Goal: Transaction & Acquisition: Purchase product/service

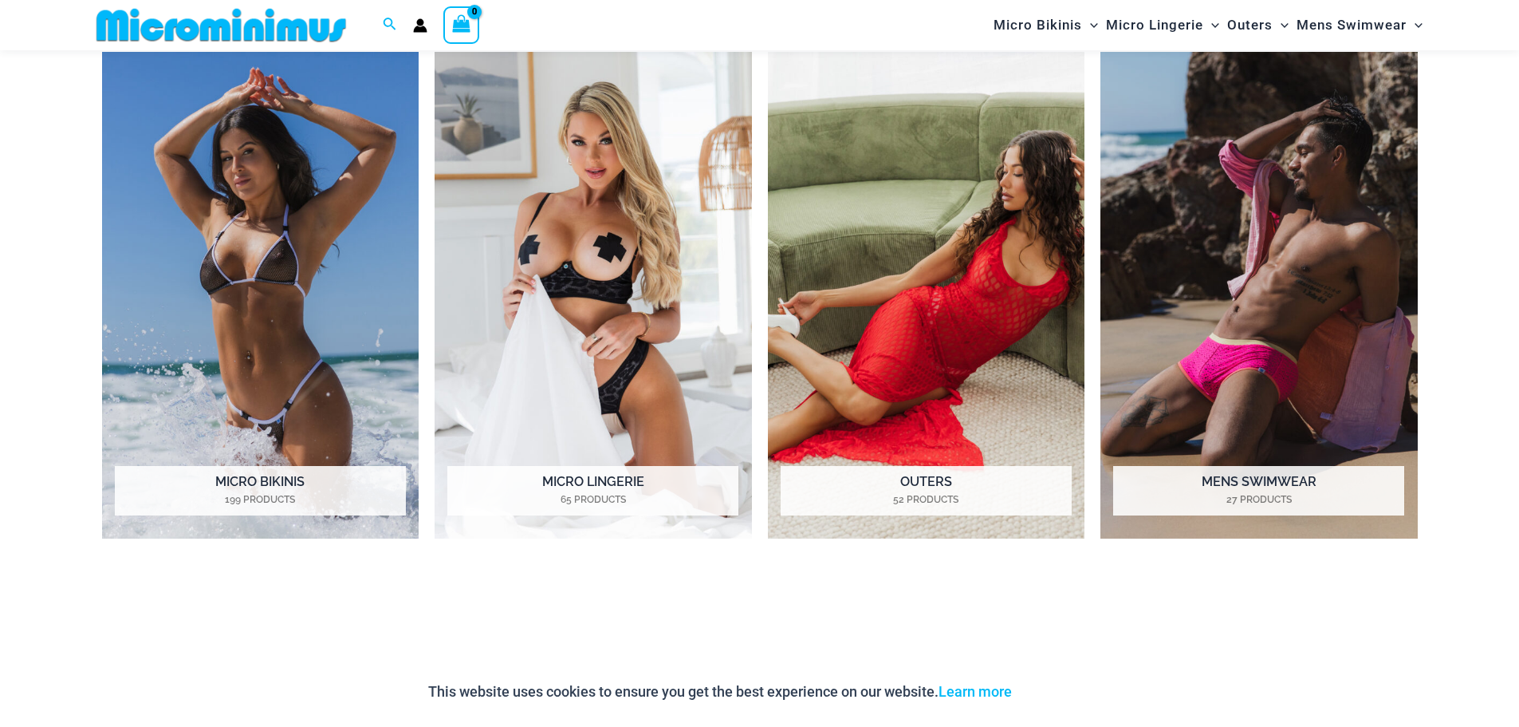
scroll to position [1503, 0]
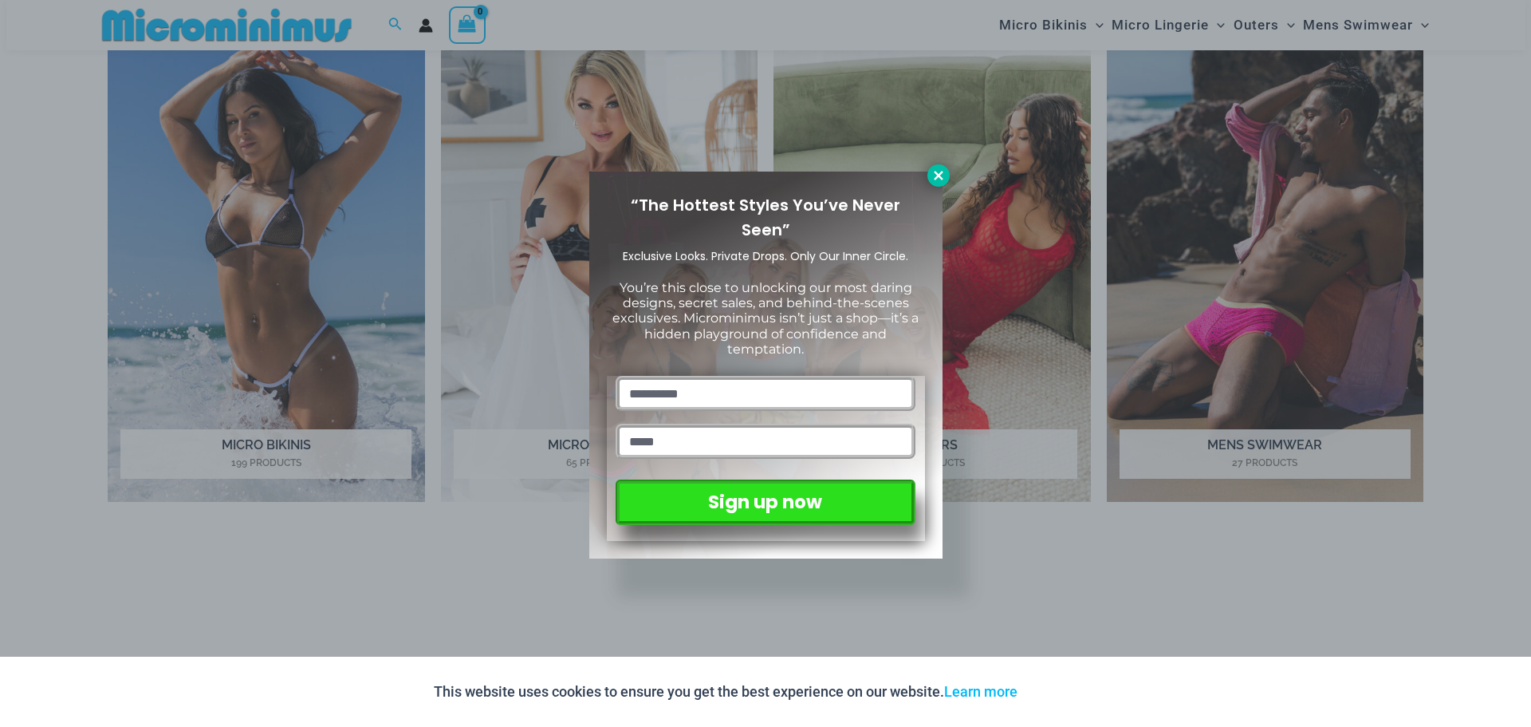
click at [942, 178] on icon at bounding box center [939, 175] width 14 height 14
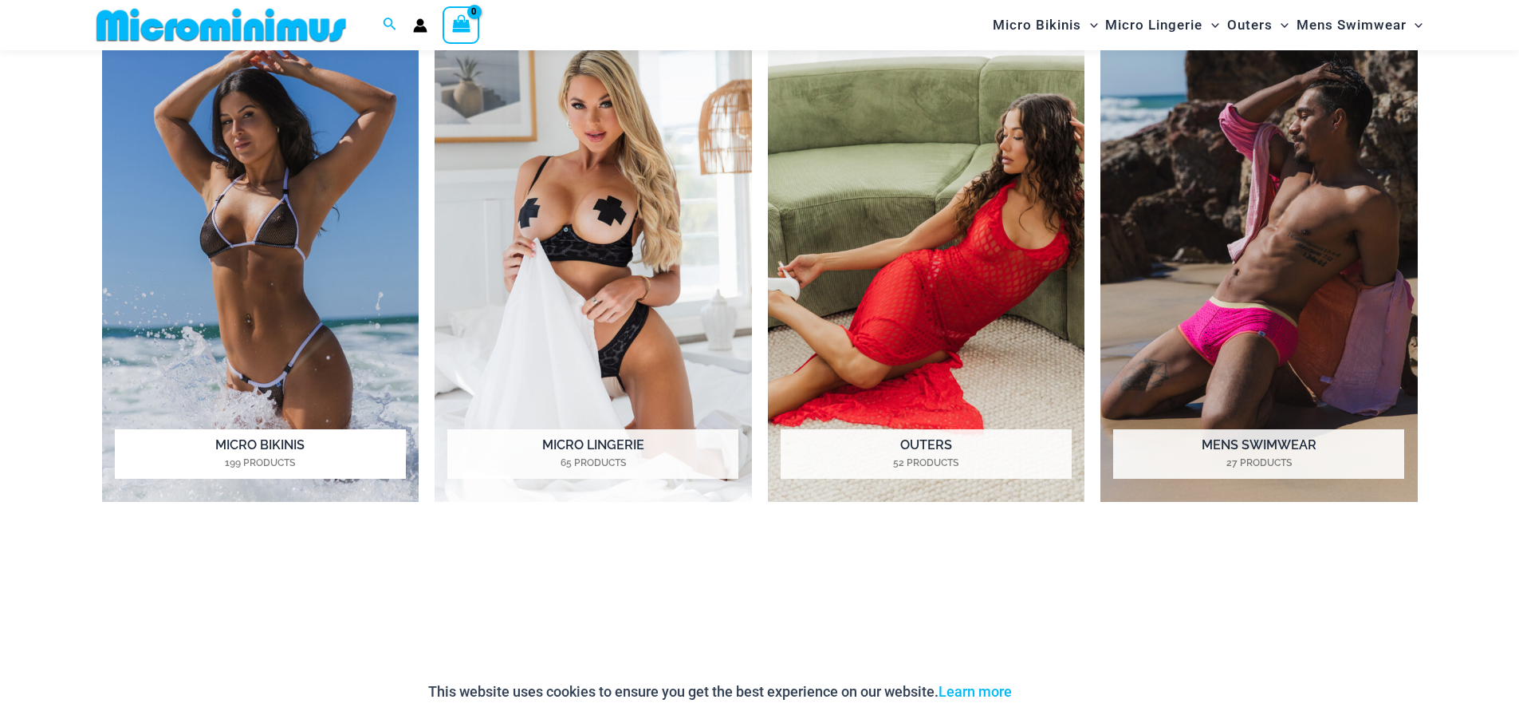
click at [267, 452] on h2 "Micro Bikinis 199 Products" at bounding box center [260, 453] width 291 height 49
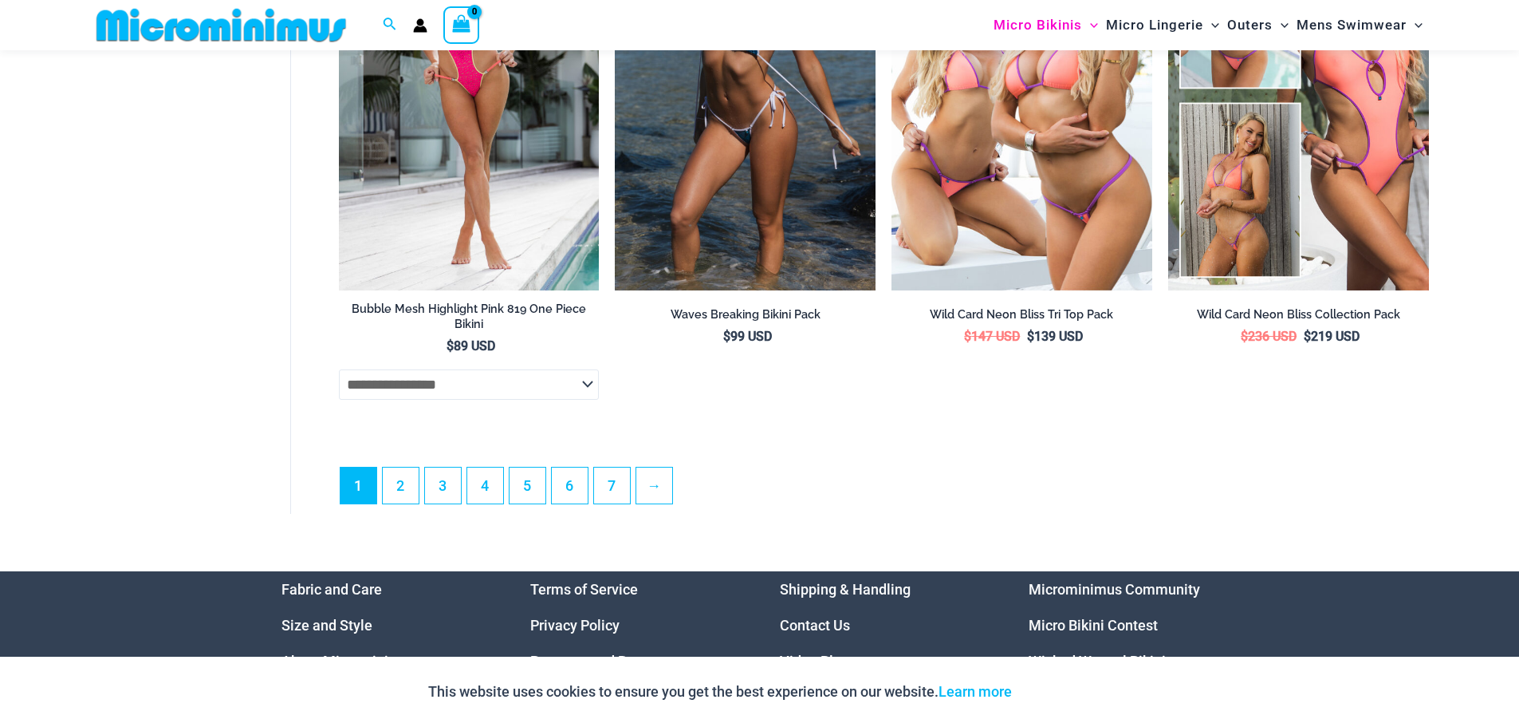
scroll to position [4452, 0]
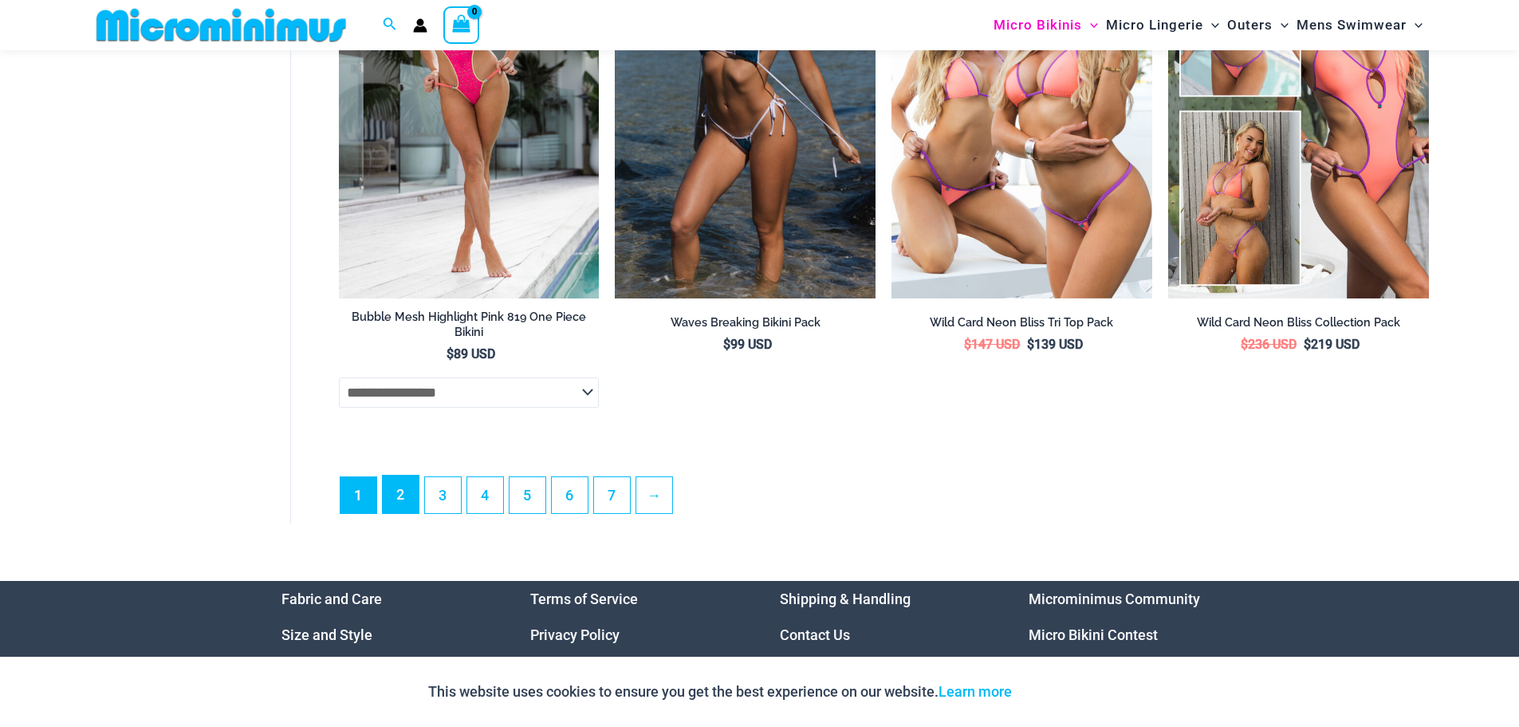
click at [415, 506] on link "2" at bounding box center [401, 493] width 36 height 37
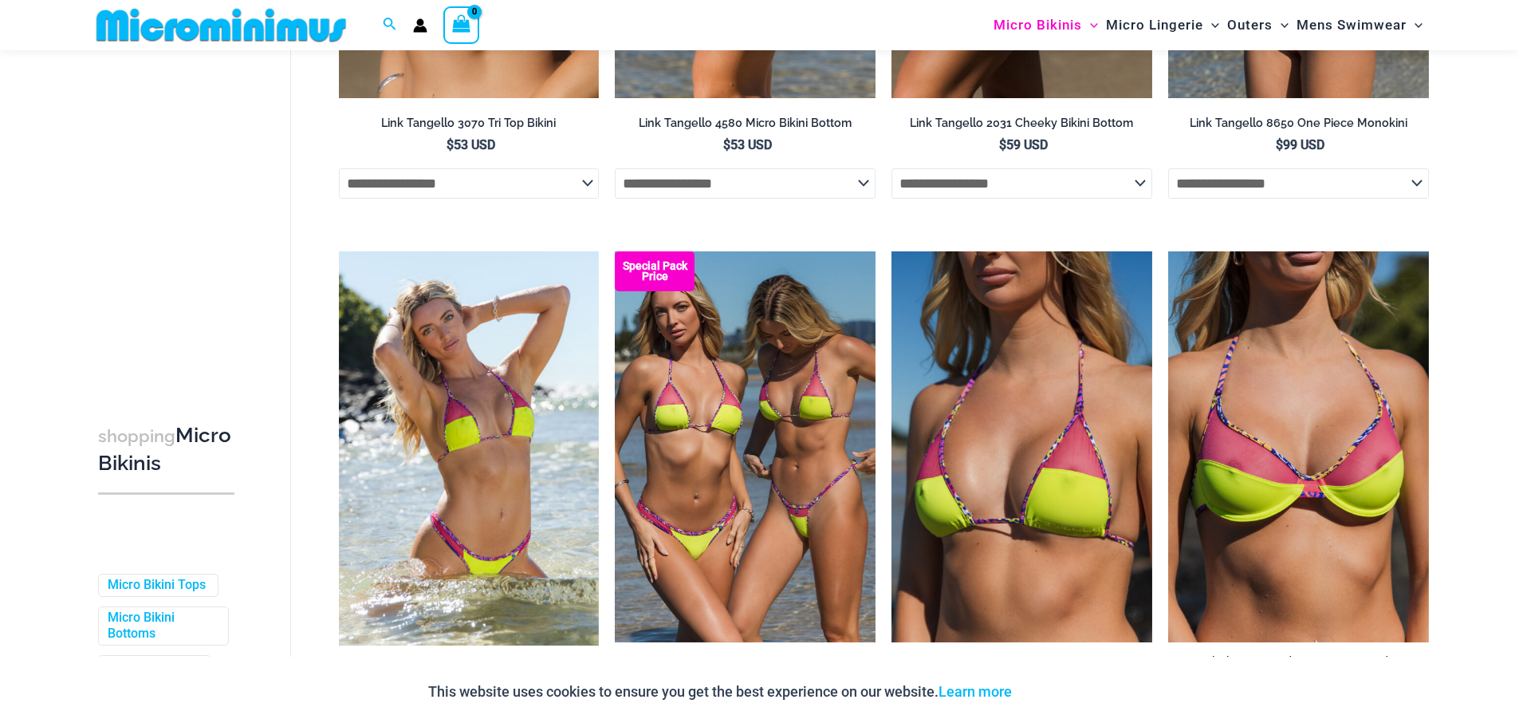
scroll to position [1586, 0]
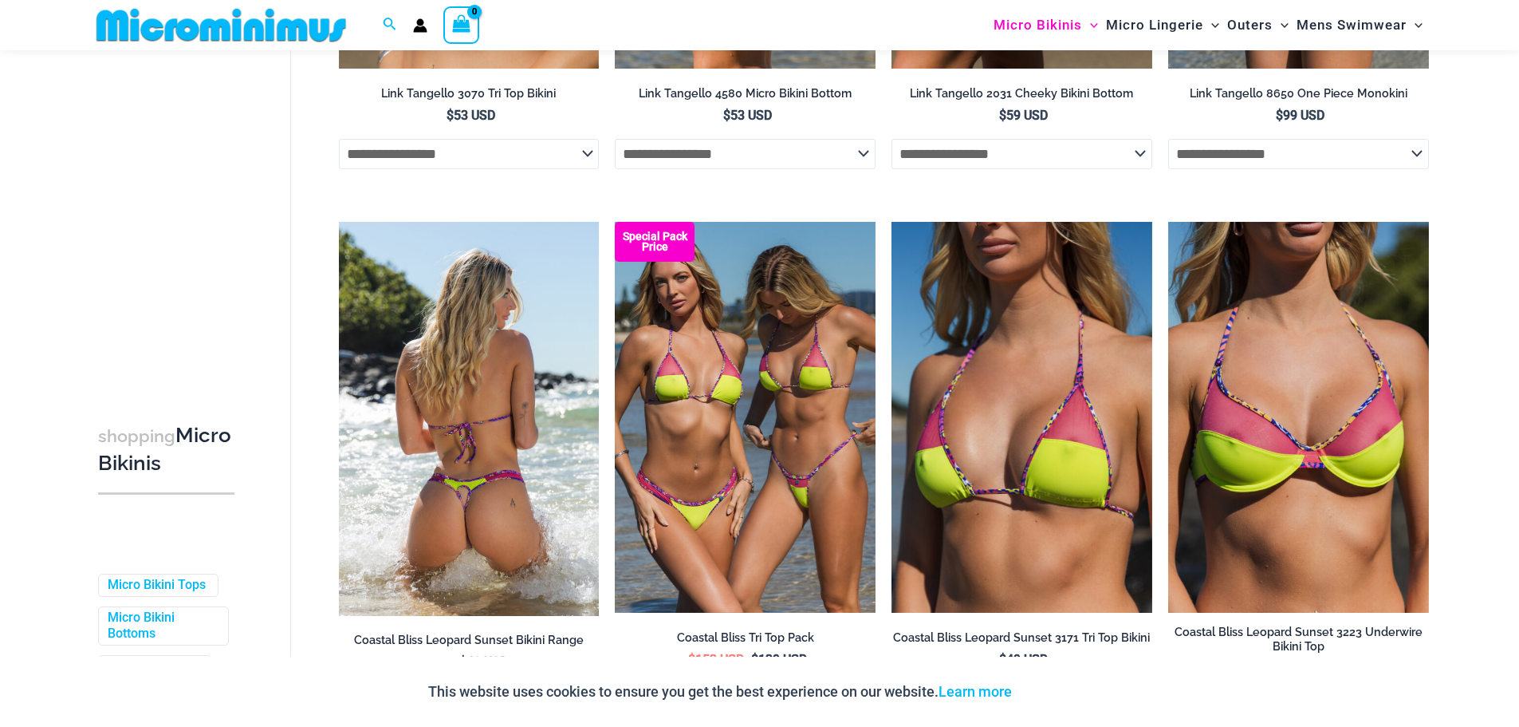
click at [502, 475] on img at bounding box center [469, 418] width 261 height 393
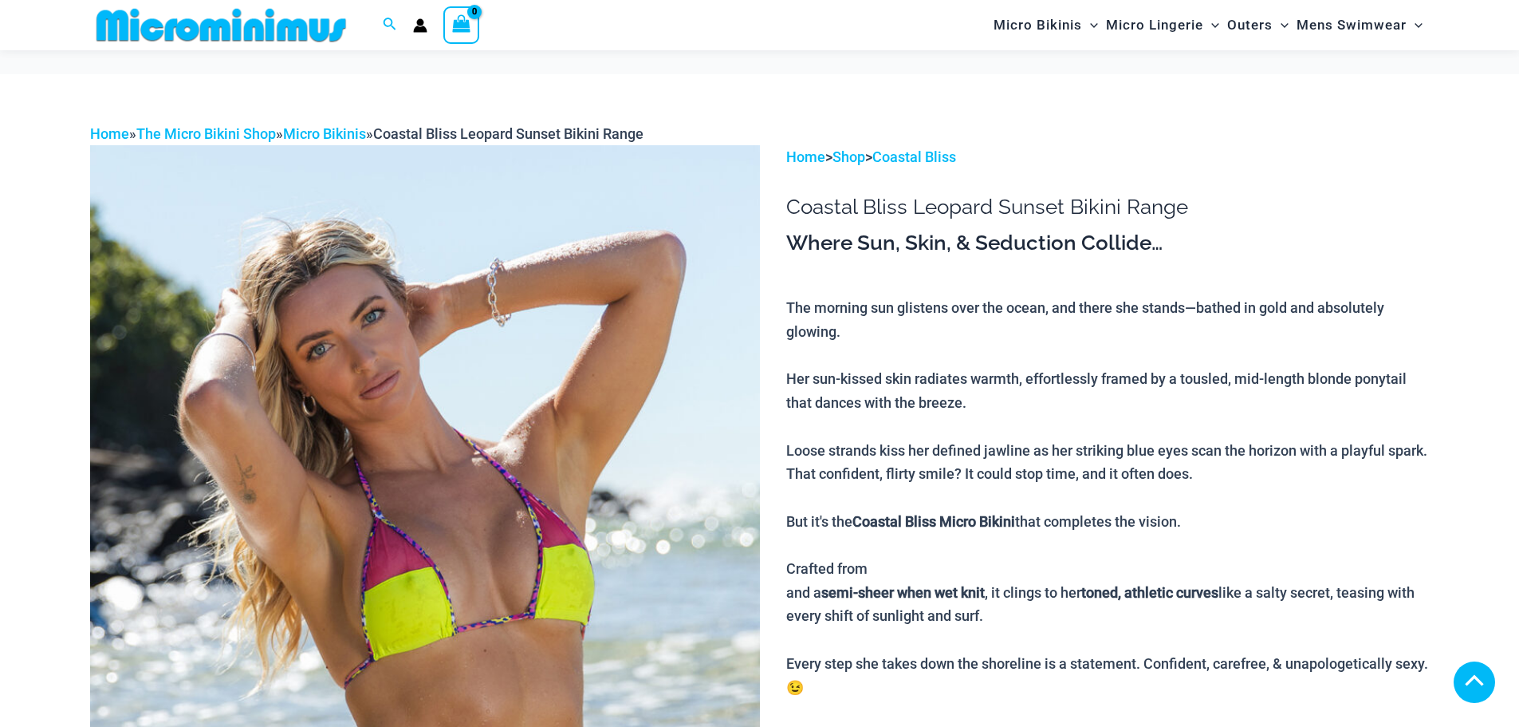
scroll to position [1034, 0]
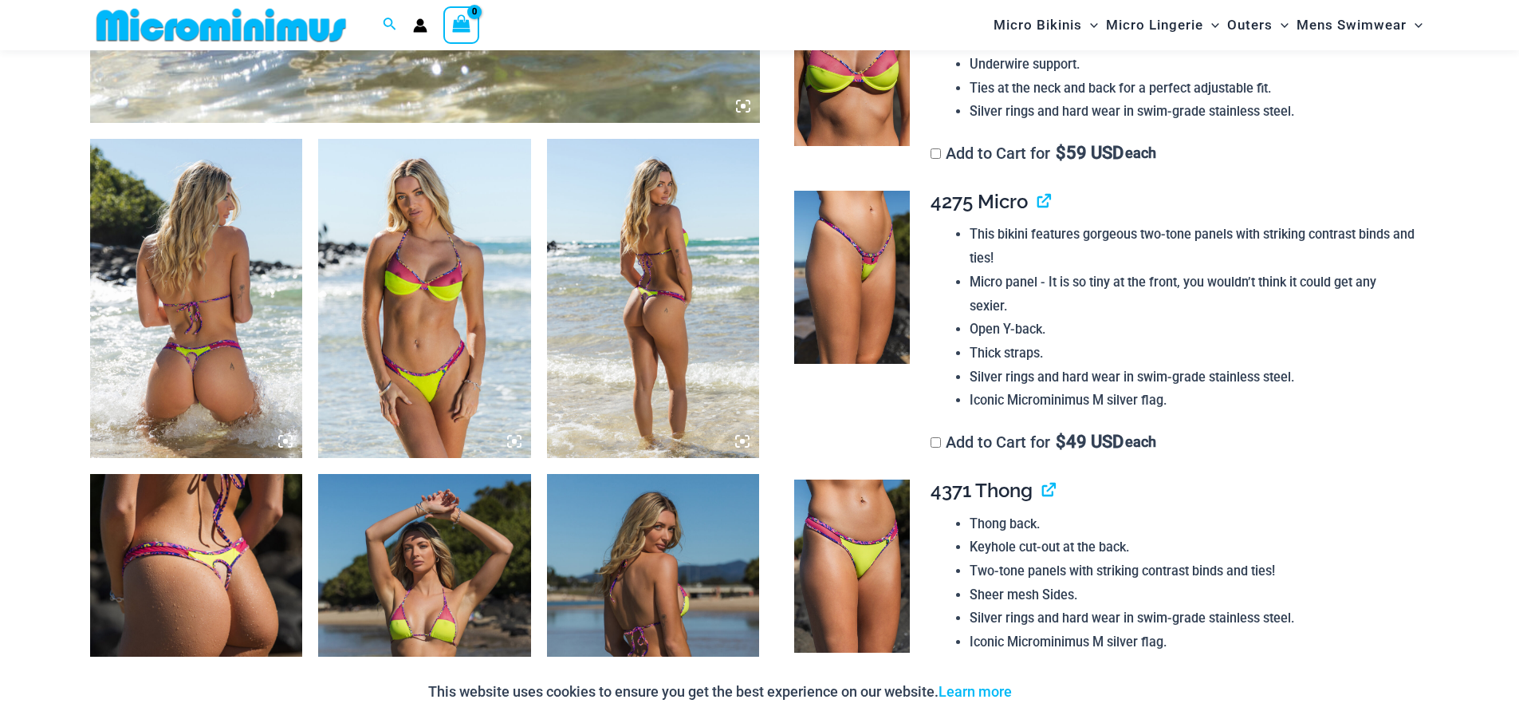
click at [237, 278] on img at bounding box center [196, 298] width 213 height 319
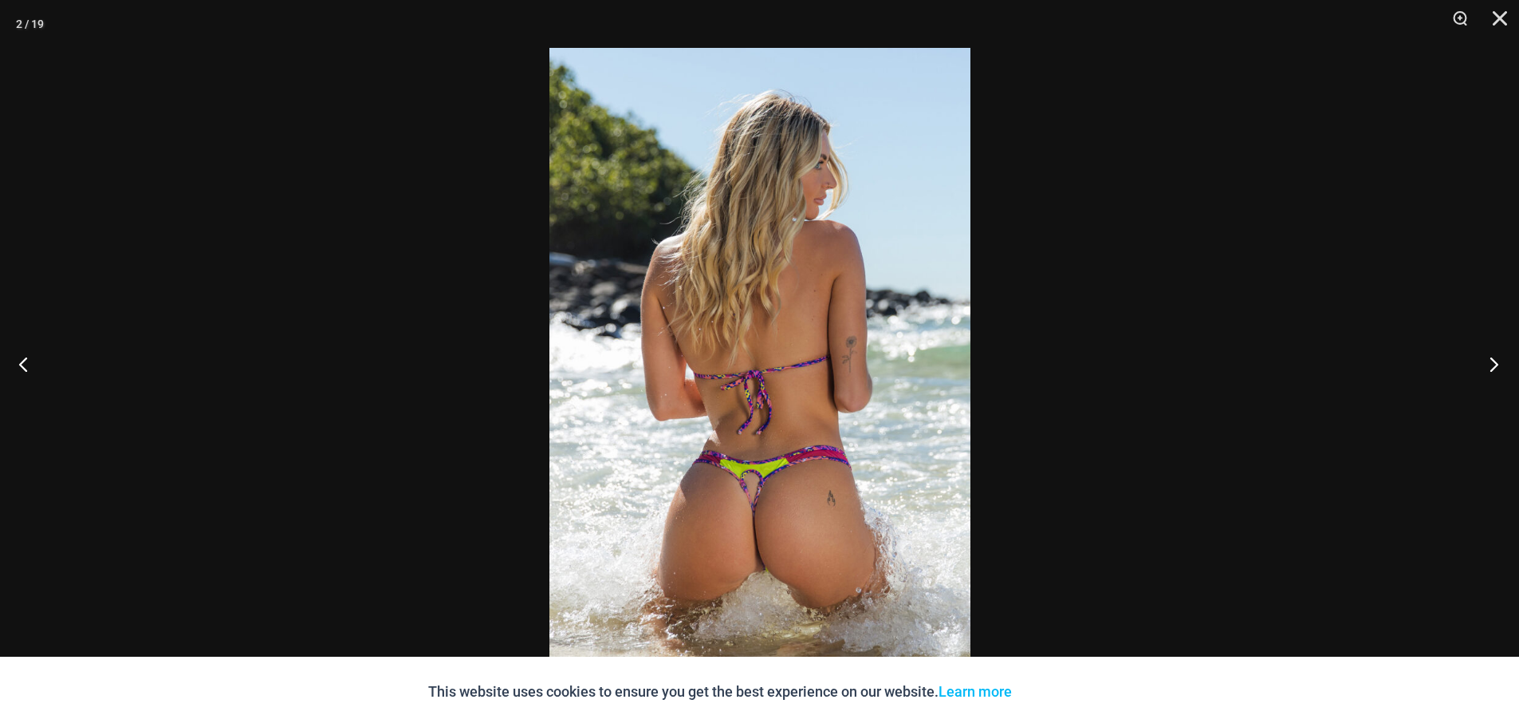
click at [1482, 358] on button "Next" at bounding box center [1490, 364] width 60 height 80
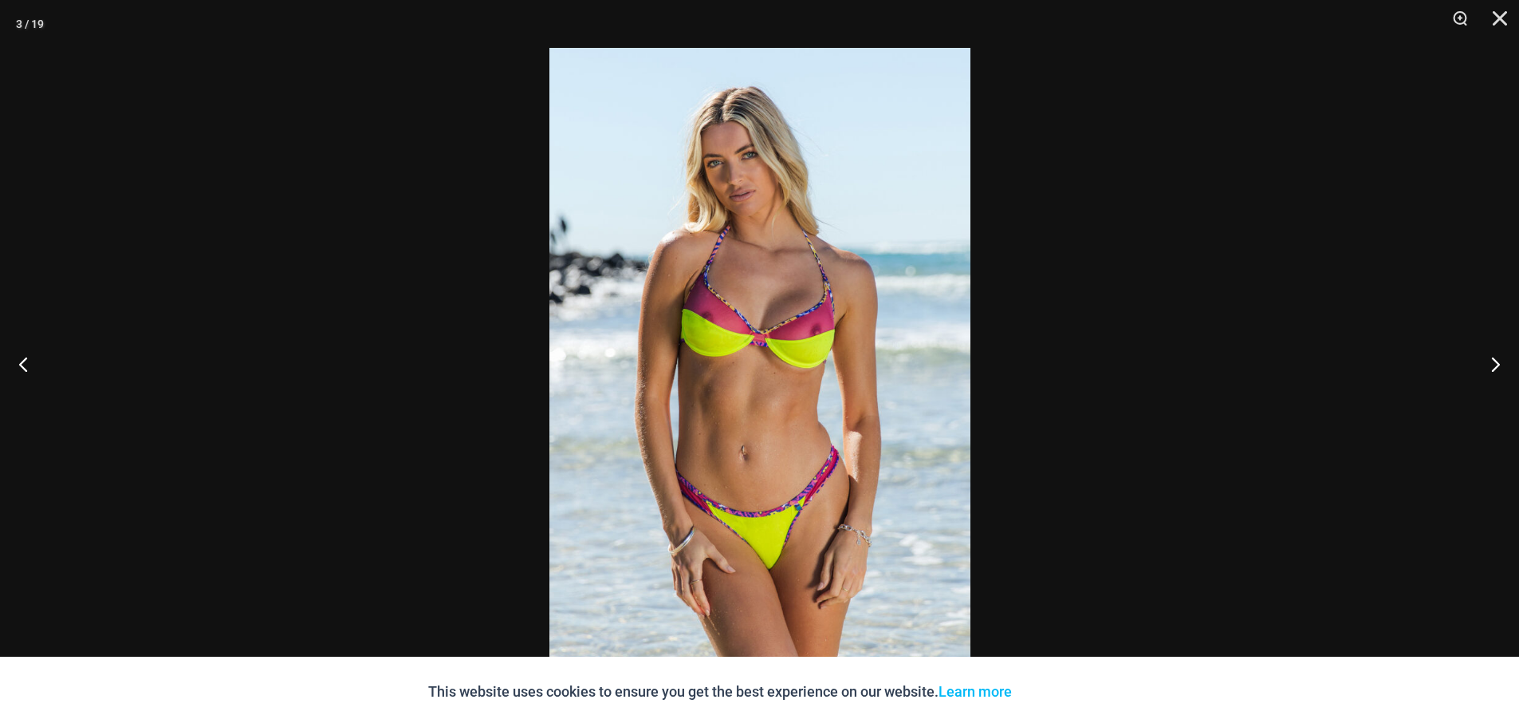
scroll to position [1353, 0]
click at [1044, 692] on button "Accept" at bounding box center [1058, 691] width 68 height 38
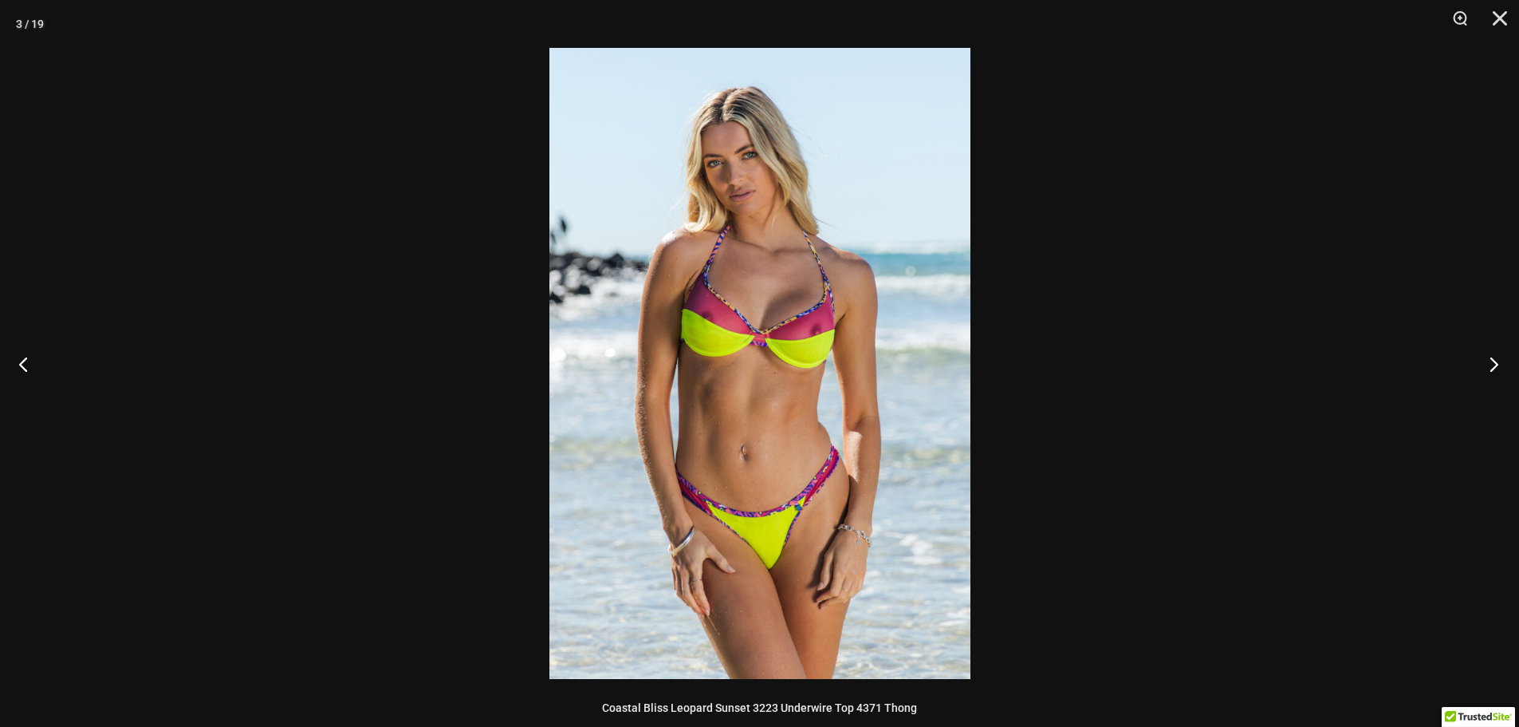
click at [1490, 360] on button "Next" at bounding box center [1490, 364] width 60 height 80
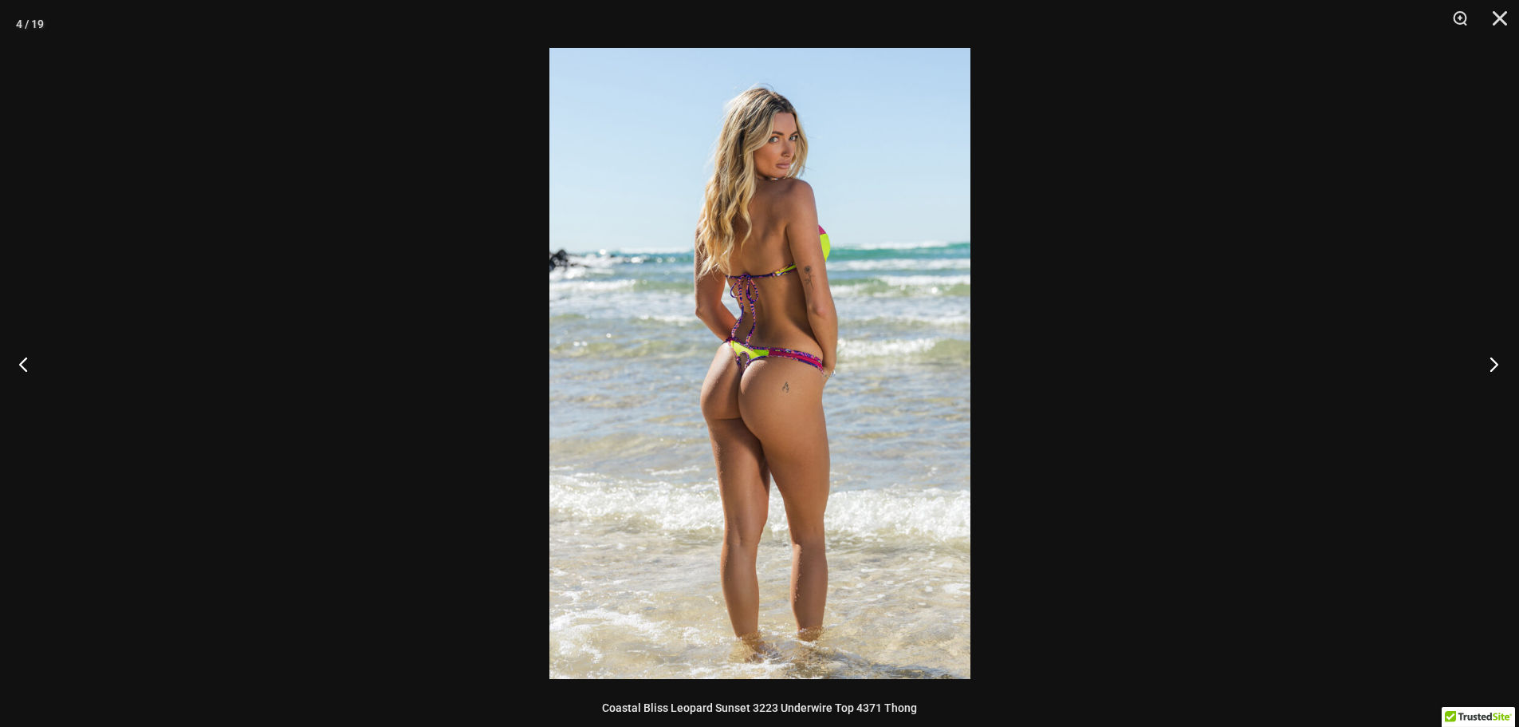
click at [1498, 364] on button "Next" at bounding box center [1490, 364] width 60 height 80
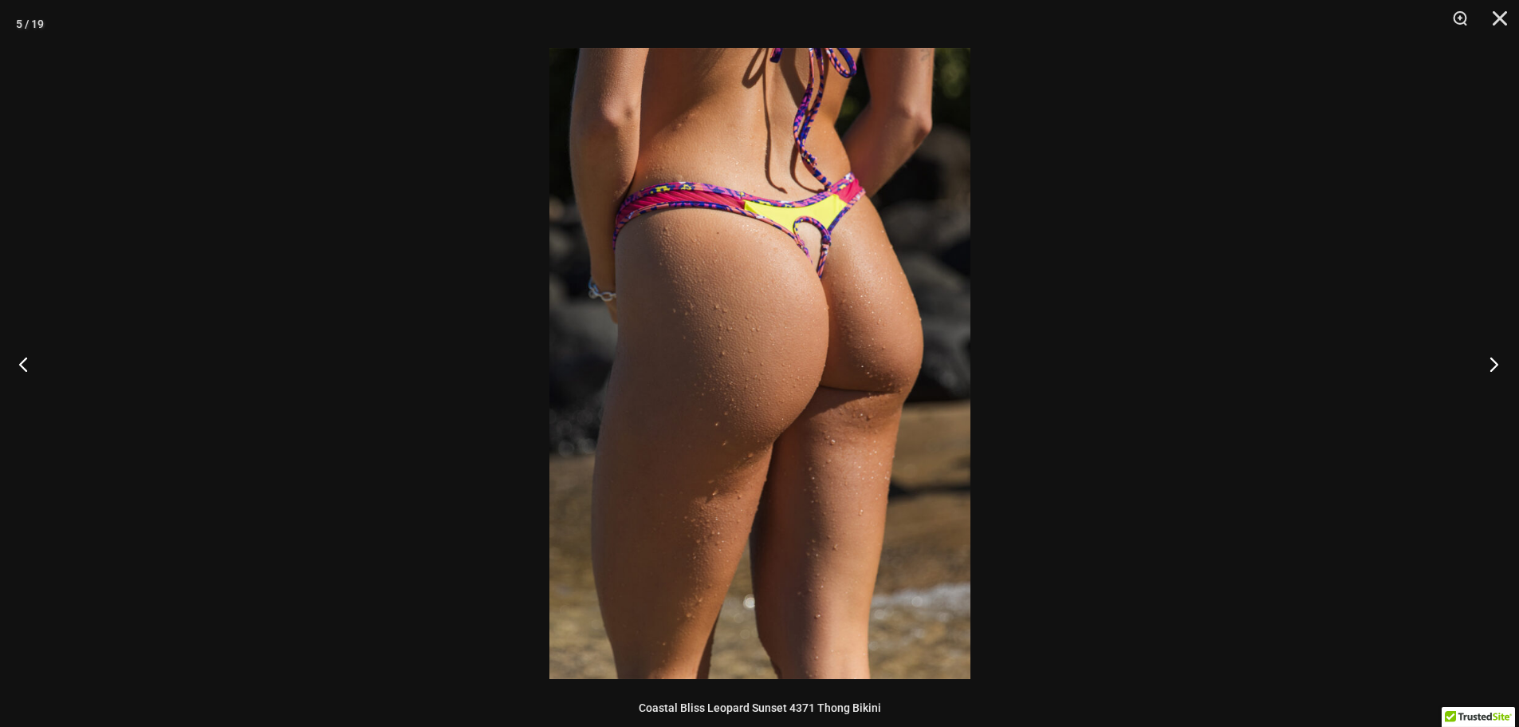
click at [1494, 364] on button "Next" at bounding box center [1490, 364] width 60 height 80
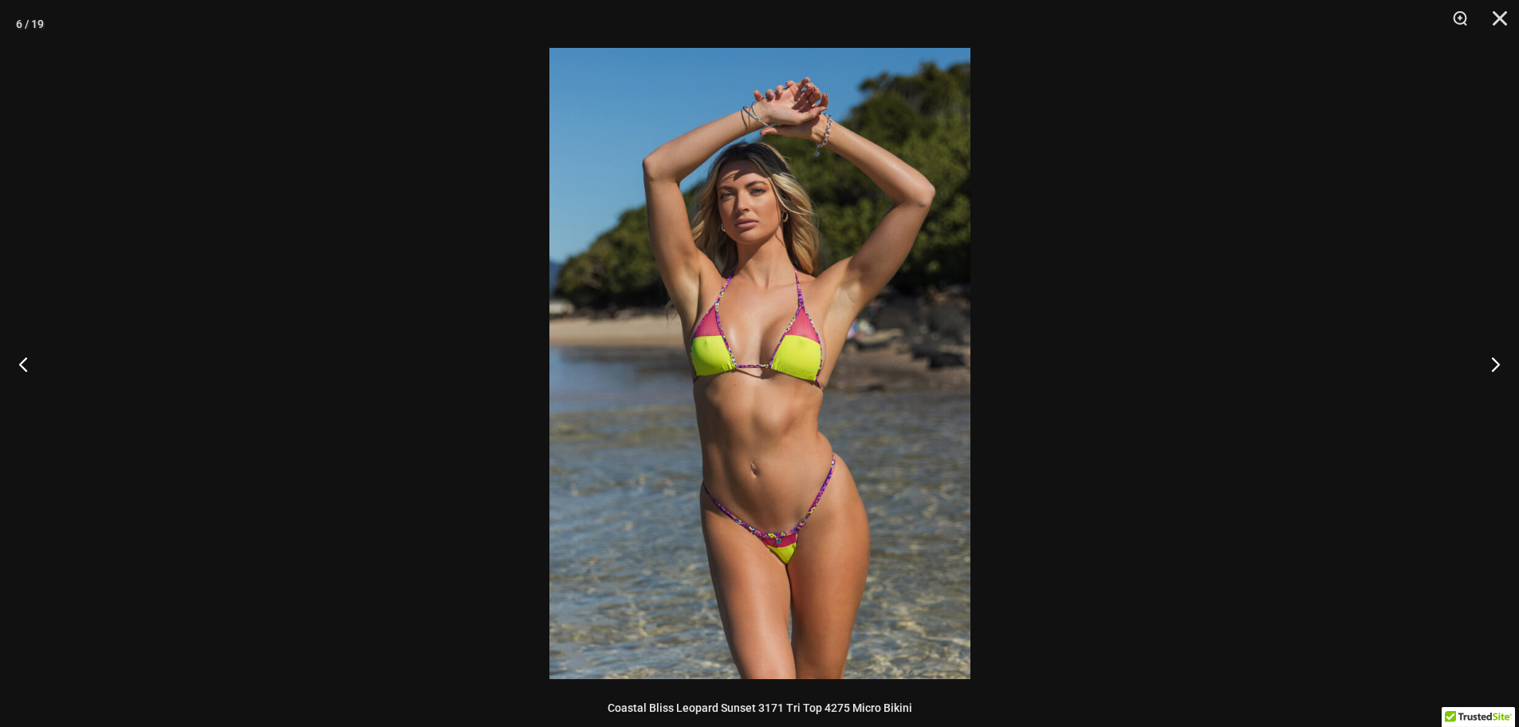
click at [749, 413] on img at bounding box center [760, 363] width 421 height 631
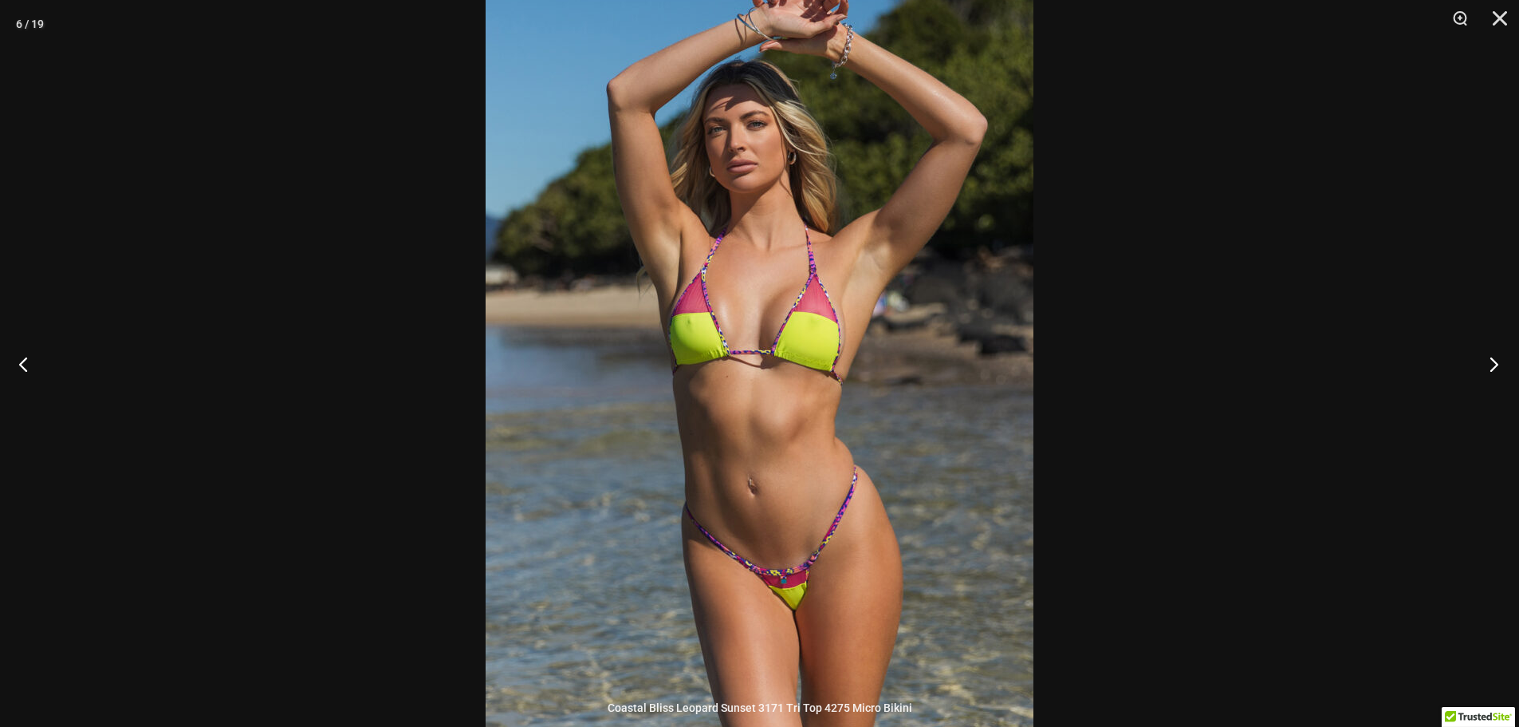
click at [1484, 353] on button "Next" at bounding box center [1490, 364] width 60 height 80
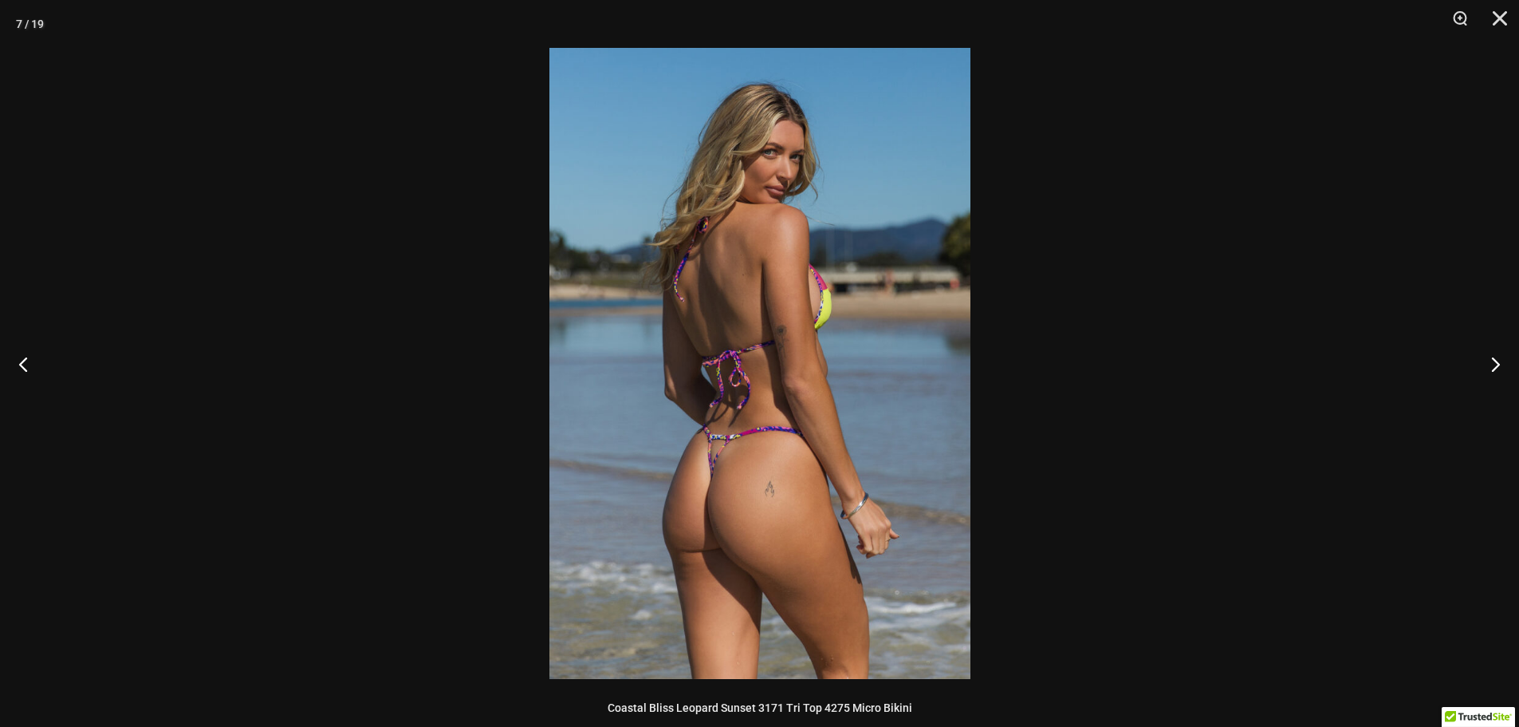
click at [1499, 372] on button "Next" at bounding box center [1490, 364] width 60 height 80
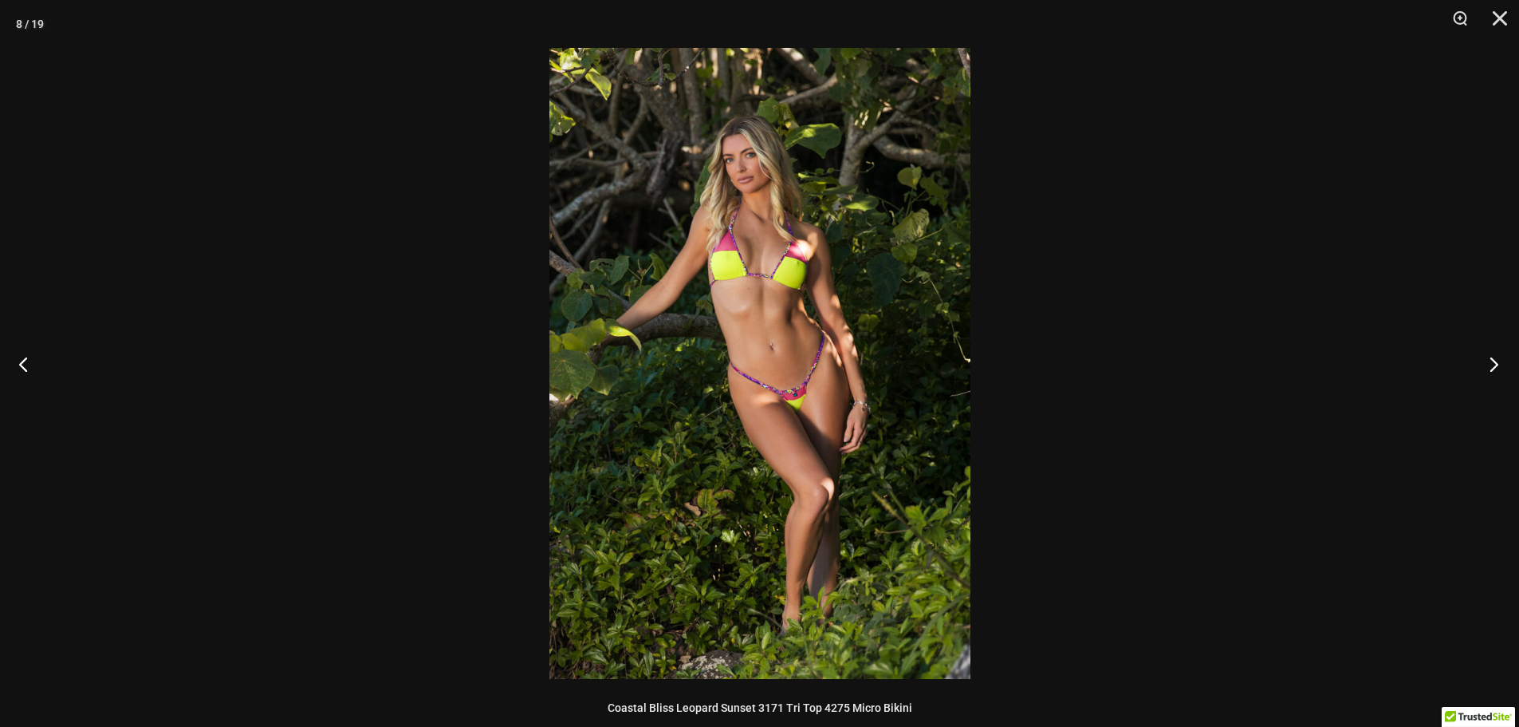
click at [1499, 372] on button "Next" at bounding box center [1490, 364] width 60 height 80
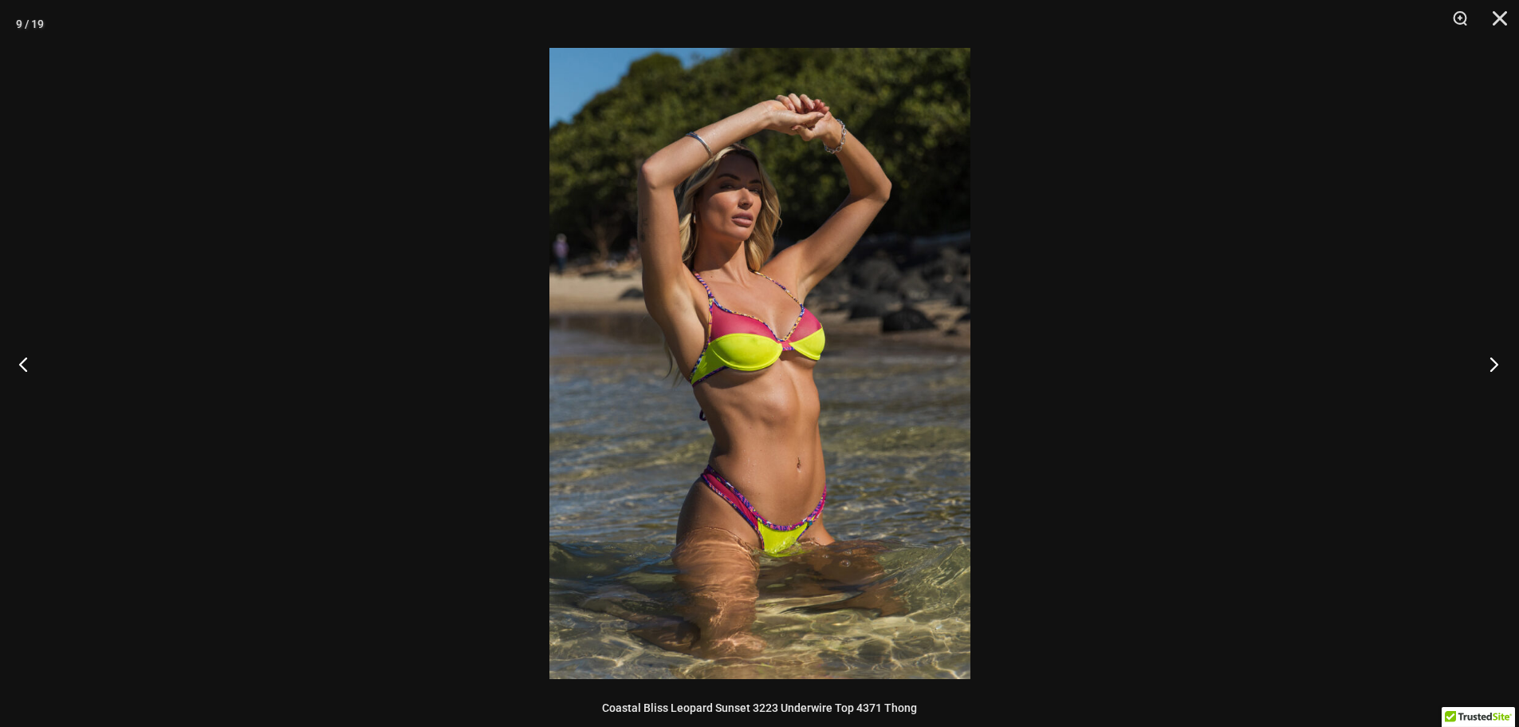
click at [1499, 372] on button "Next" at bounding box center [1490, 364] width 60 height 80
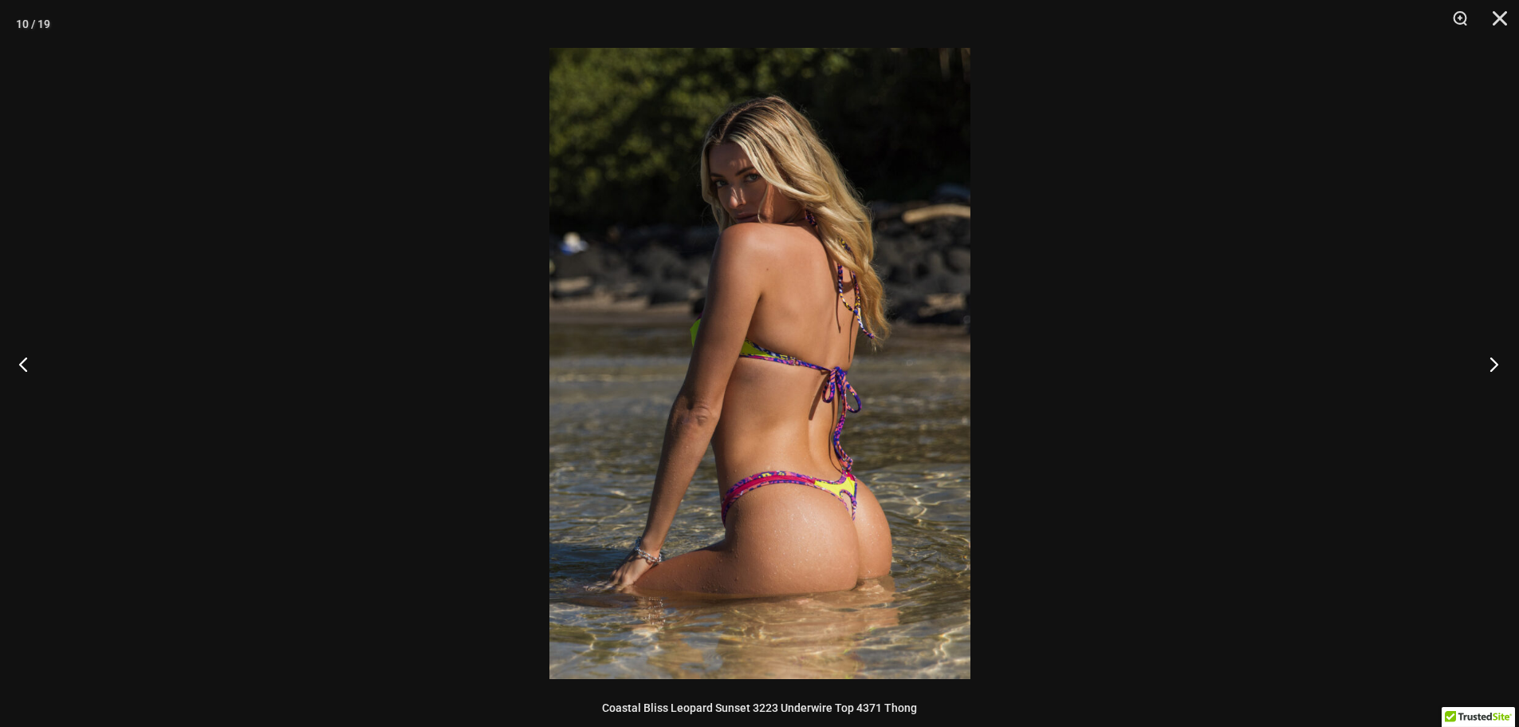
click at [1499, 372] on button "Next" at bounding box center [1490, 364] width 60 height 80
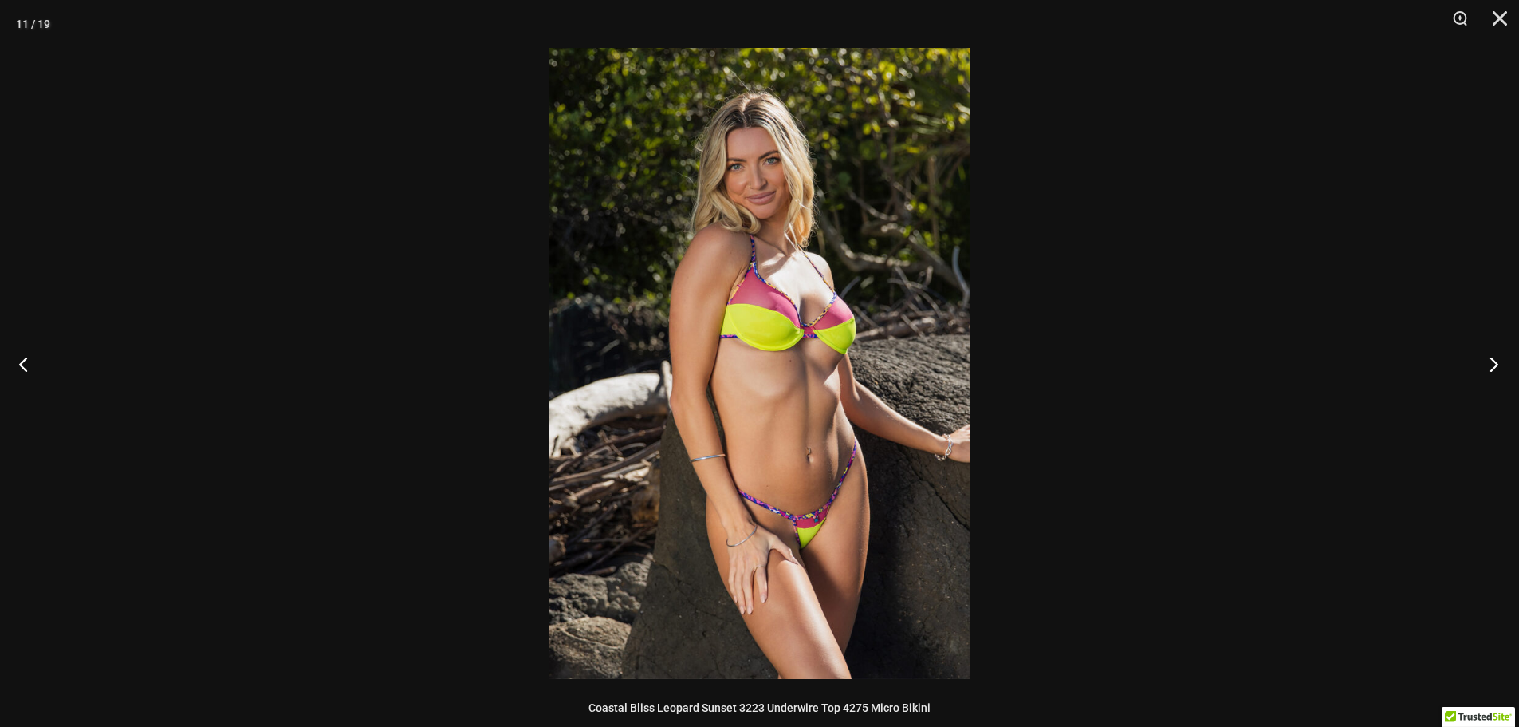
click at [1499, 372] on button "Next" at bounding box center [1490, 364] width 60 height 80
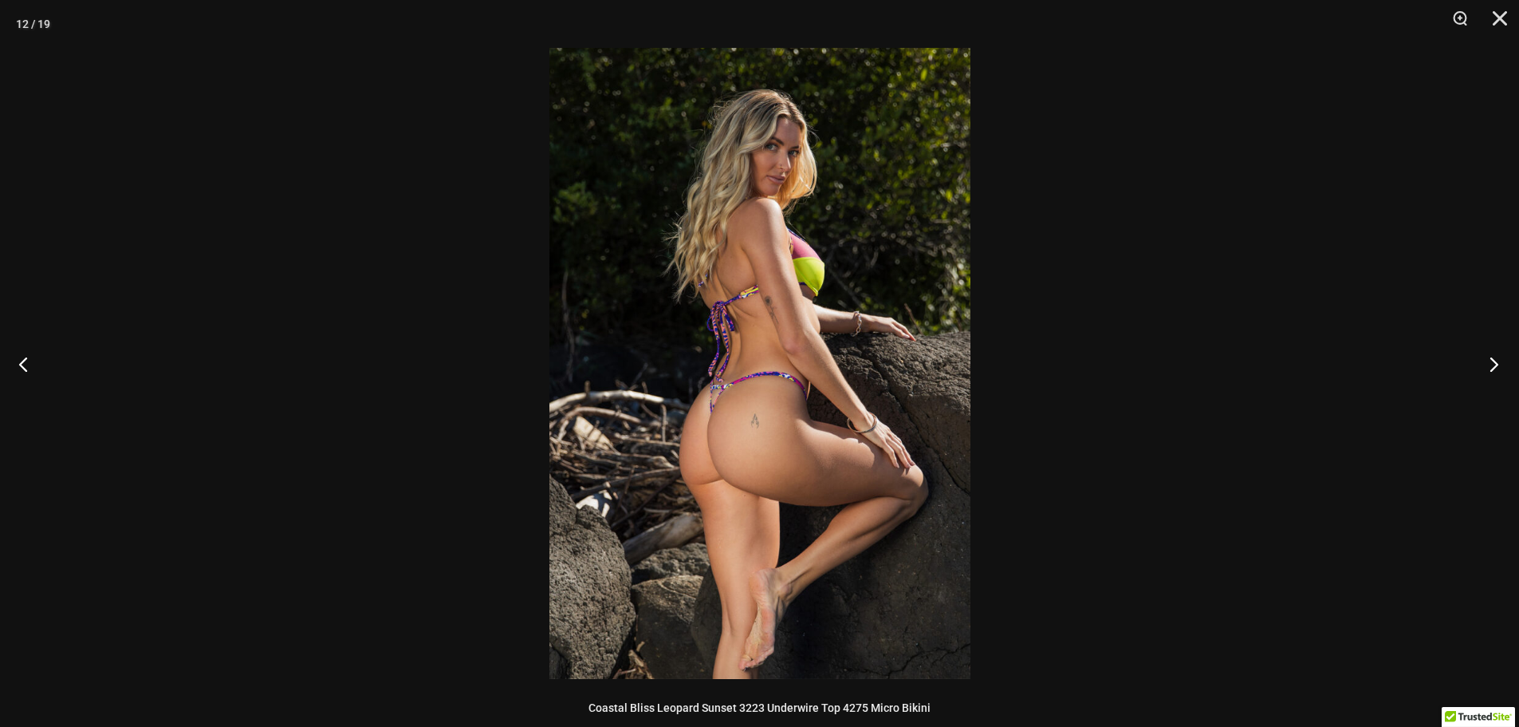
click at [1499, 372] on button "Next" at bounding box center [1490, 364] width 60 height 80
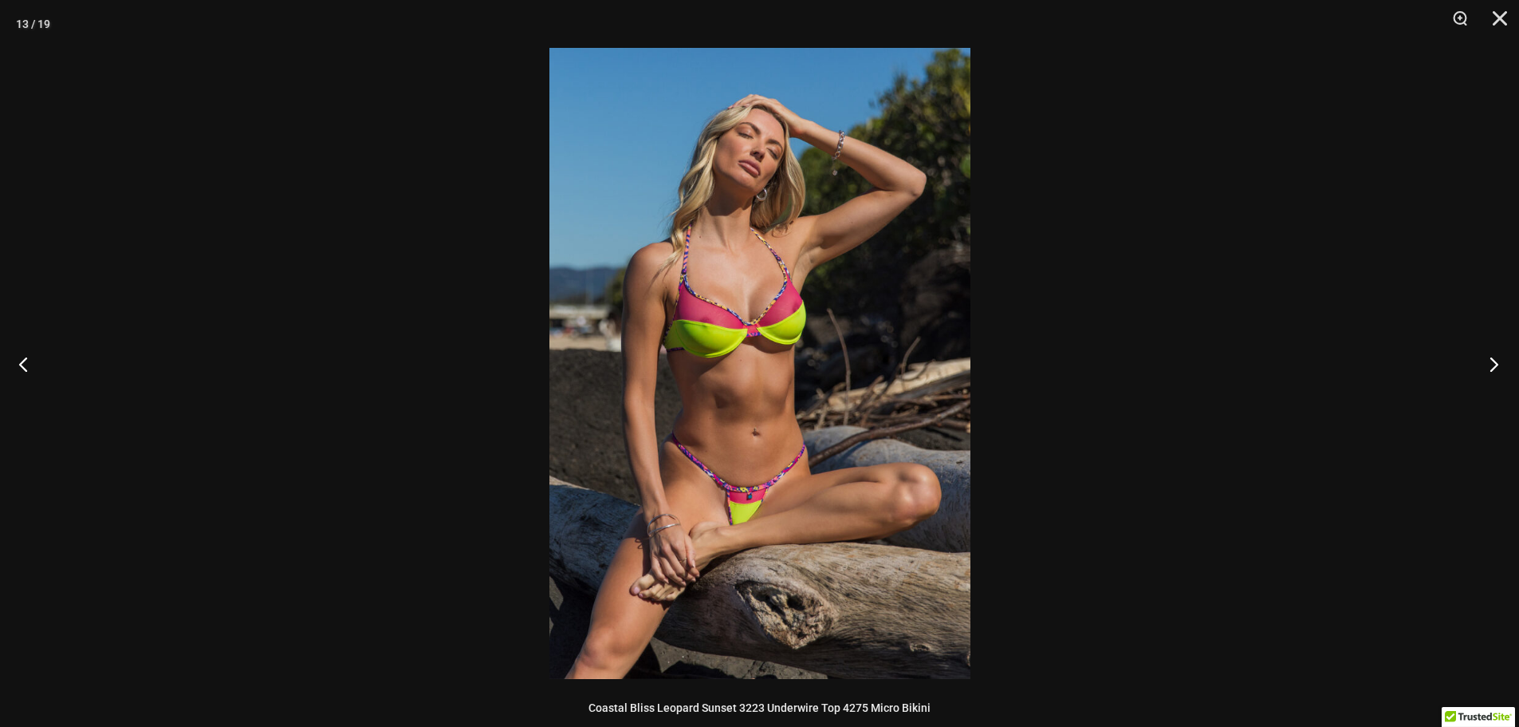
click at [1499, 372] on button "Next" at bounding box center [1490, 364] width 60 height 80
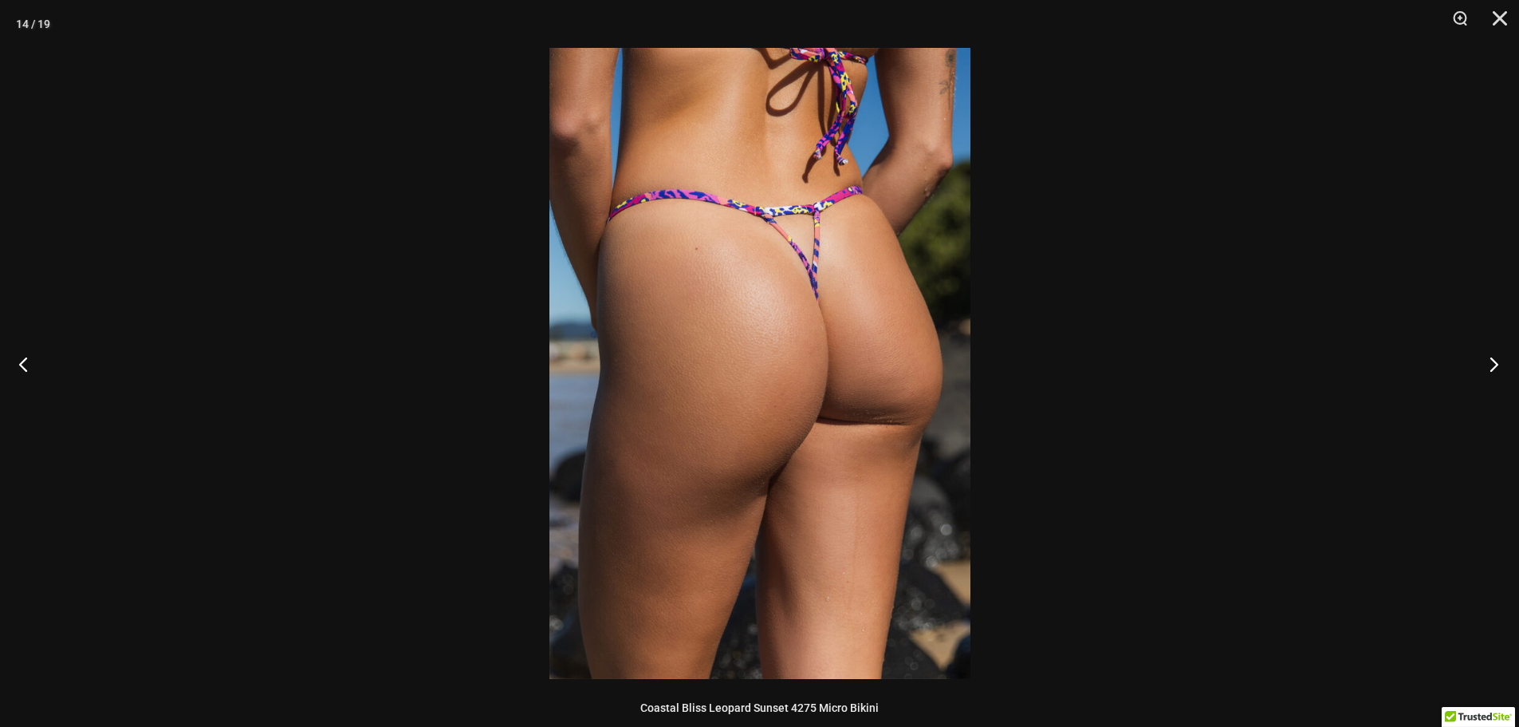
click at [1499, 372] on button "Next" at bounding box center [1490, 364] width 60 height 80
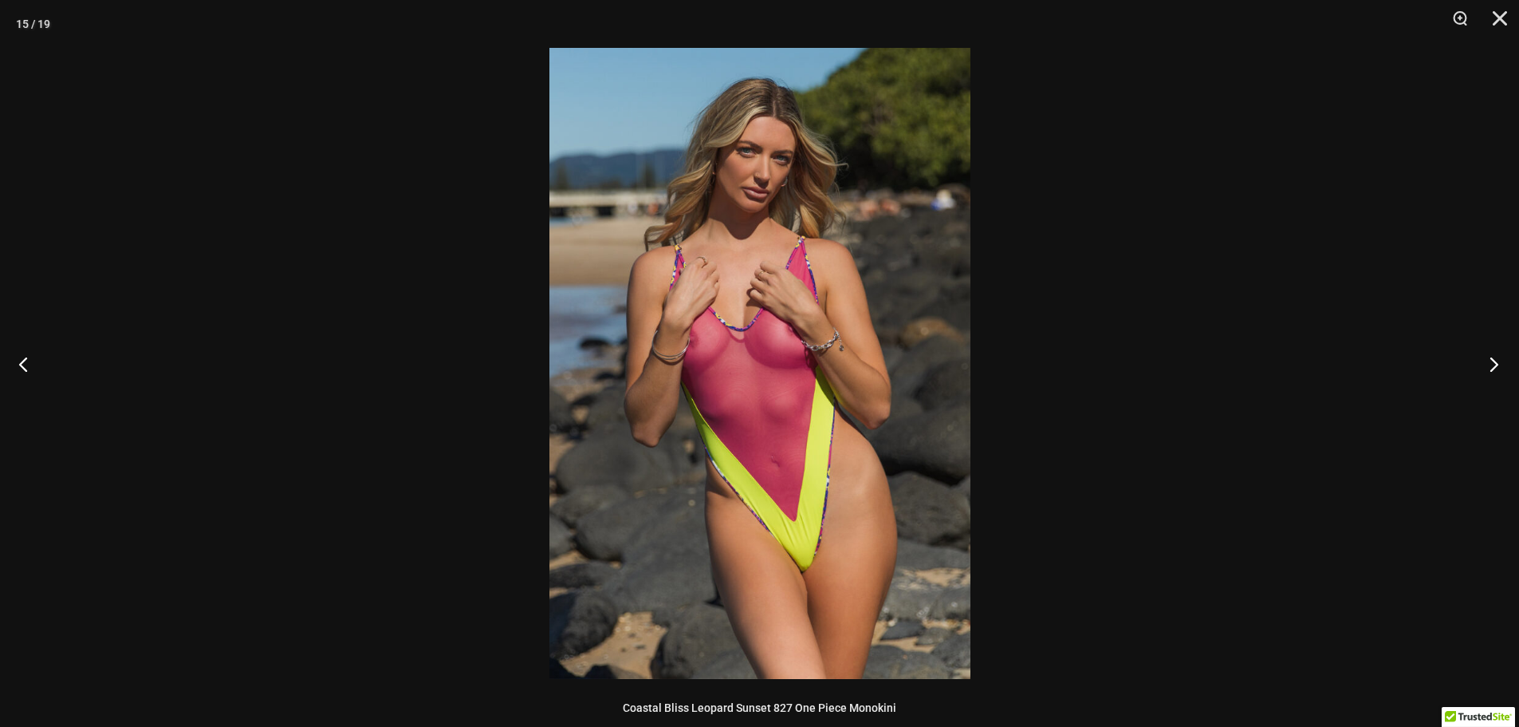
click at [1485, 357] on button "Next" at bounding box center [1490, 364] width 60 height 80
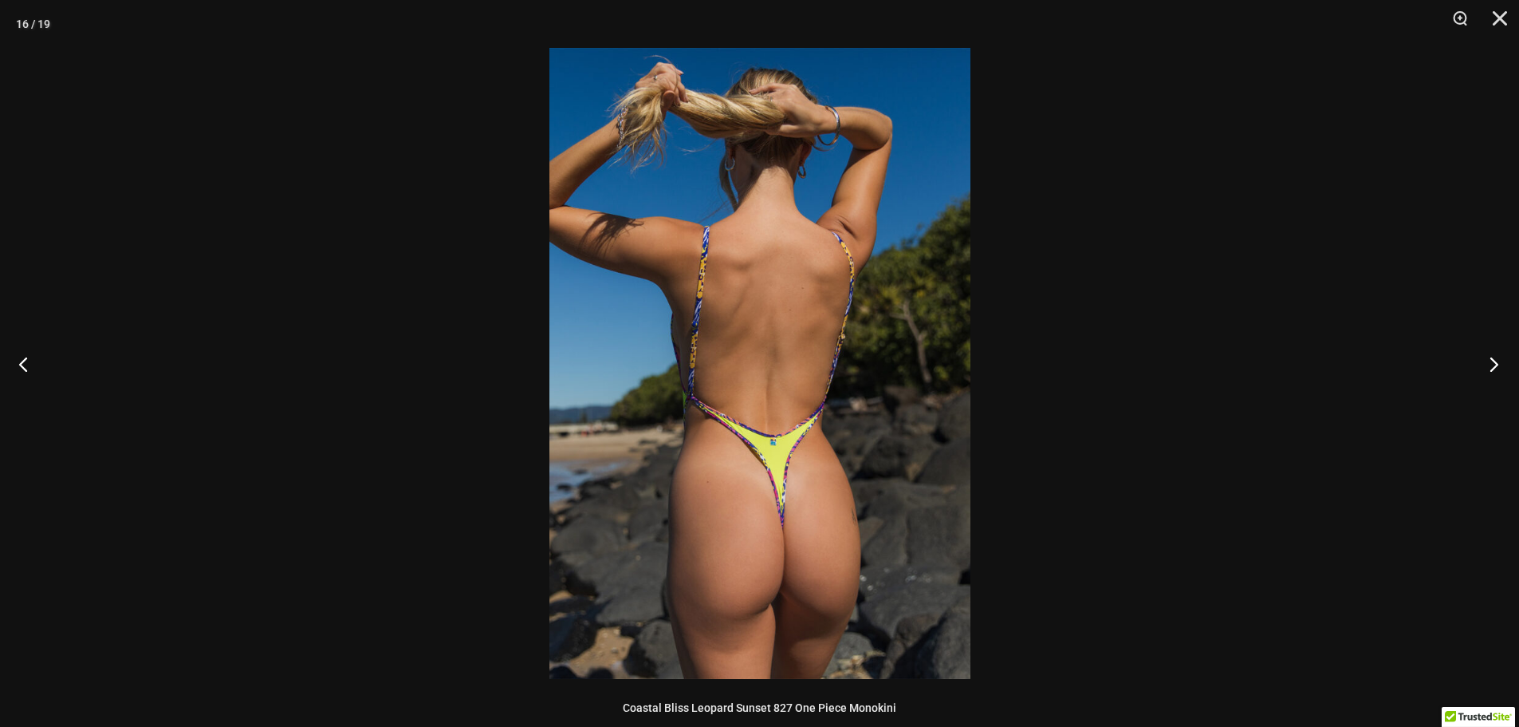
click at [1489, 355] on button "Next" at bounding box center [1490, 364] width 60 height 80
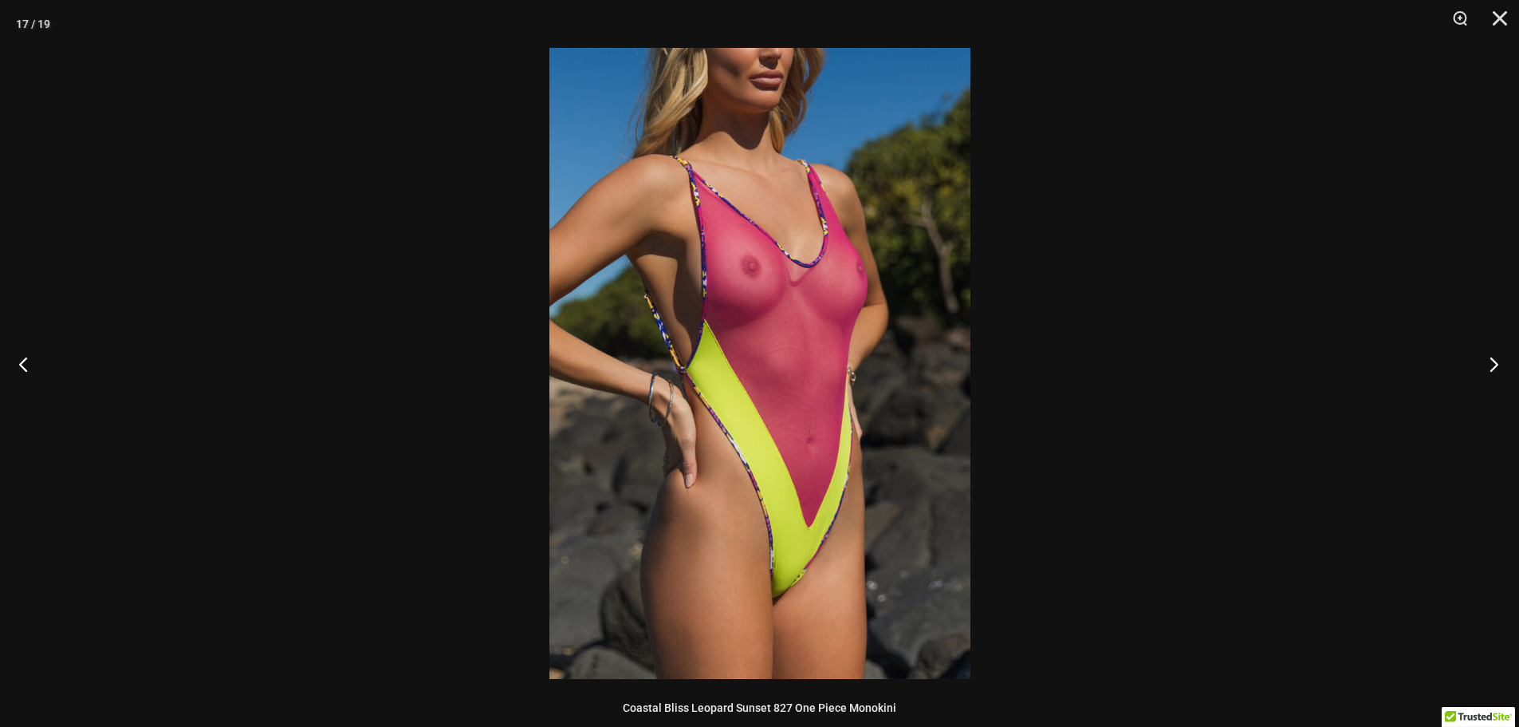
click at [1489, 355] on button "Next" at bounding box center [1490, 364] width 60 height 80
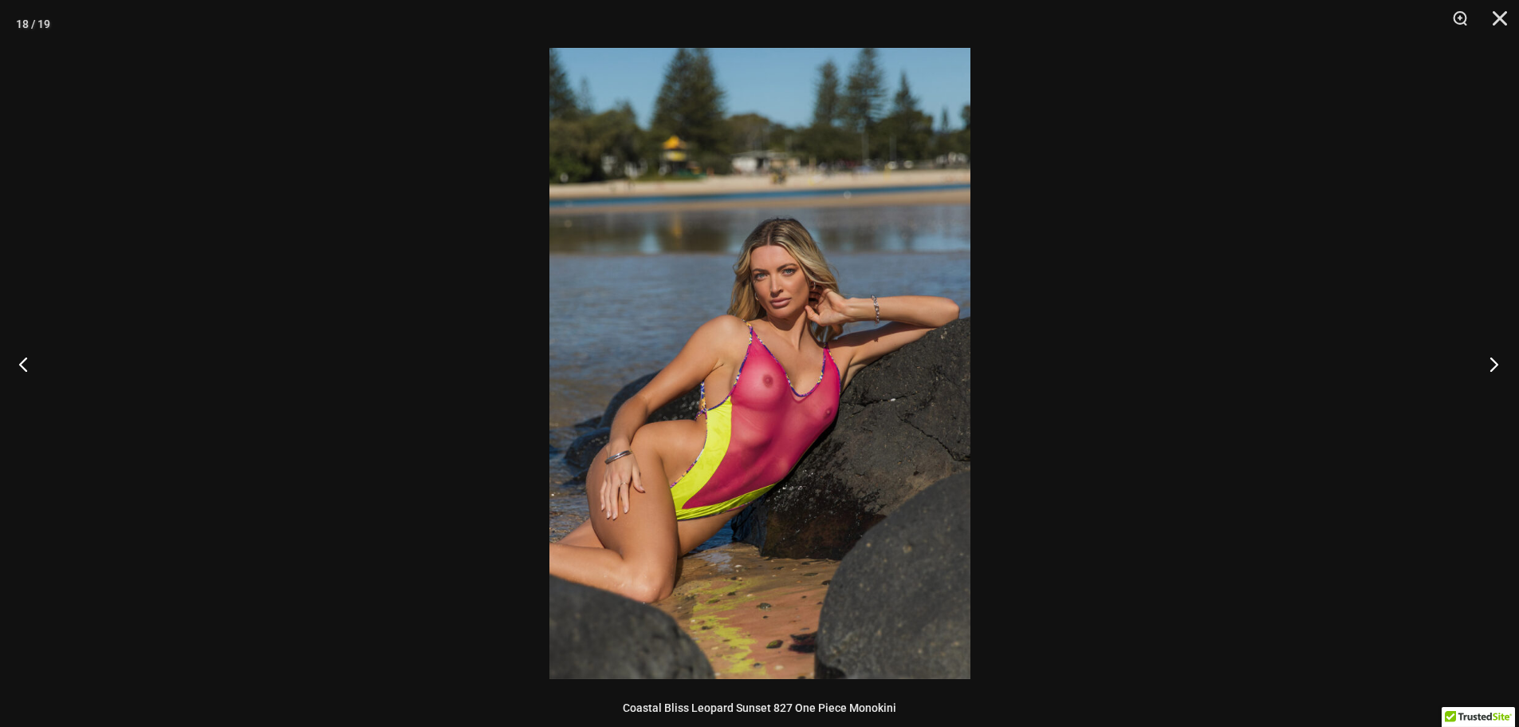
click at [1489, 355] on button "Next" at bounding box center [1490, 364] width 60 height 80
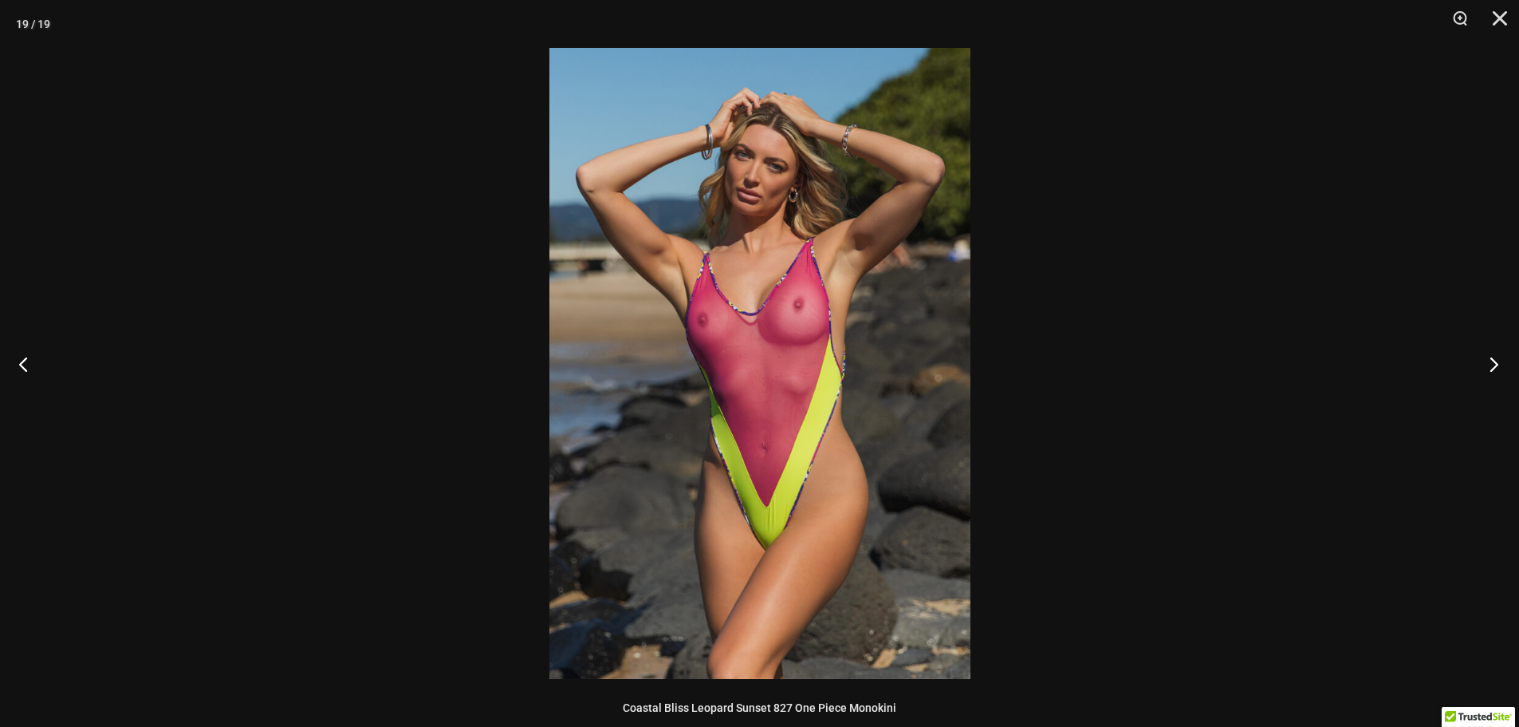
click at [1489, 355] on button "Next" at bounding box center [1490, 364] width 60 height 80
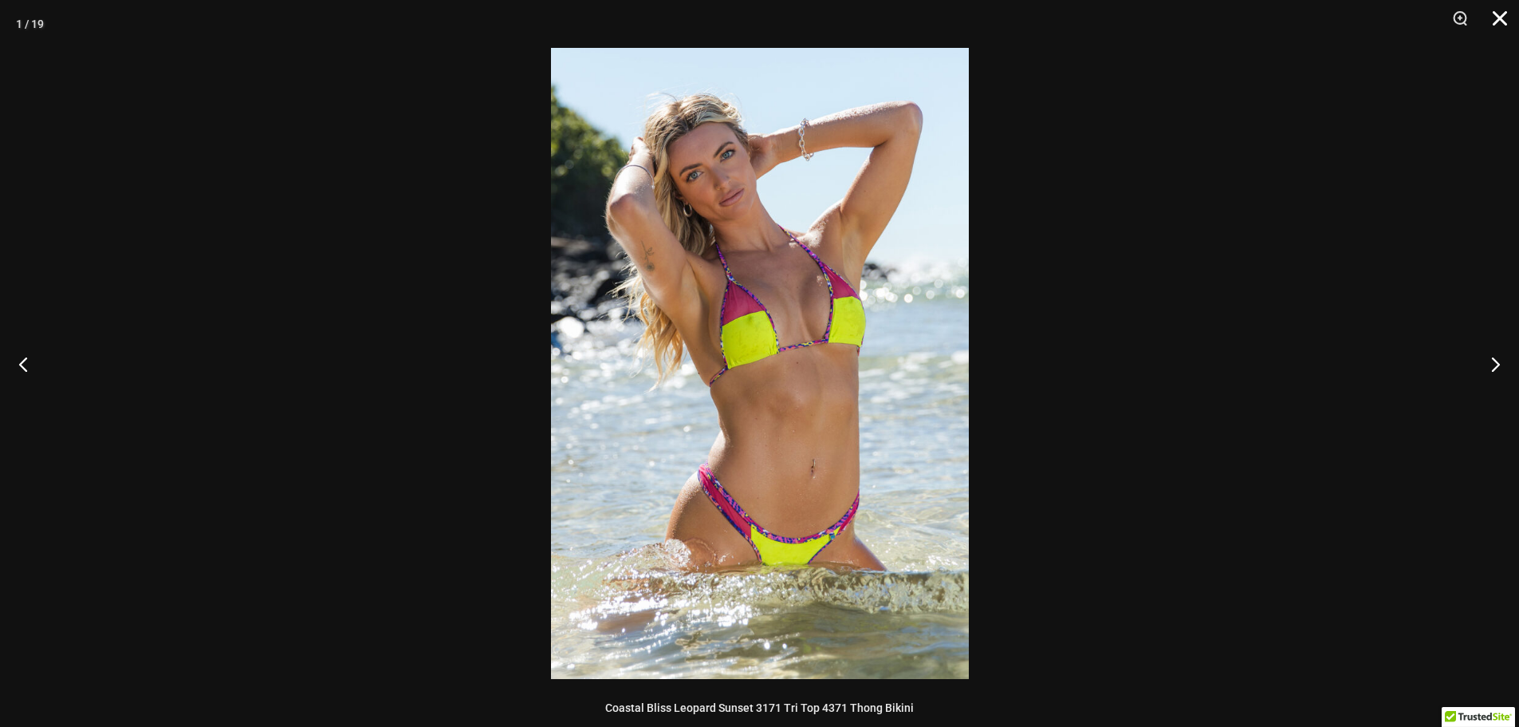
click at [1497, 9] on button "Close" at bounding box center [1495, 24] width 40 height 48
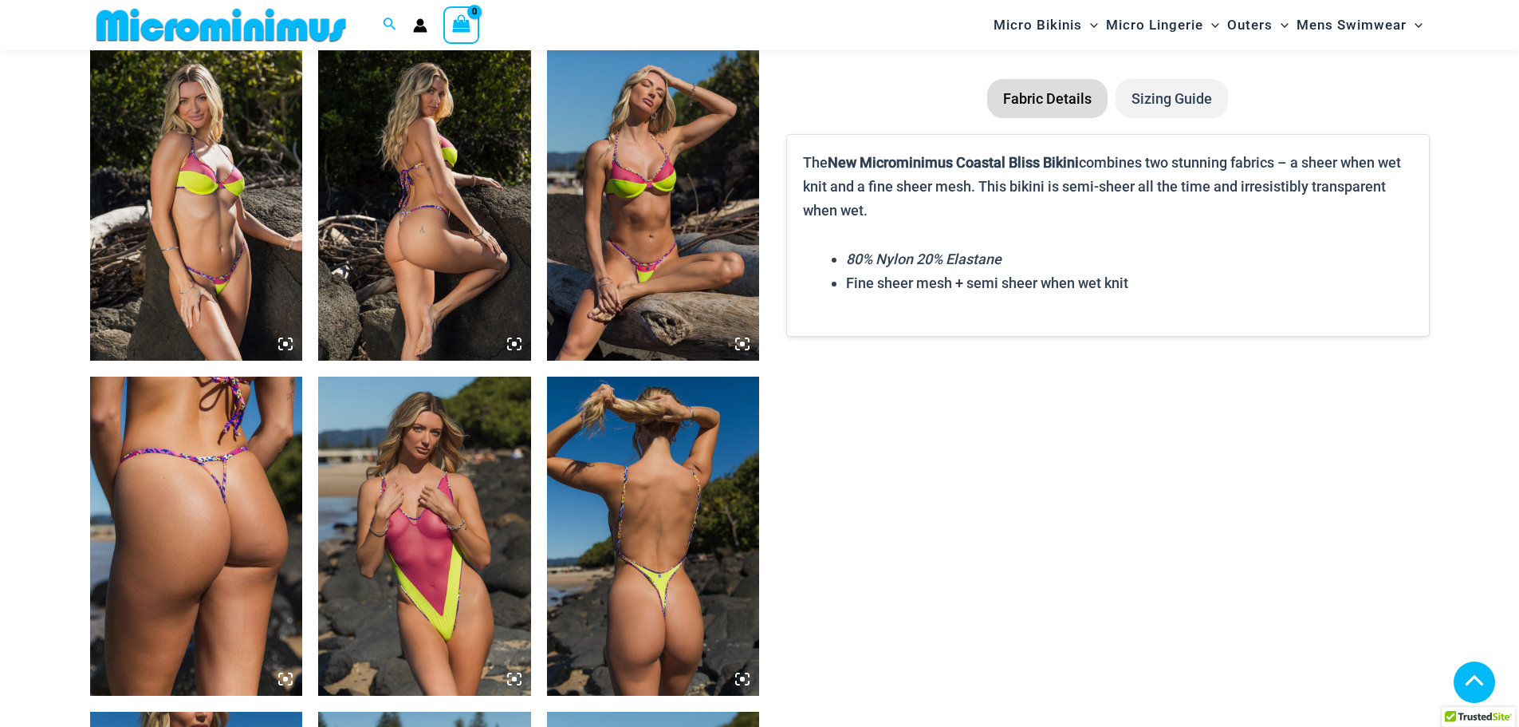
scroll to position [2138, 0]
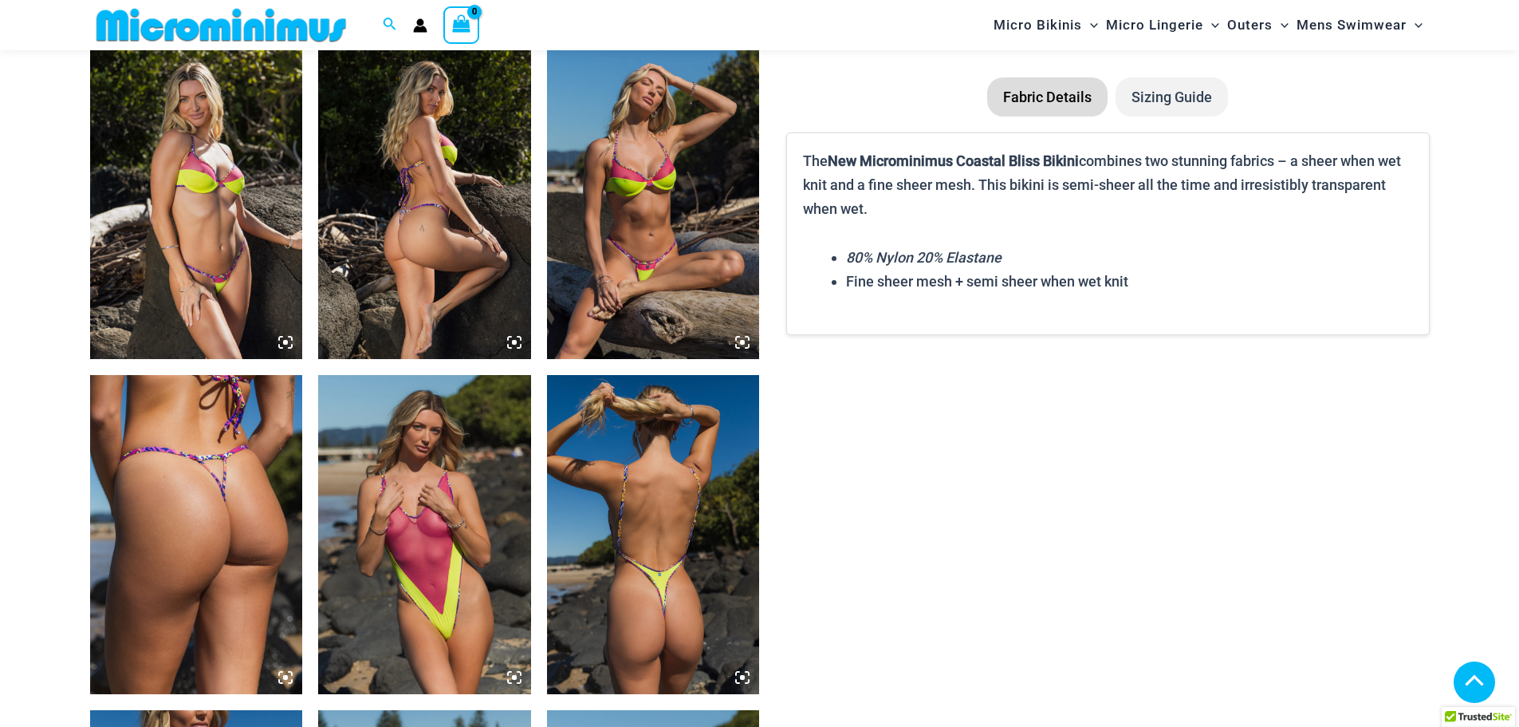
click at [673, 552] on img at bounding box center [653, 534] width 213 height 319
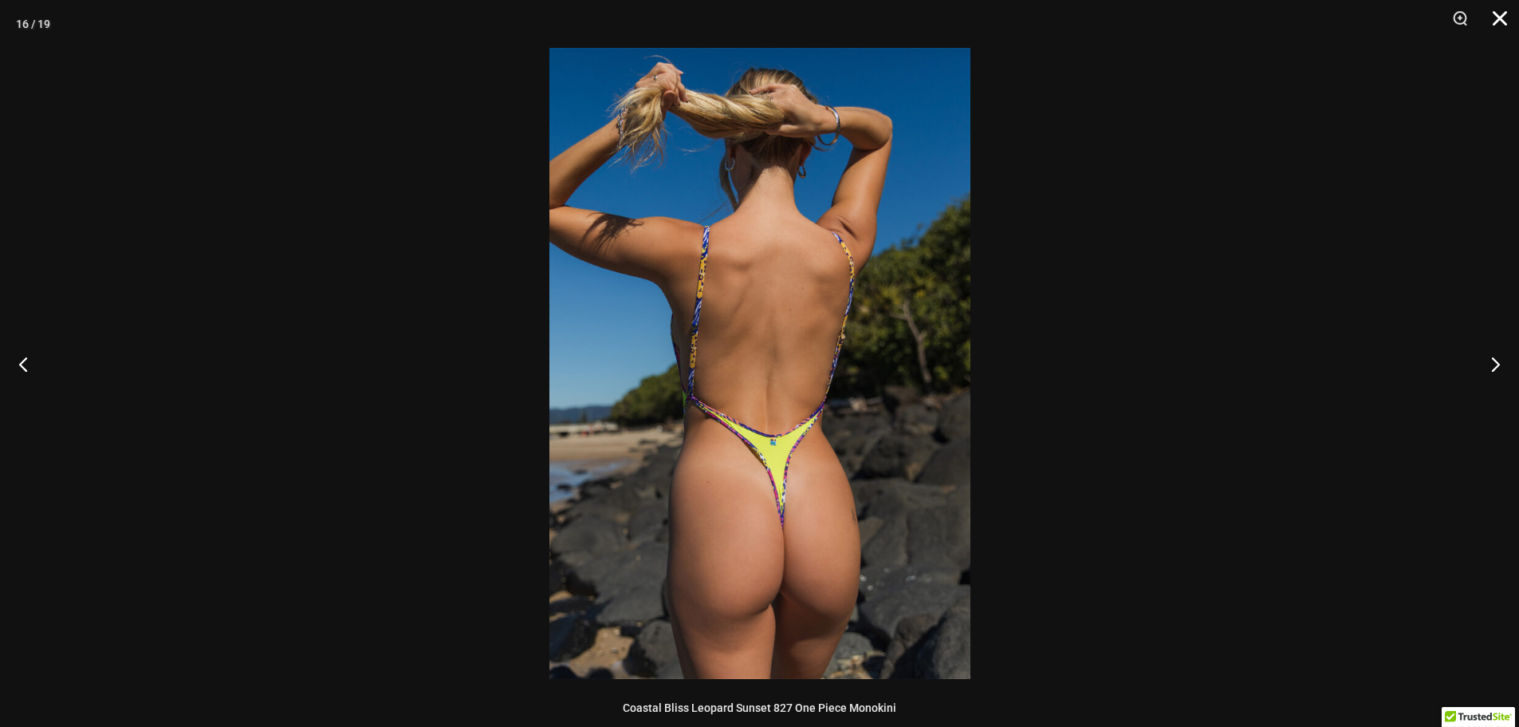
click at [1496, 11] on button "Close" at bounding box center [1495, 24] width 40 height 48
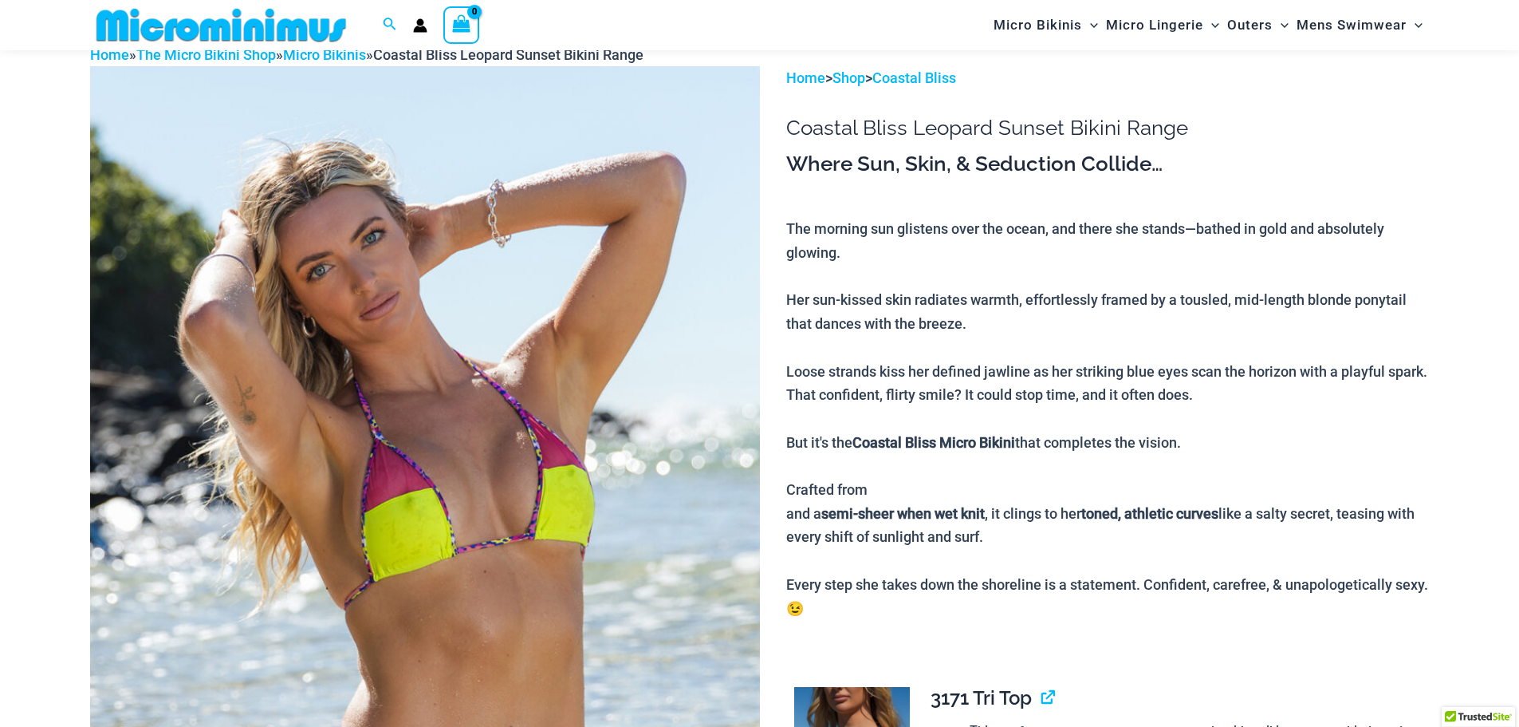
scroll to position [0, 0]
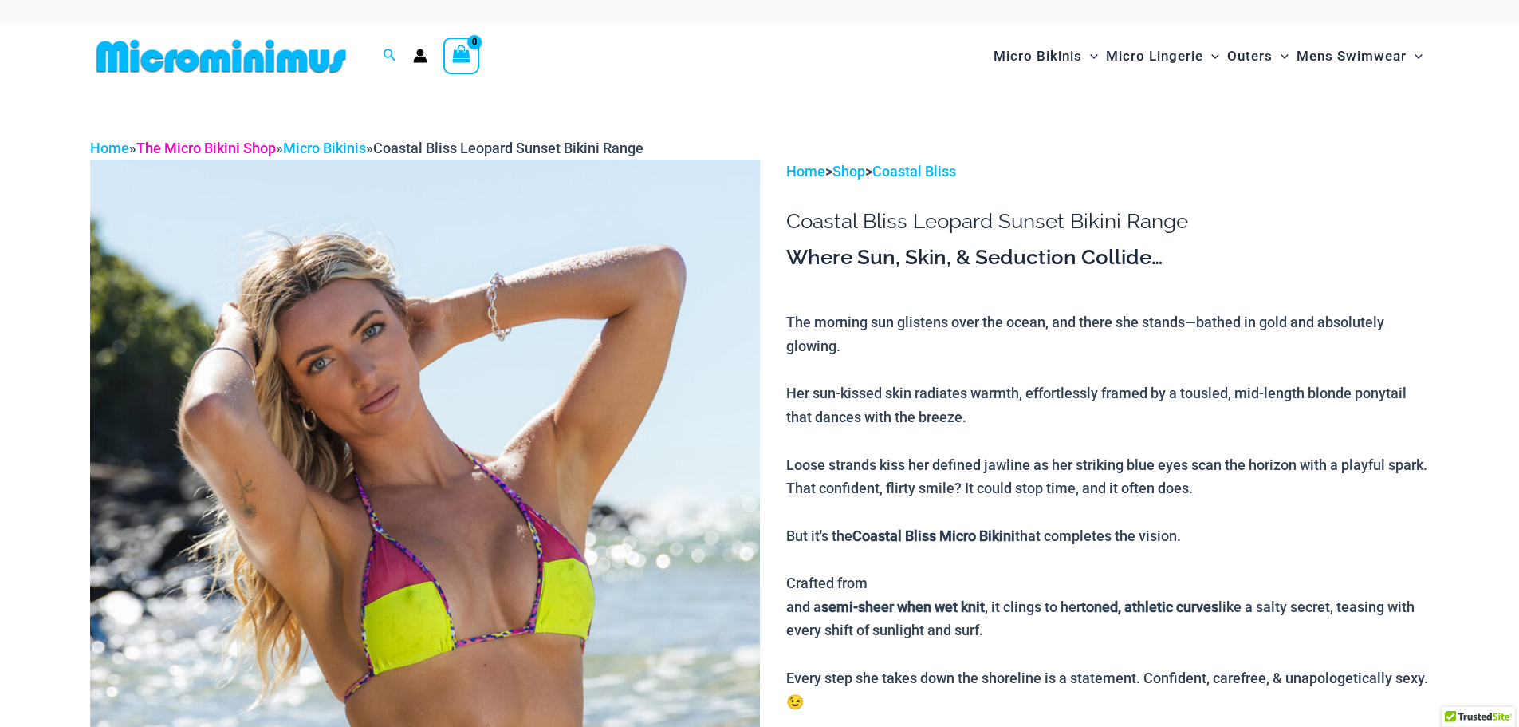
click at [234, 144] on link "The Micro Bikini Shop" at bounding box center [206, 148] width 140 height 17
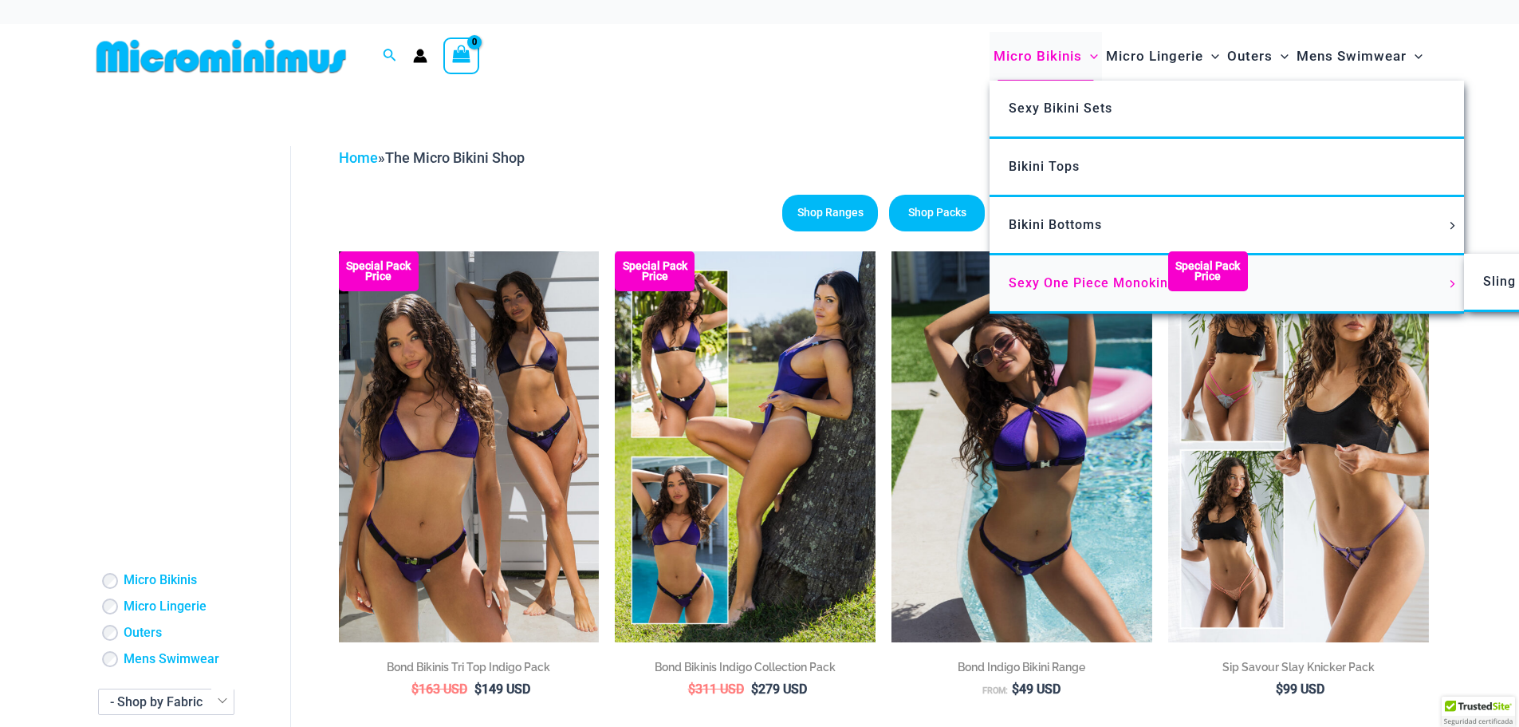
click at [1065, 300] on link "Sexy One Piece Monokinis" at bounding box center [1227, 284] width 475 height 58
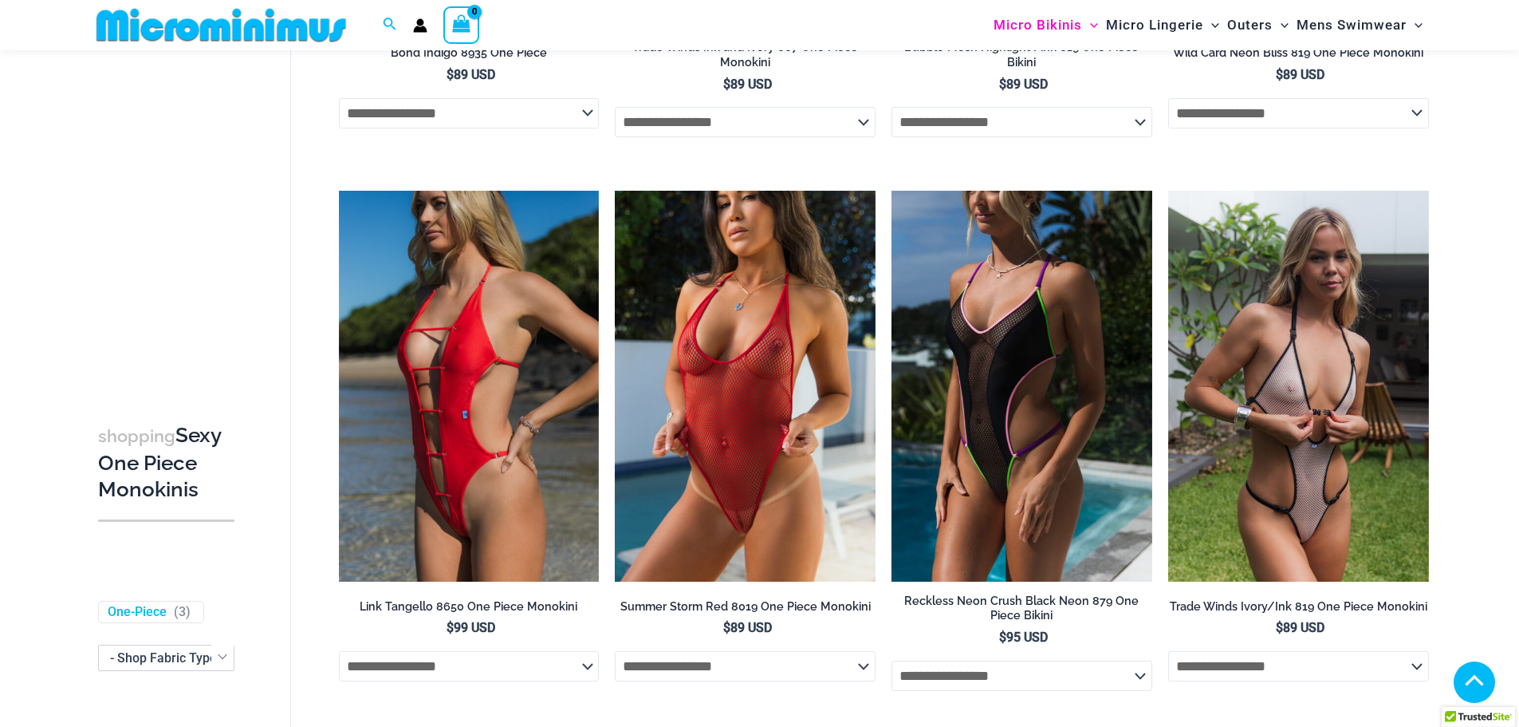
scroll to position [546, 0]
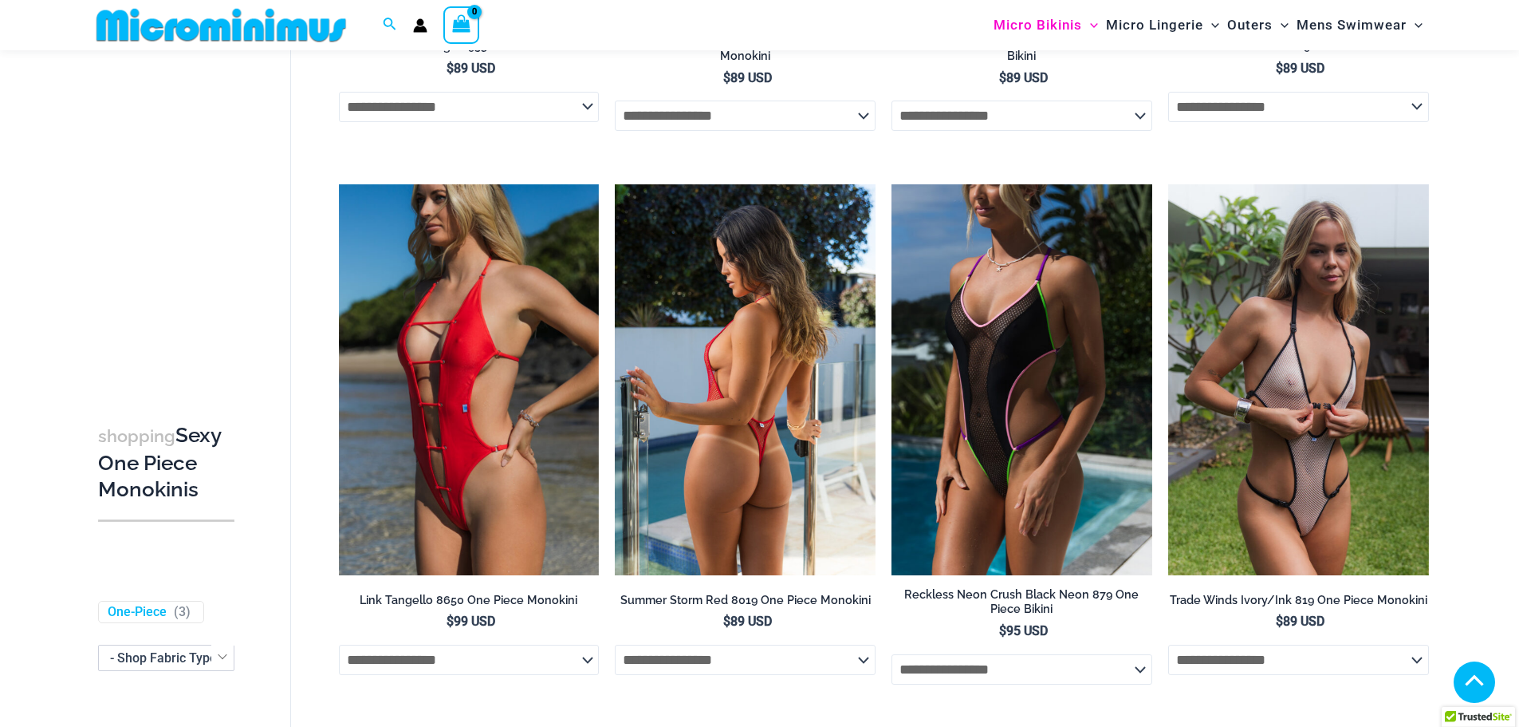
click at [768, 473] on img at bounding box center [745, 379] width 261 height 391
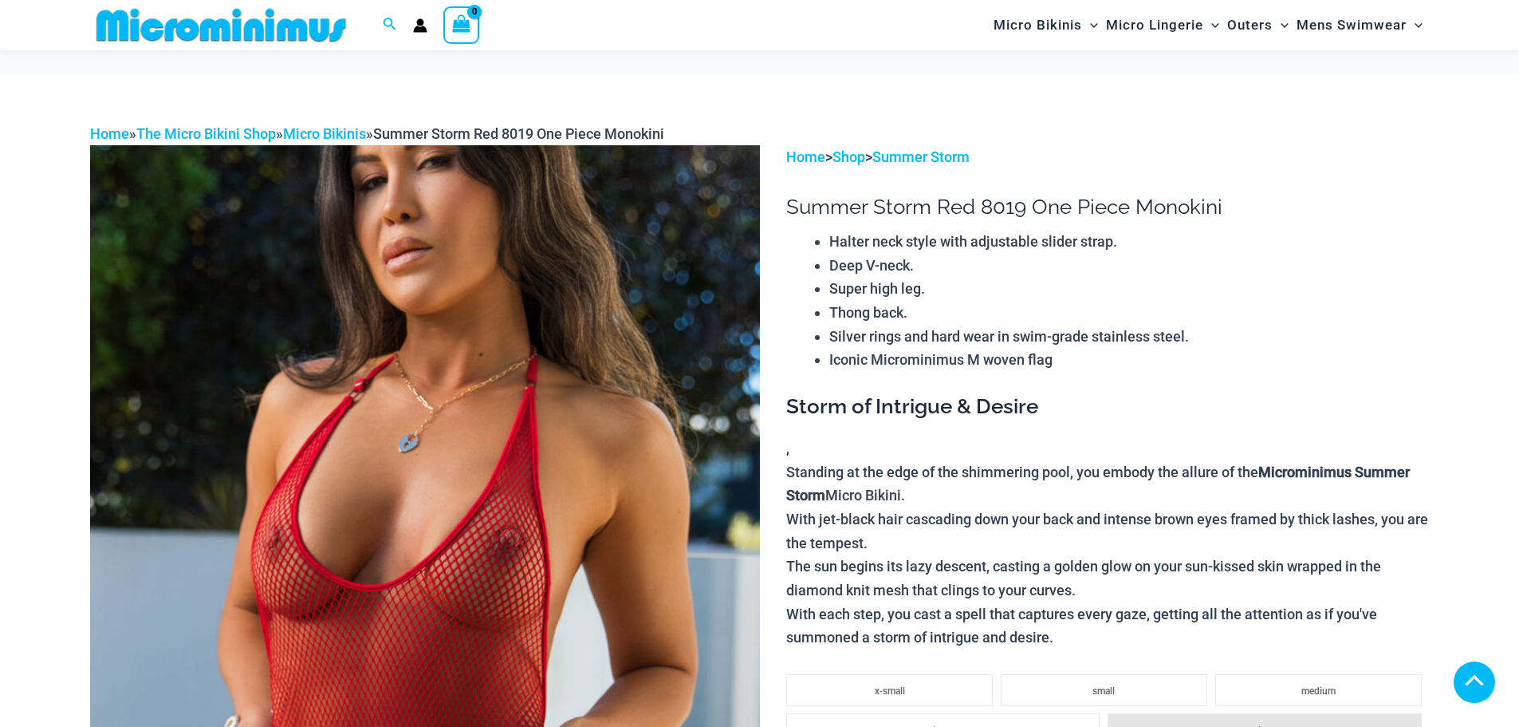
scroll to position [865, 0]
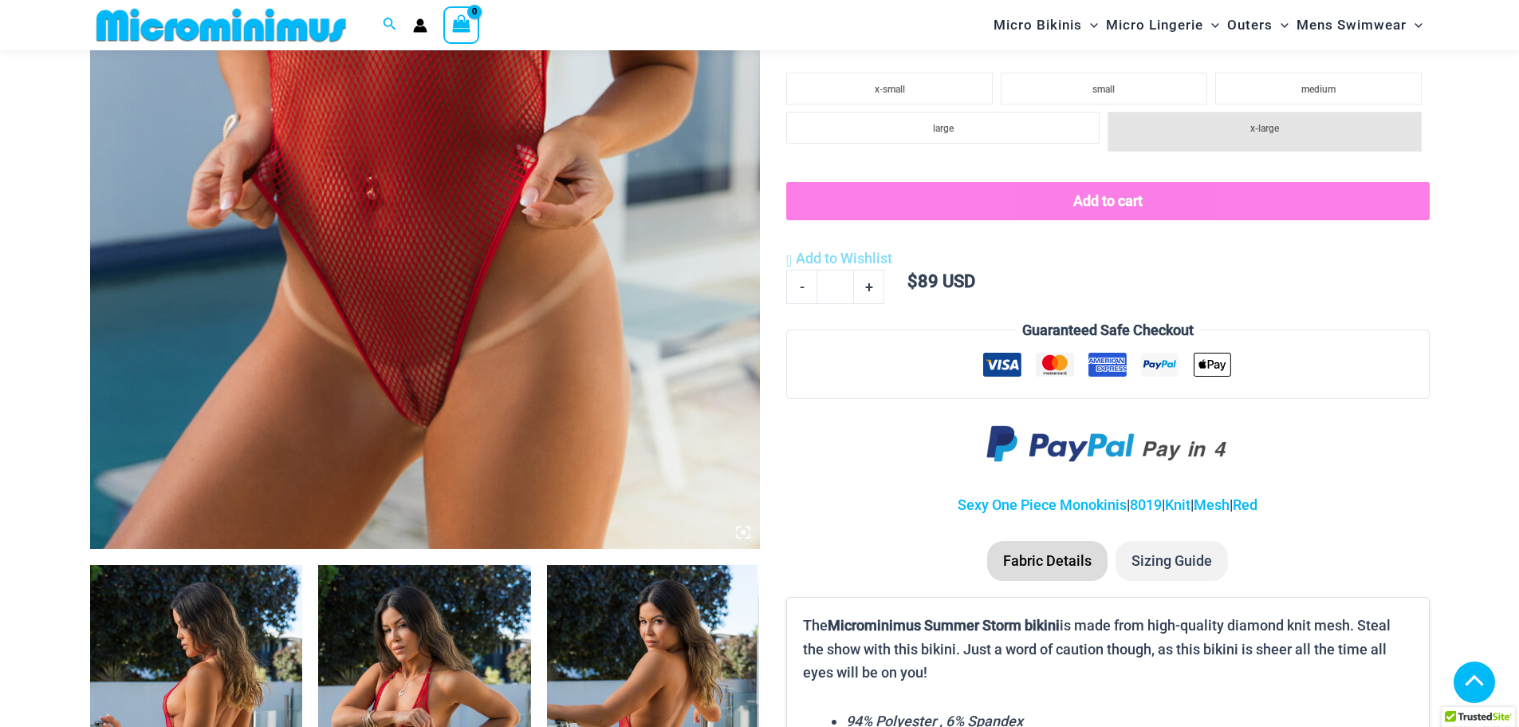
scroll to position [467, 0]
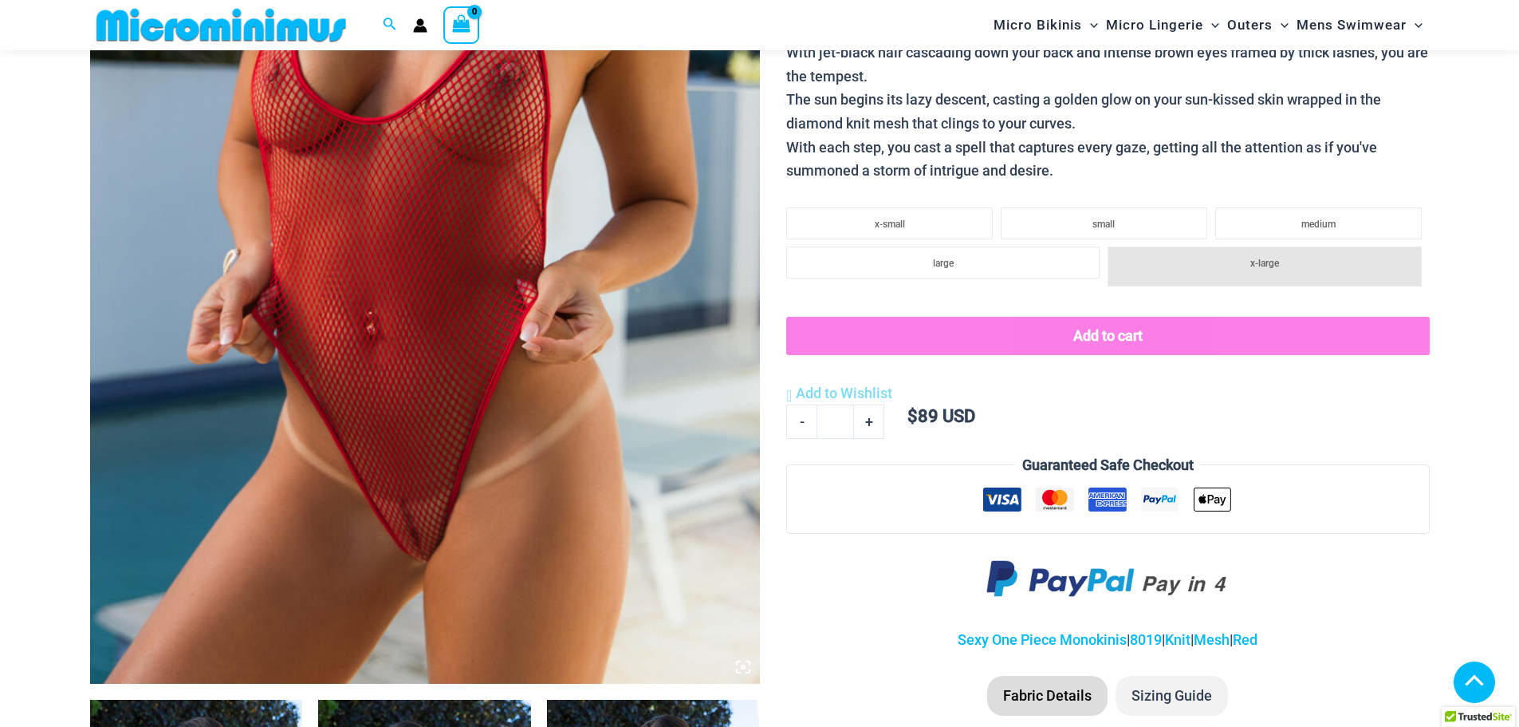
click at [469, 277] on img at bounding box center [425, 181] width 670 height 1005
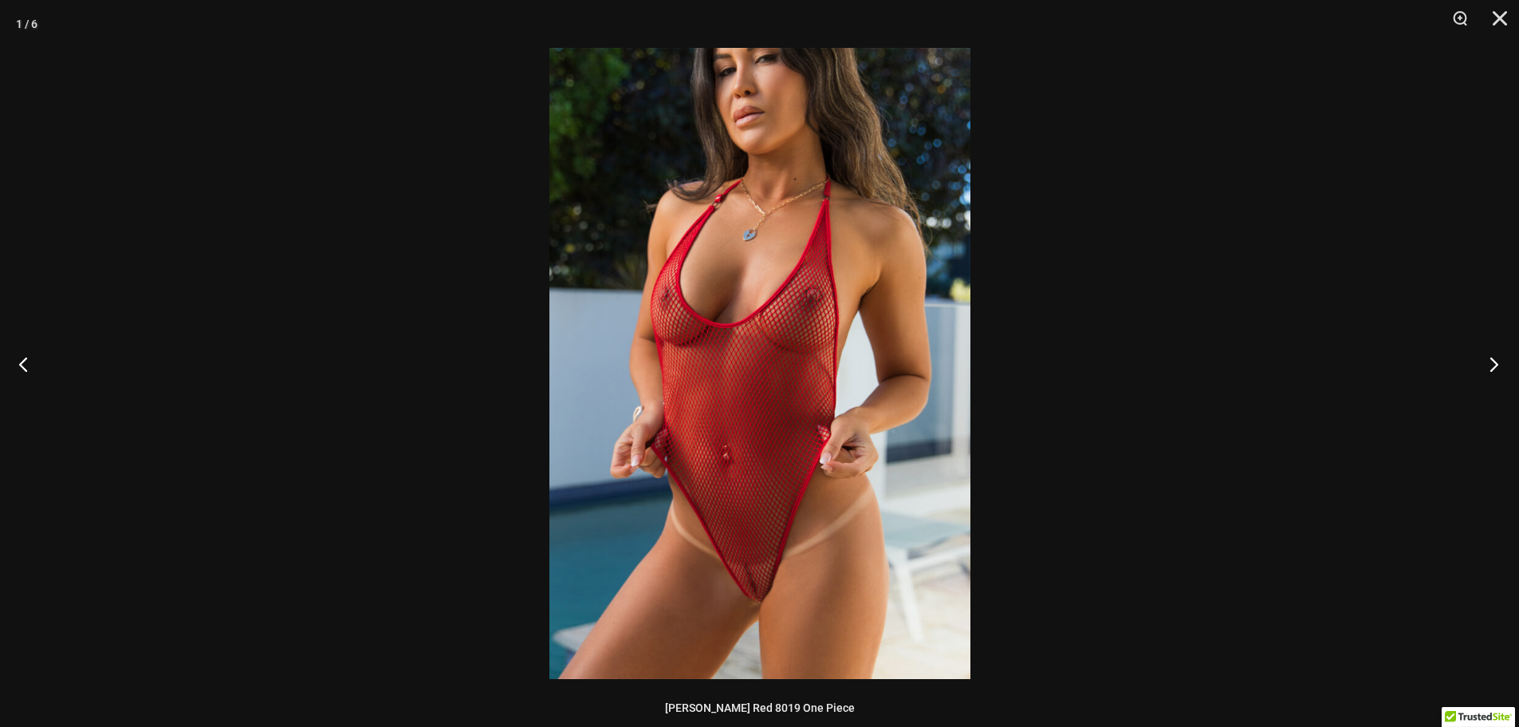
click at [1512, 365] on button "Next" at bounding box center [1490, 364] width 60 height 80
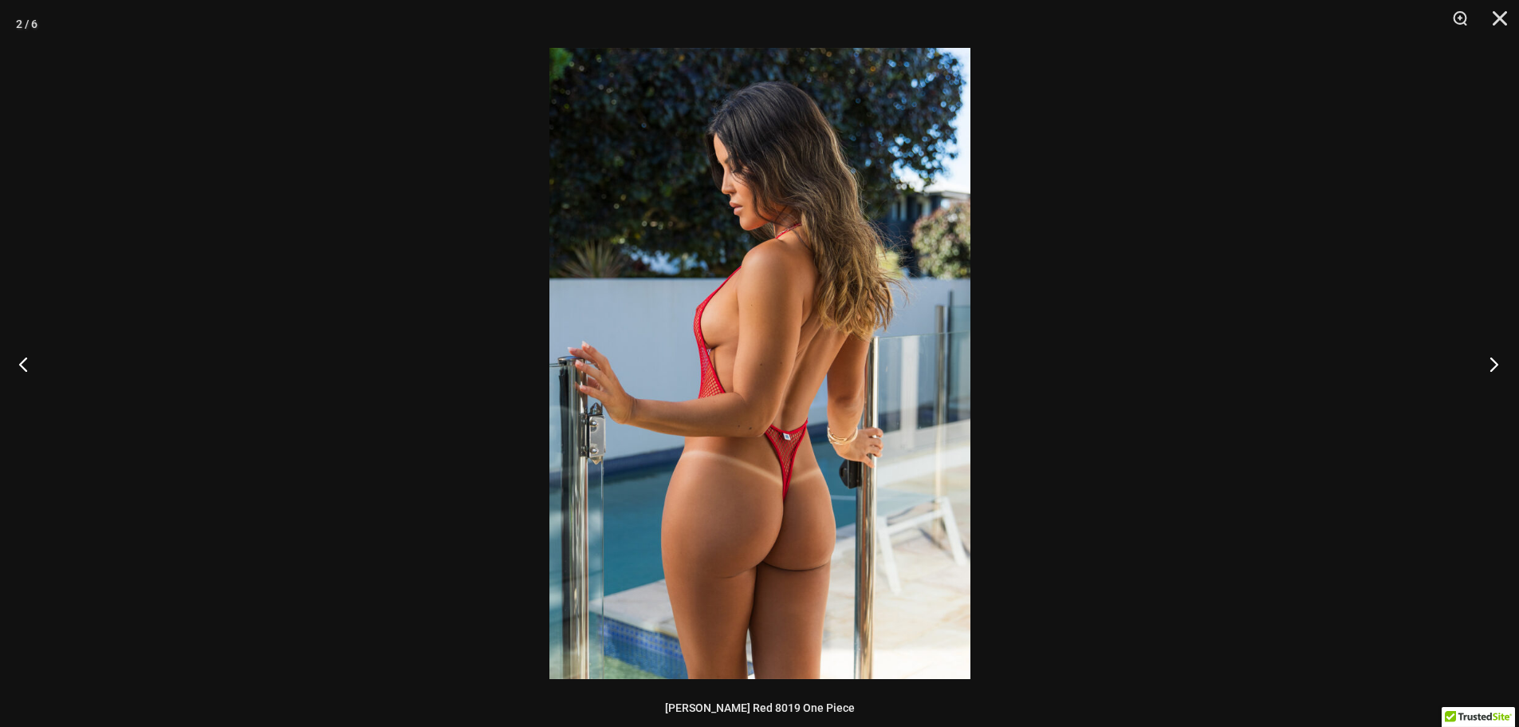
click at [1512, 365] on button "Next" at bounding box center [1490, 364] width 60 height 80
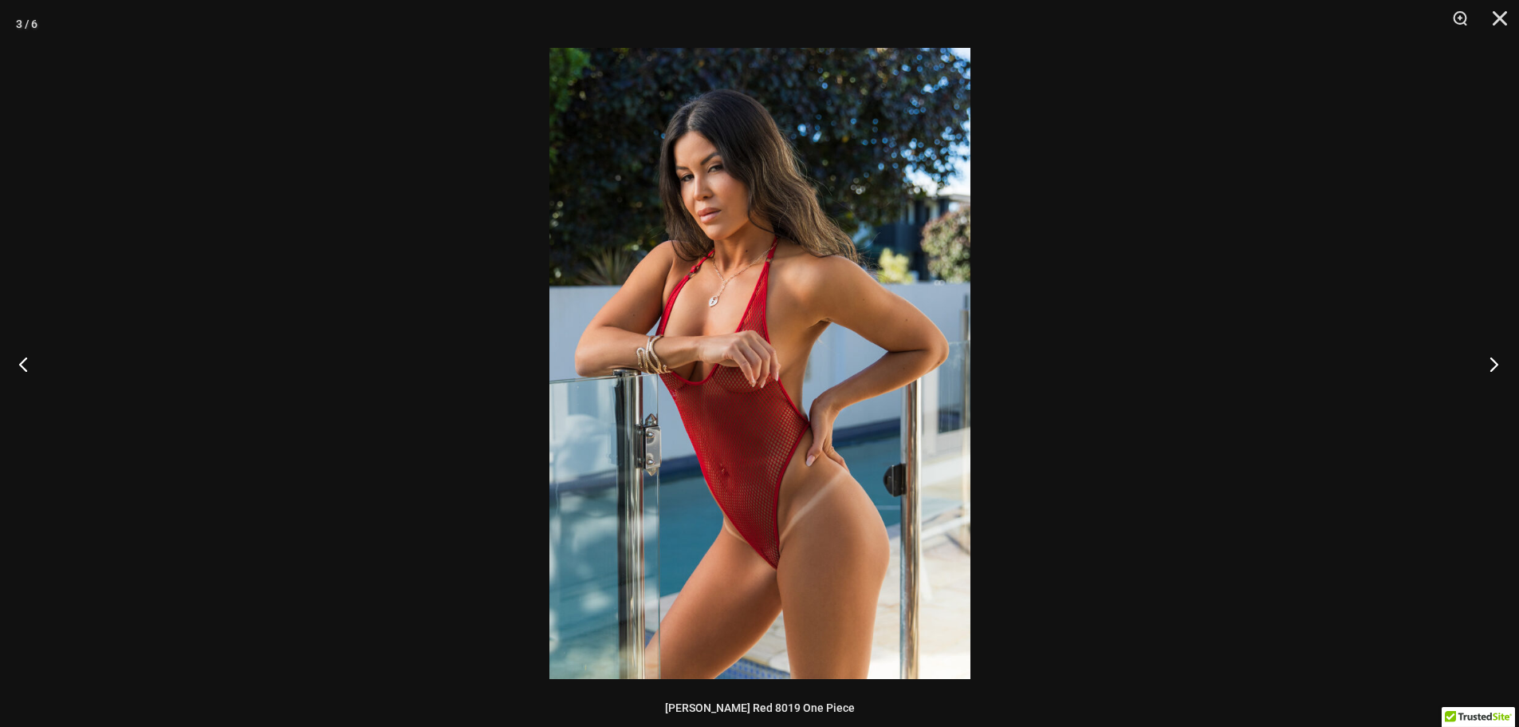
click at [1512, 365] on button "Next" at bounding box center [1490, 364] width 60 height 80
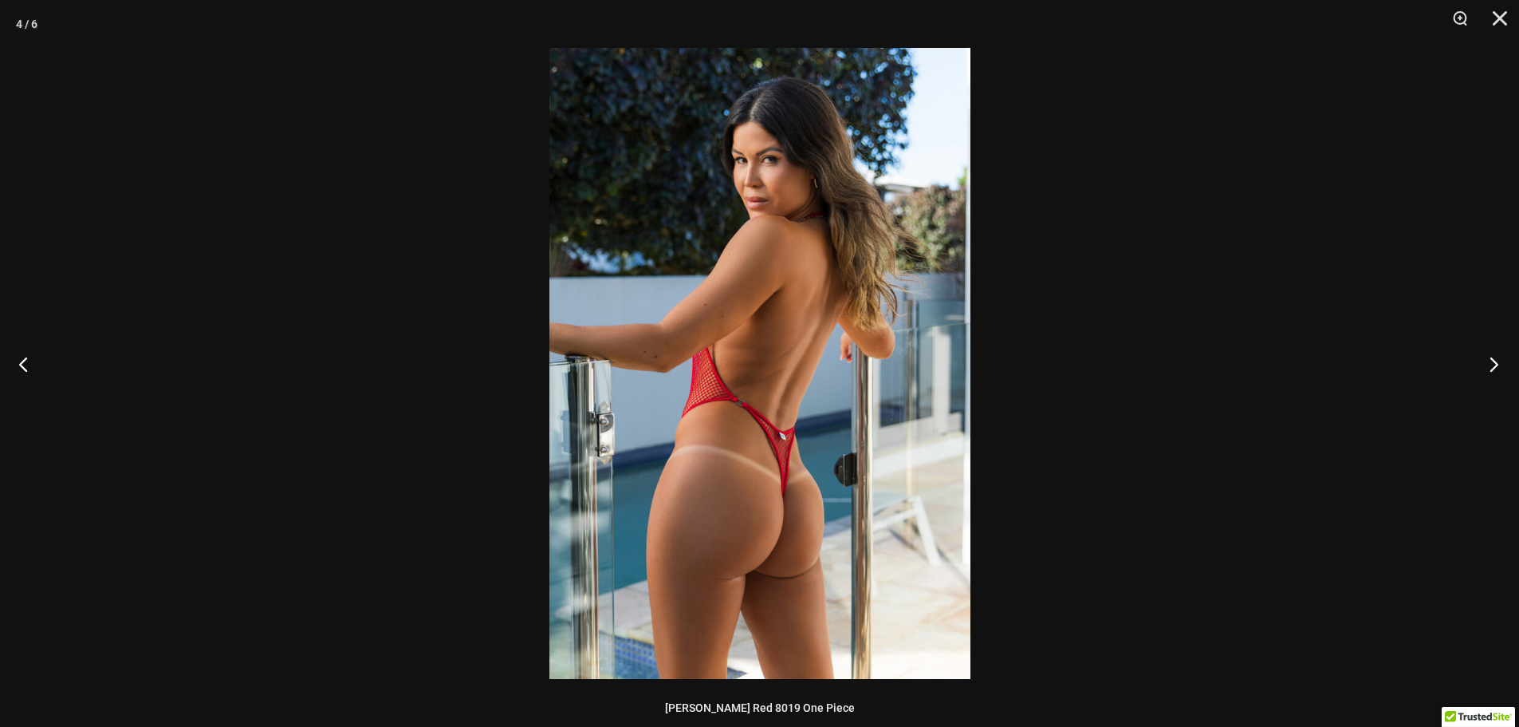
click at [1512, 365] on button "Next" at bounding box center [1490, 364] width 60 height 80
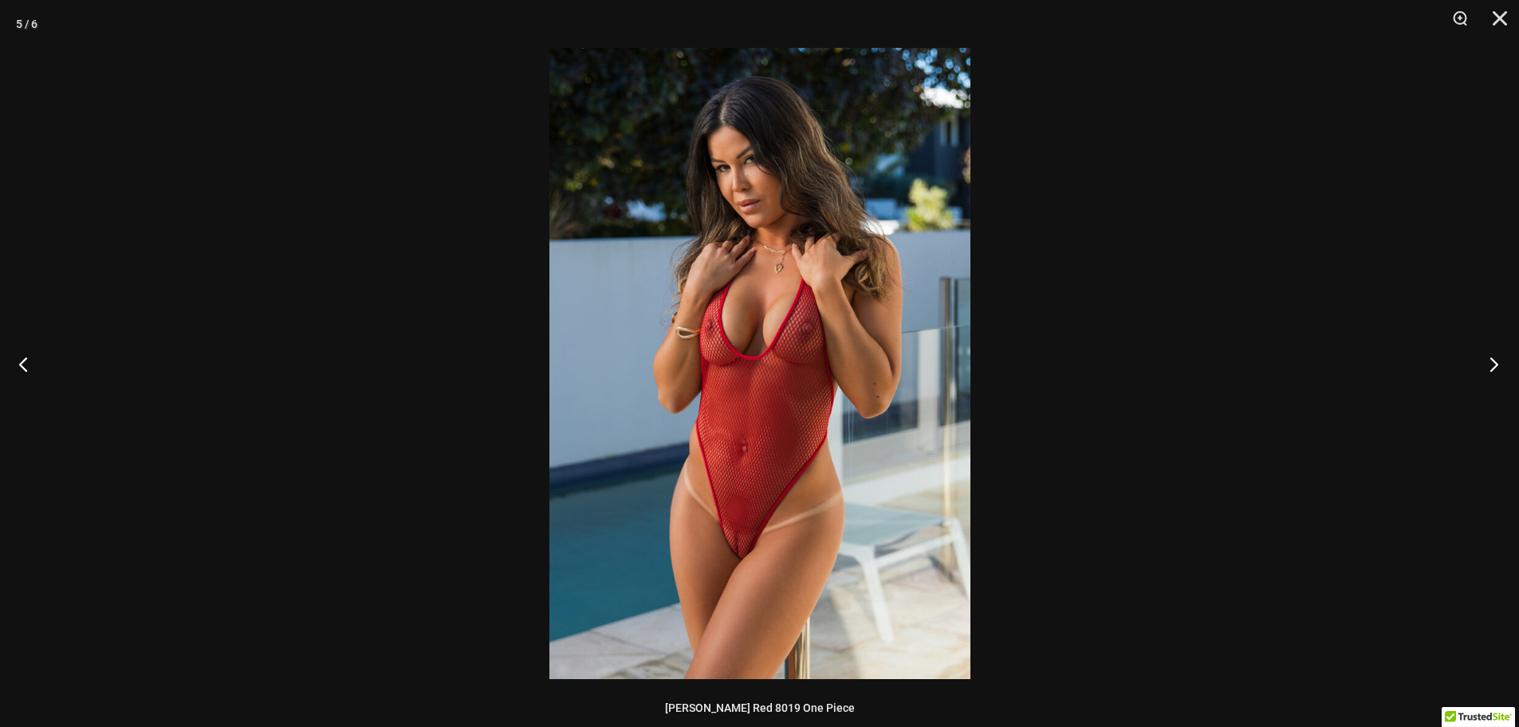
click at [1512, 365] on button "Next" at bounding box center [1490, 364] width 60 height 80
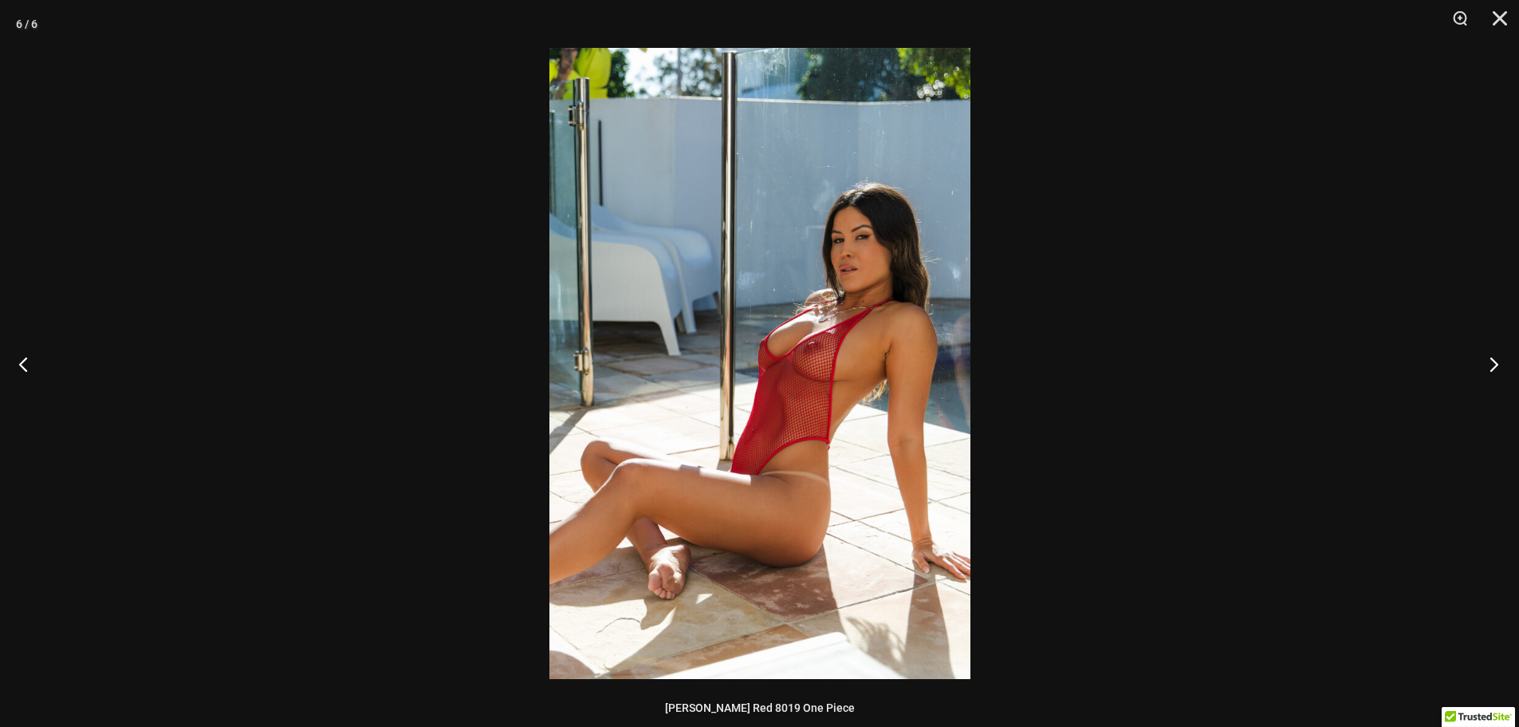
click at [1497, 368] on button "Next" at bounding box center [1490, 364] width 60 height 80
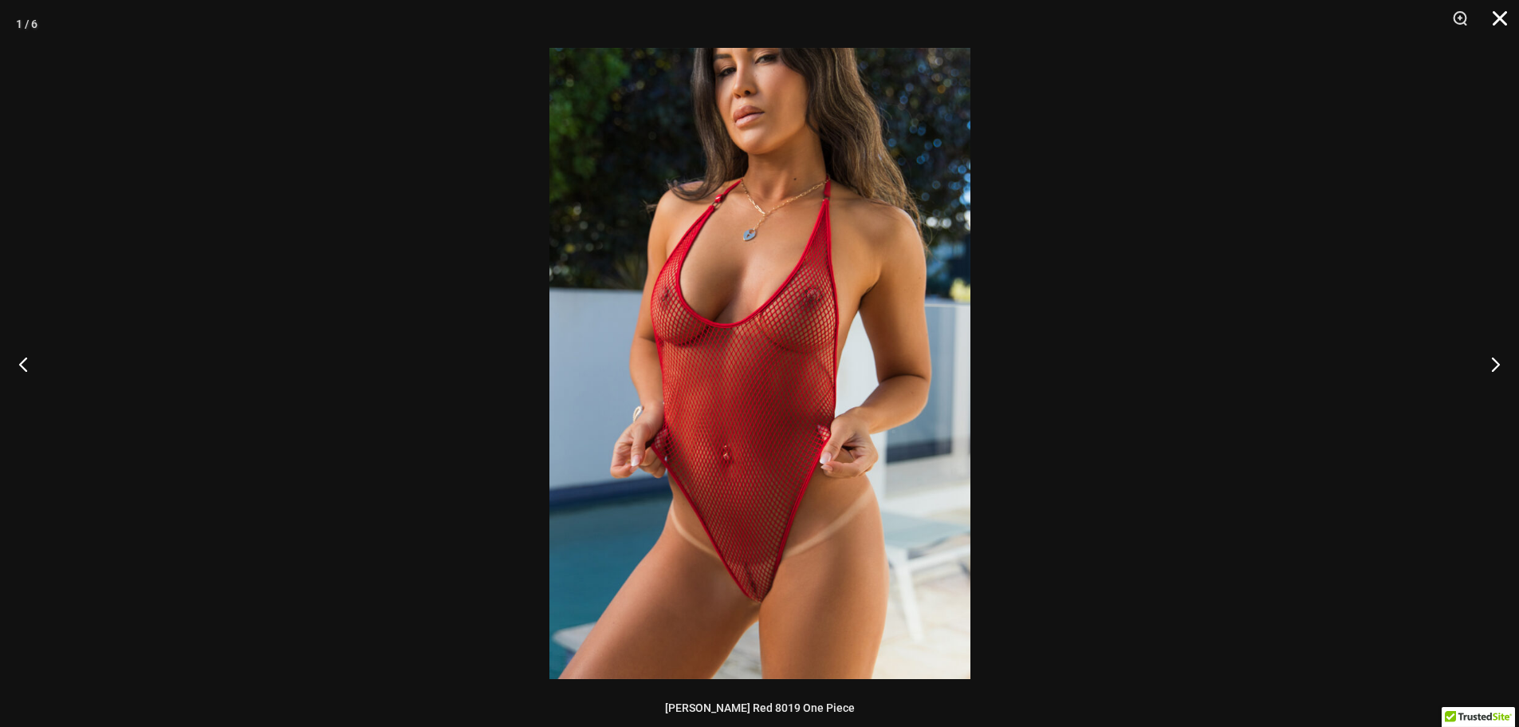
click at [1501, 17] on button "Close" at bounding box center [1495, 24] width 40 height 48
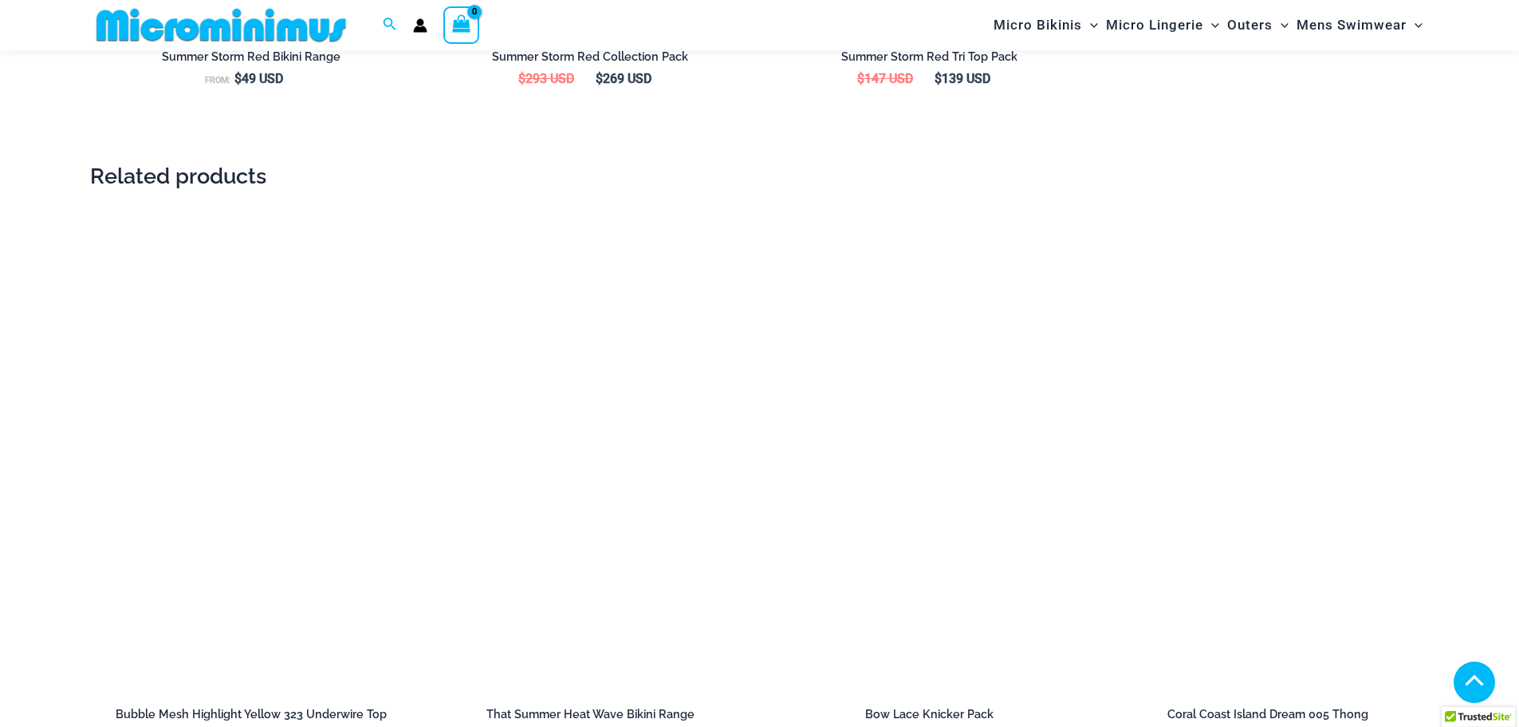
scroll to position [2381, 0]
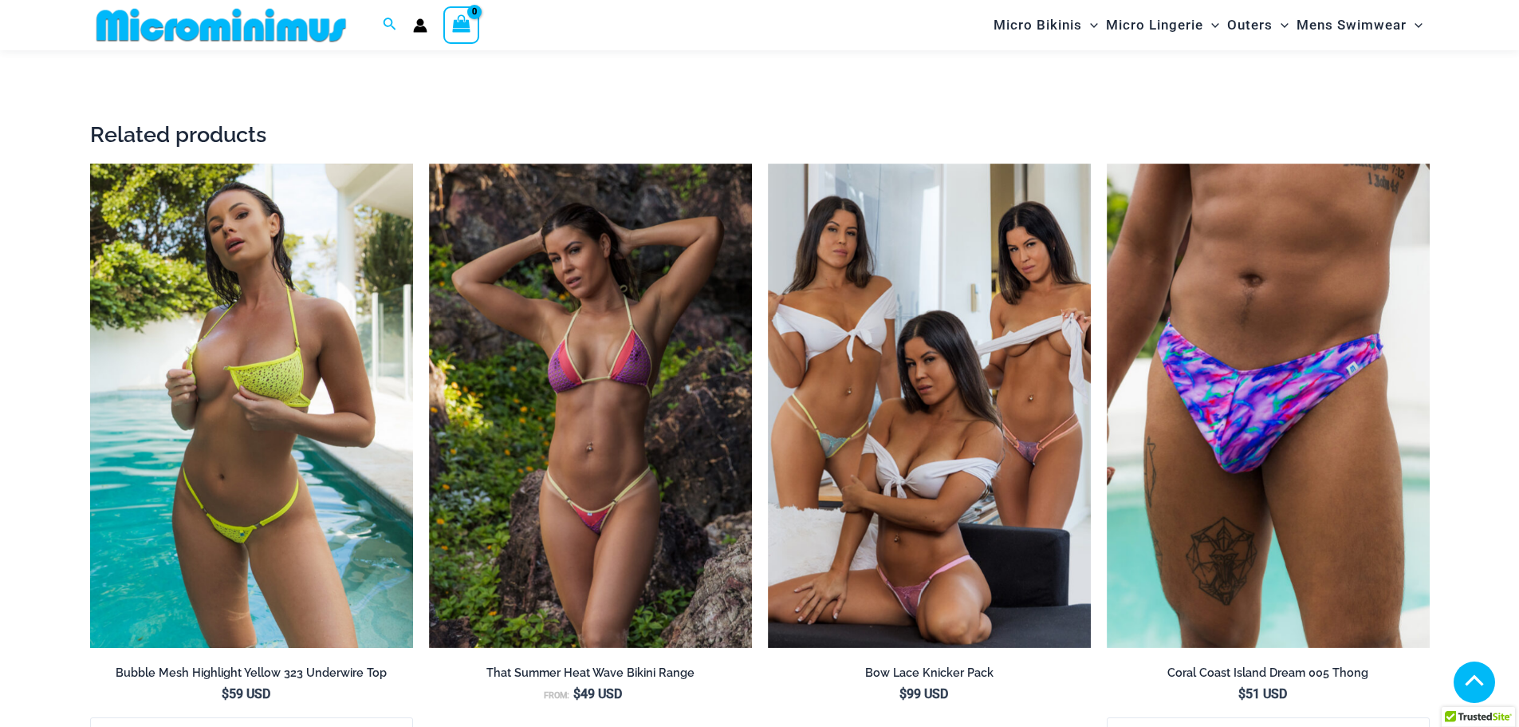
click at [282, 367] on img at bounding box center [251, 405] width 323 height 485
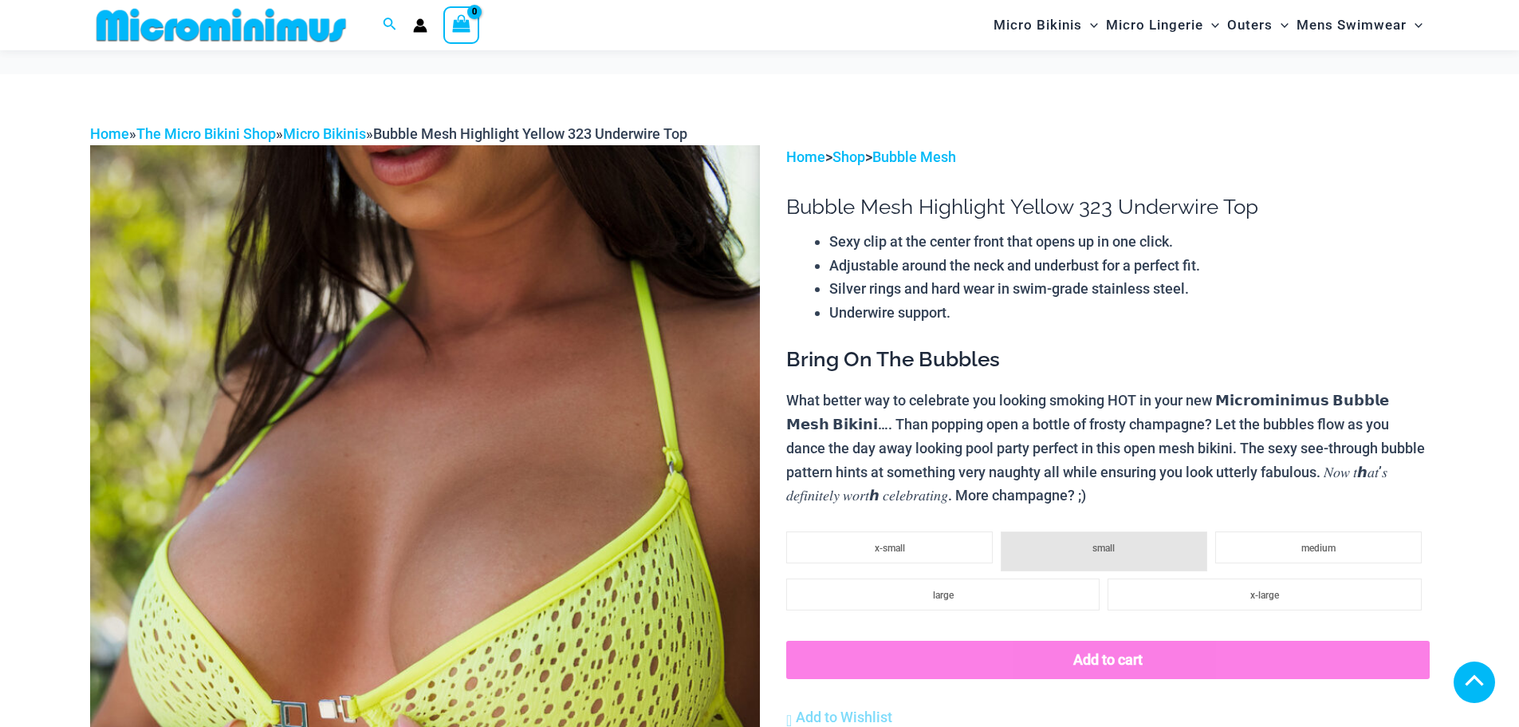
scroll to position [1032, 0]
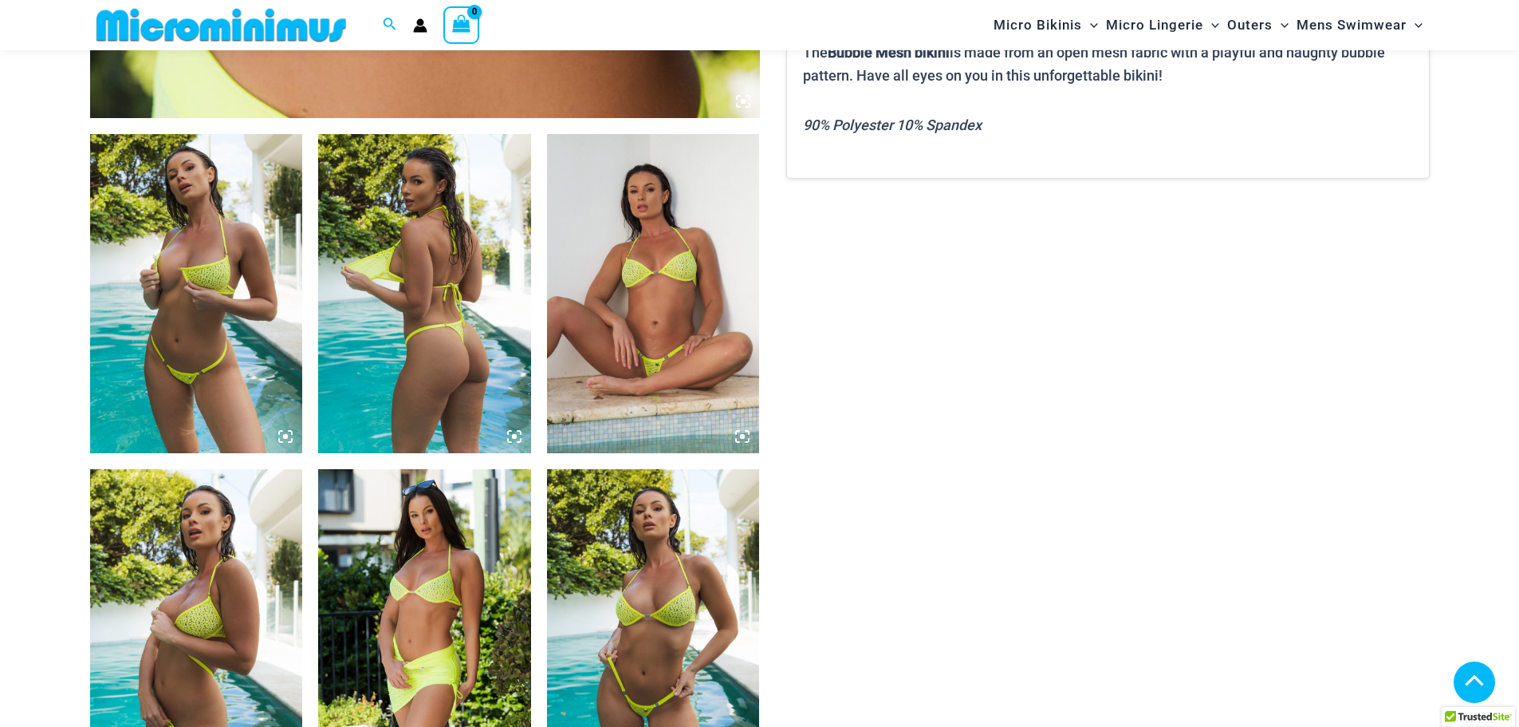
click at [260, 269] on img at bounding box center [196, 293] width 213 height 319
click at [179, 287] on img at bounding box center [196, 293] width 213 height 319
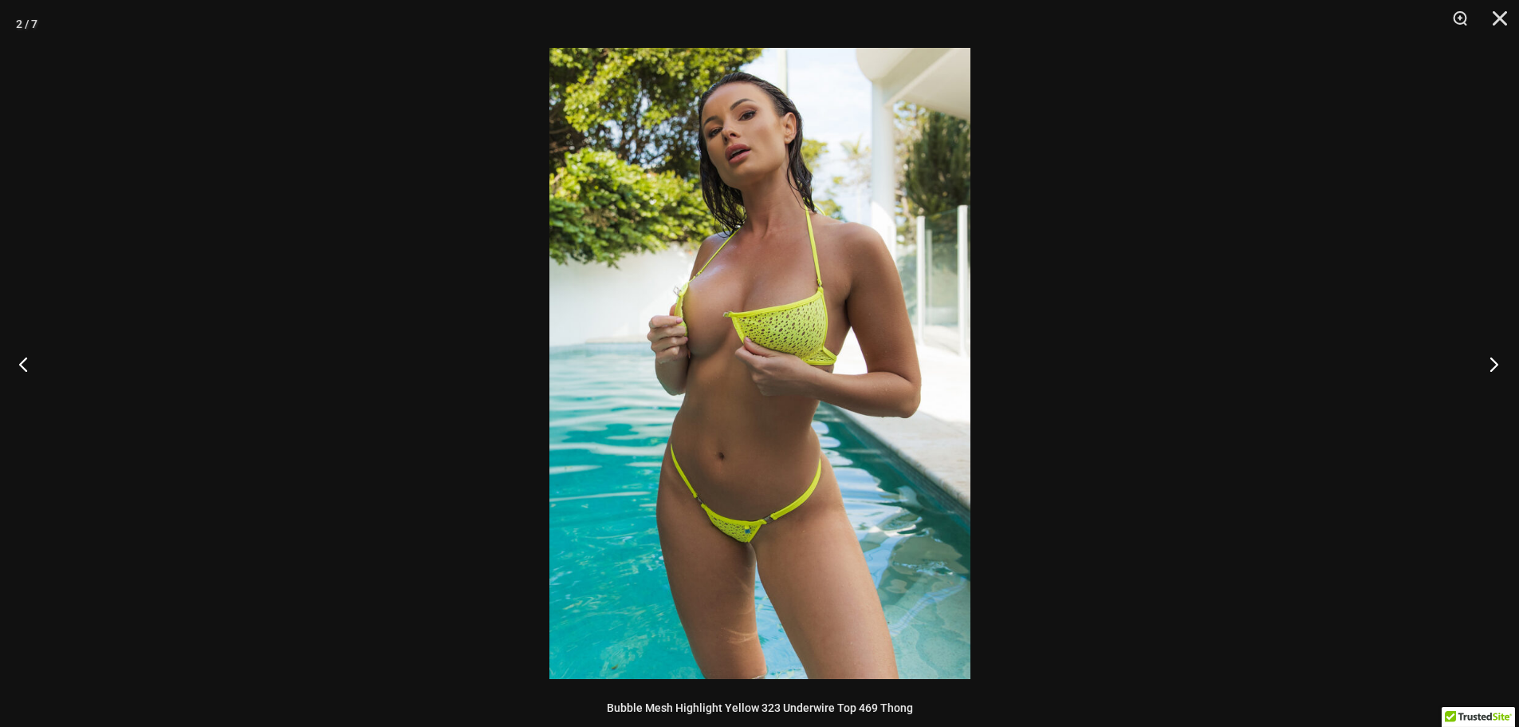
click at [1501, 355] on button "Next" at bounding box center [1490, 364] width 60 height 80
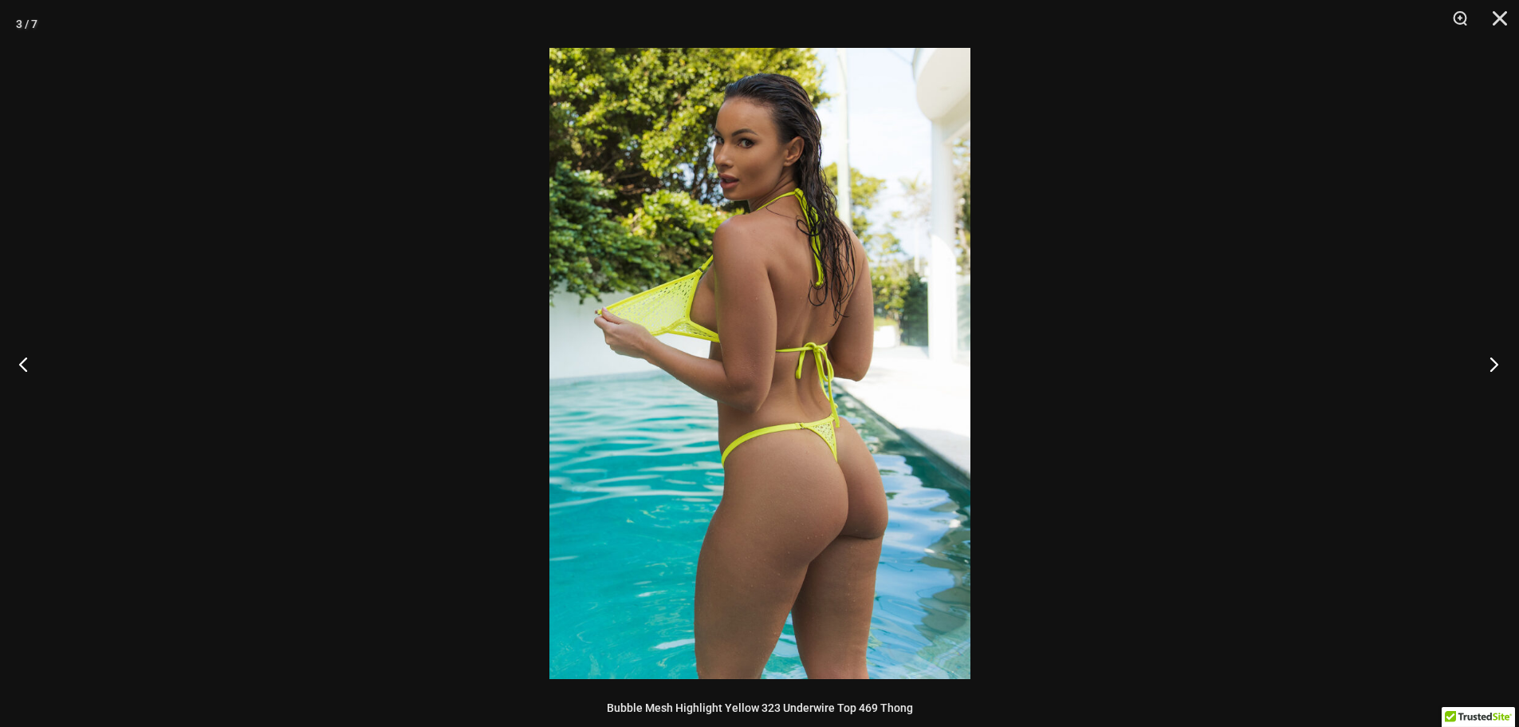
click at [1501, 355] on button "Next" at bounding box center [1490, 364] width 60 height 80
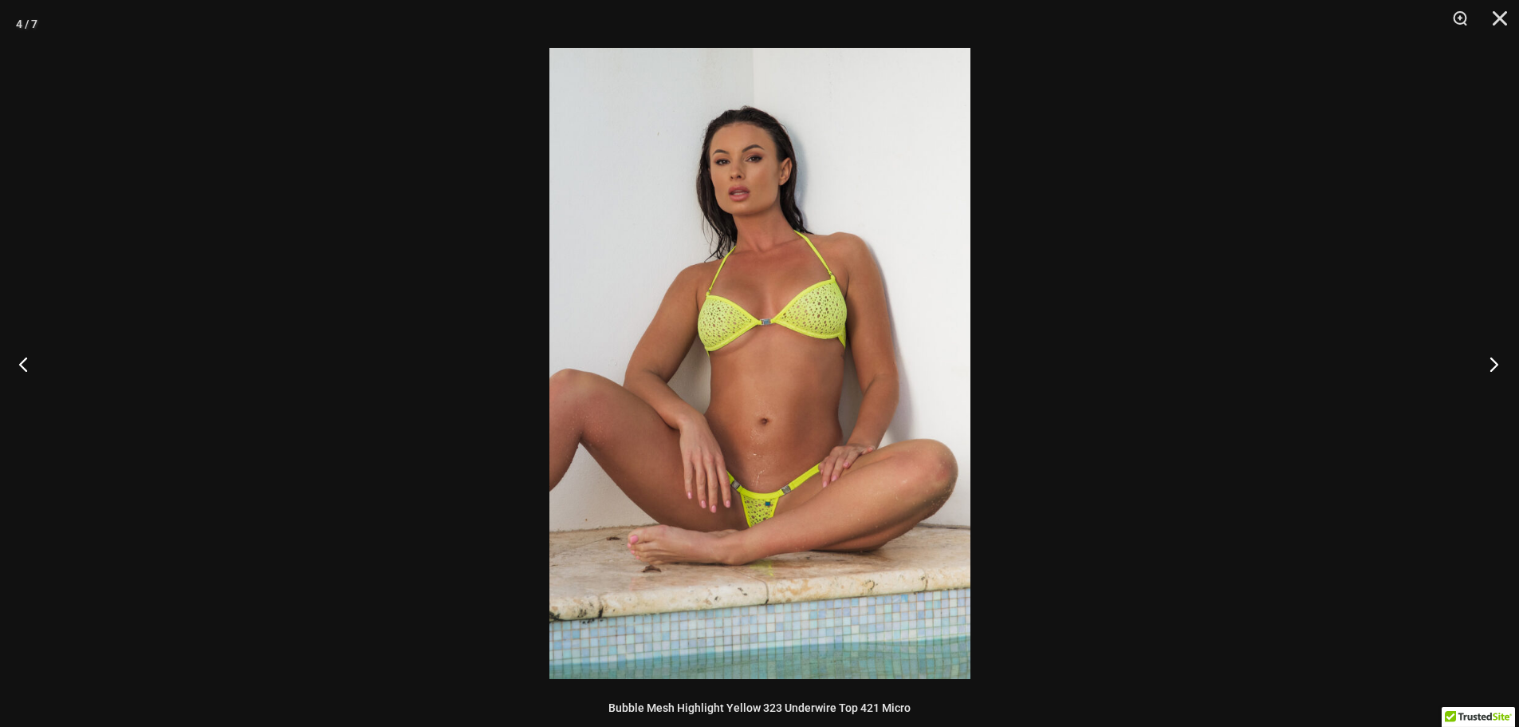
click at [1499, 352] on button "Next" at bounding box center [1490, 364] width 60 height 80
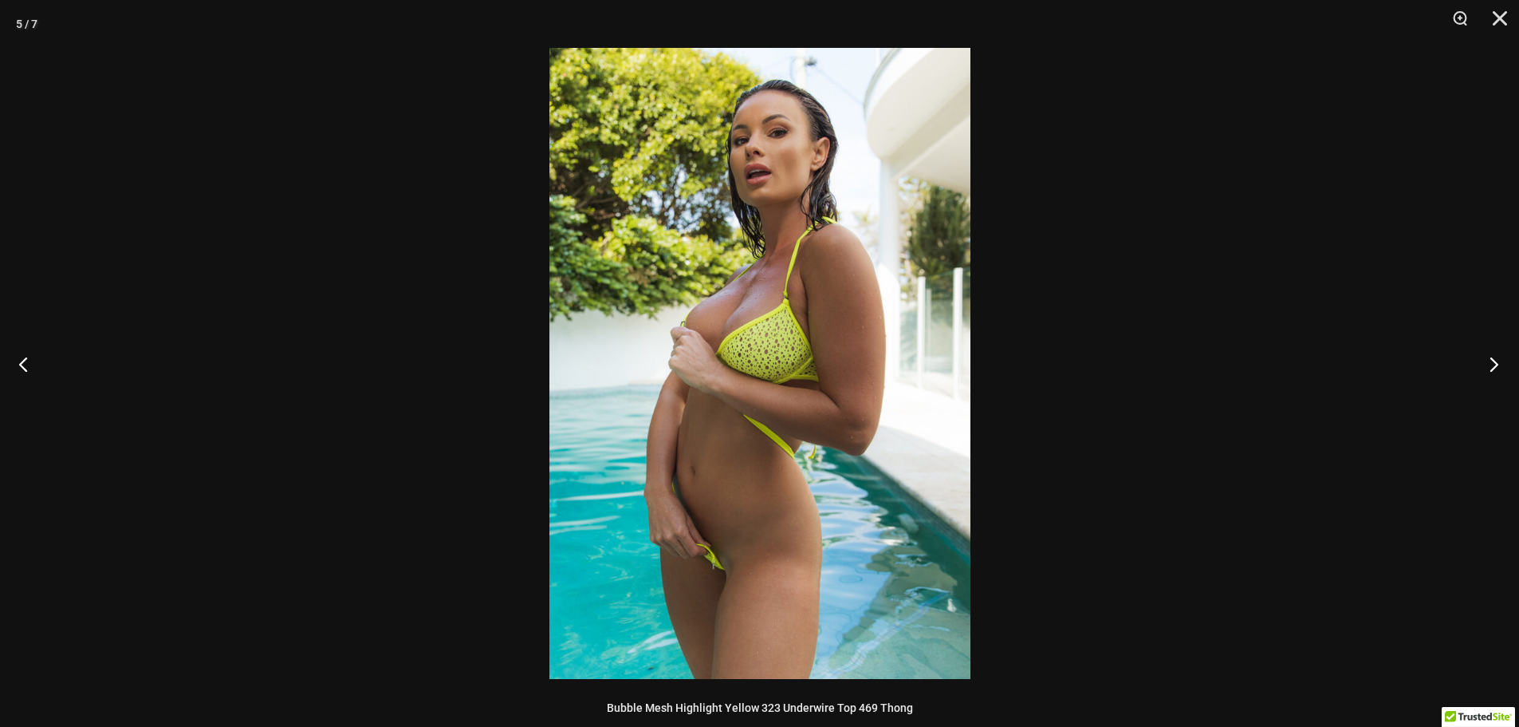
click at [1499, 352] on button "Next" at bounding box center [1490, 364] width 60 height 80
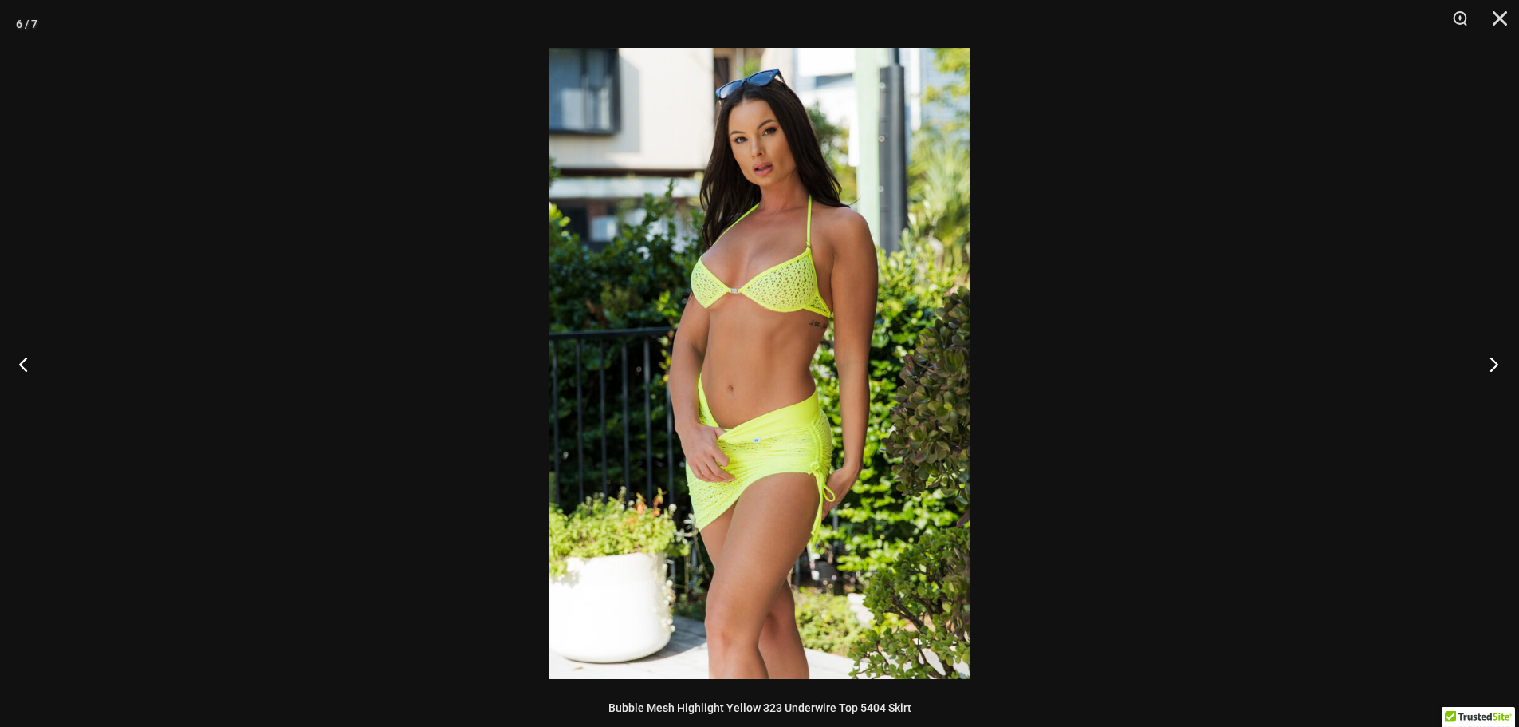
click at [1498, 352] on button "Next" at bounding box center [1490, 364] width 60 height 80
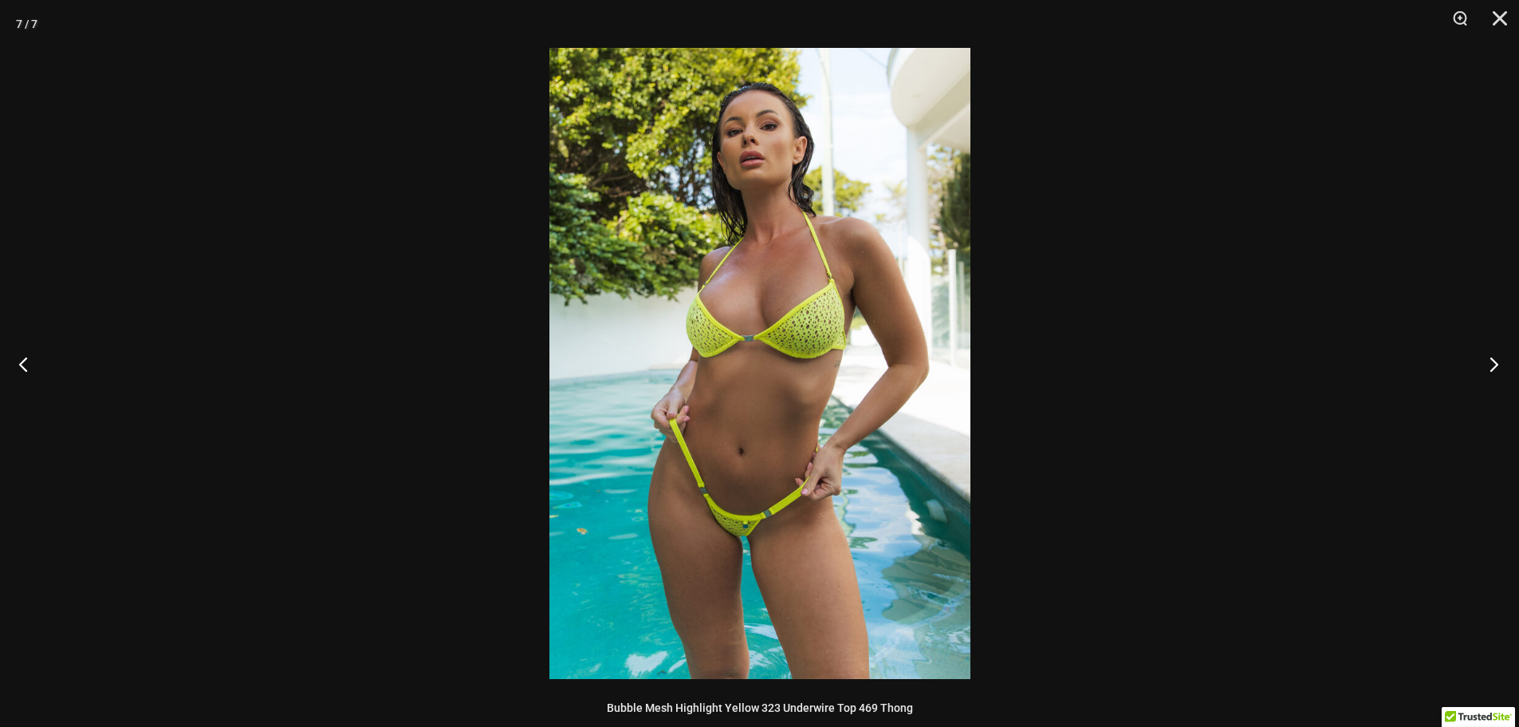
click at [1498, 352] on button "Next" at bounding box center [1490, 364] width 60 height 80
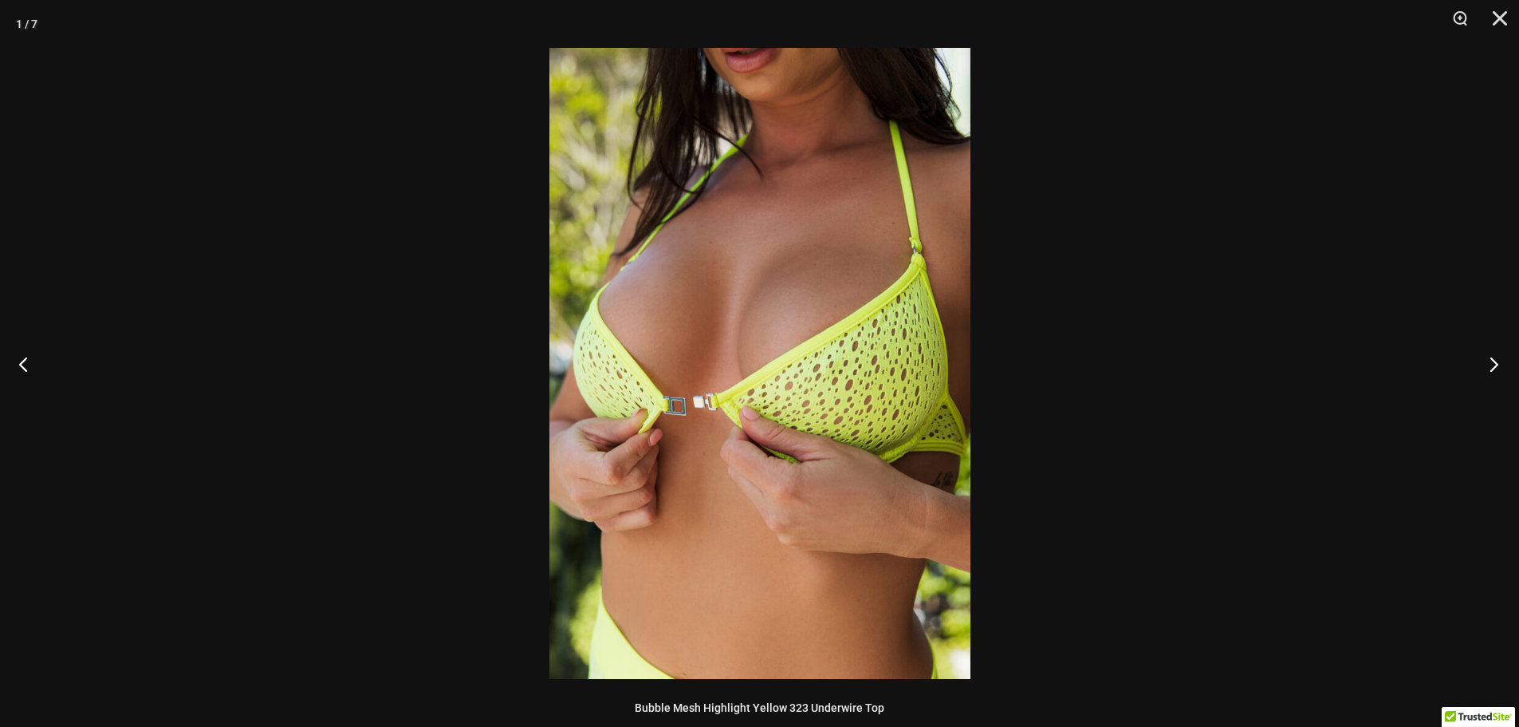
click at [1498, 352] on button "Next" at bounding box center [1490, 364] width 60 height 80
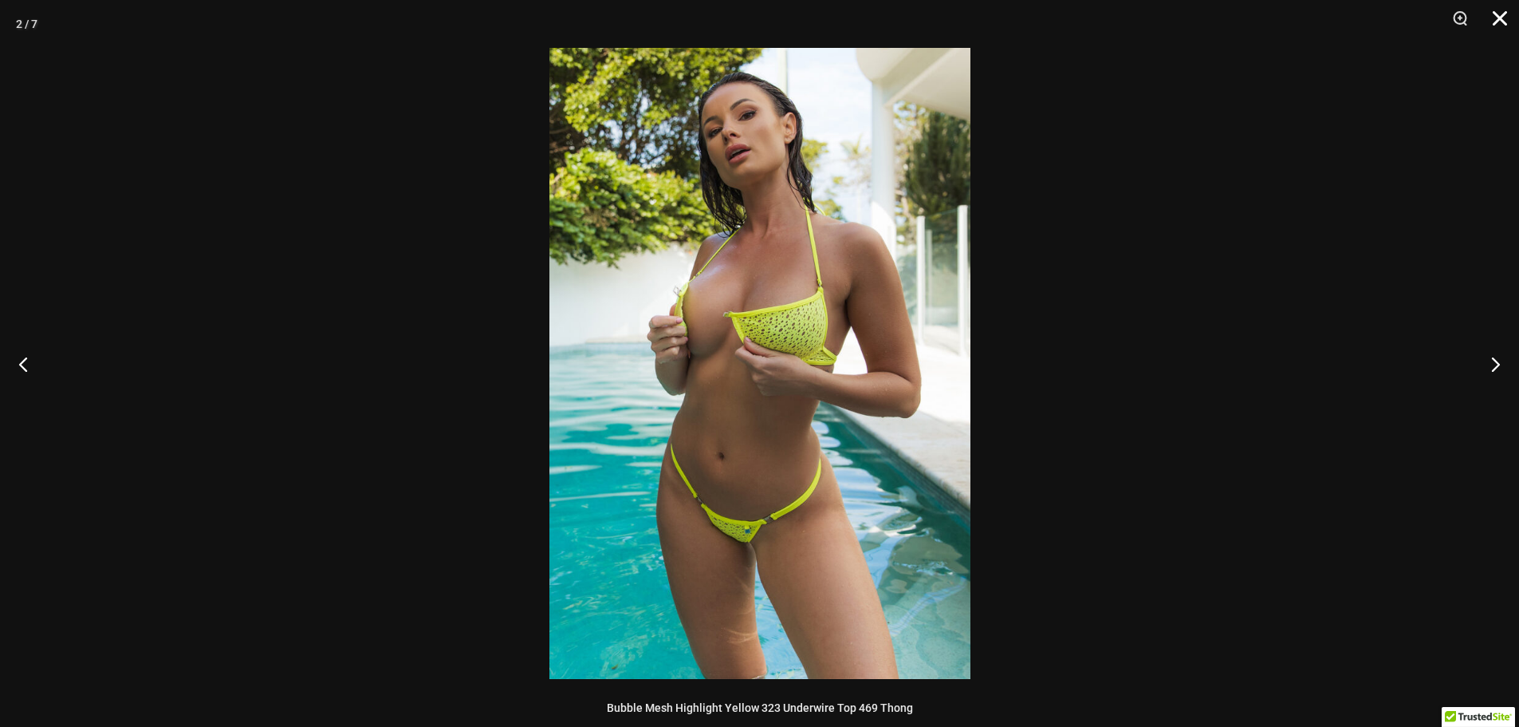
click at [1503, 16] on button "Close" at bounding box center [1495, 24] width 40 height 48
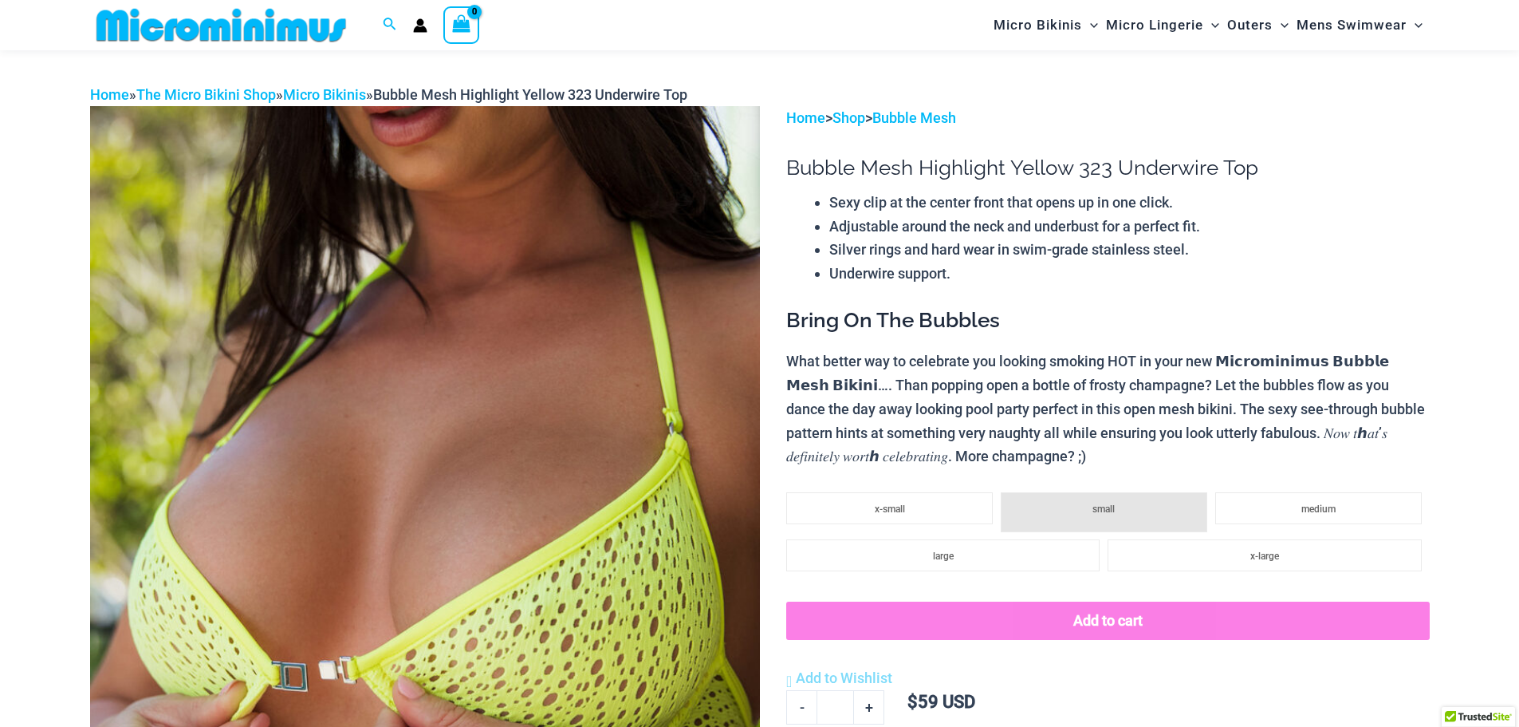
scroll to position [0, 0]
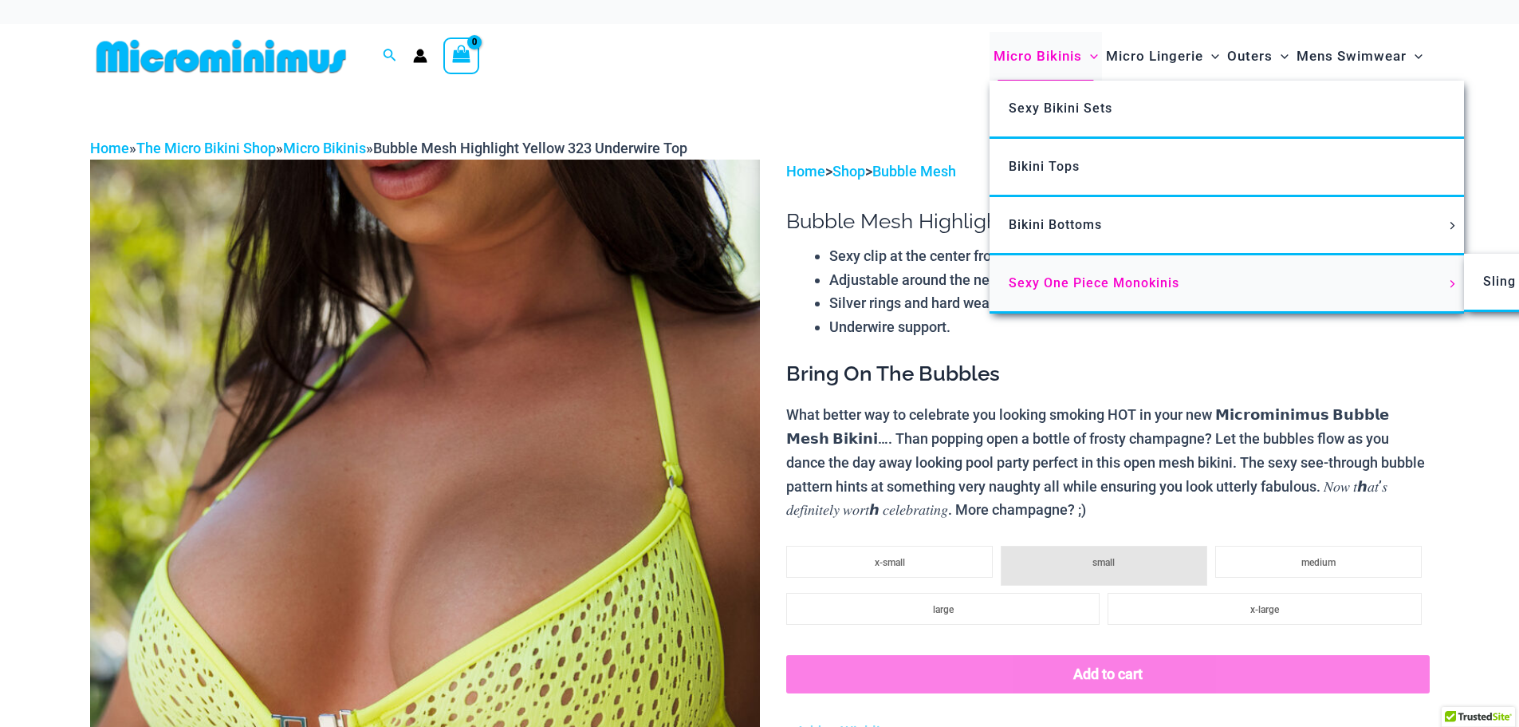
click at [1105, 275] on span "Sexy One Piece Monokinis" at bounding box center [1094, 282] width 171 height 15
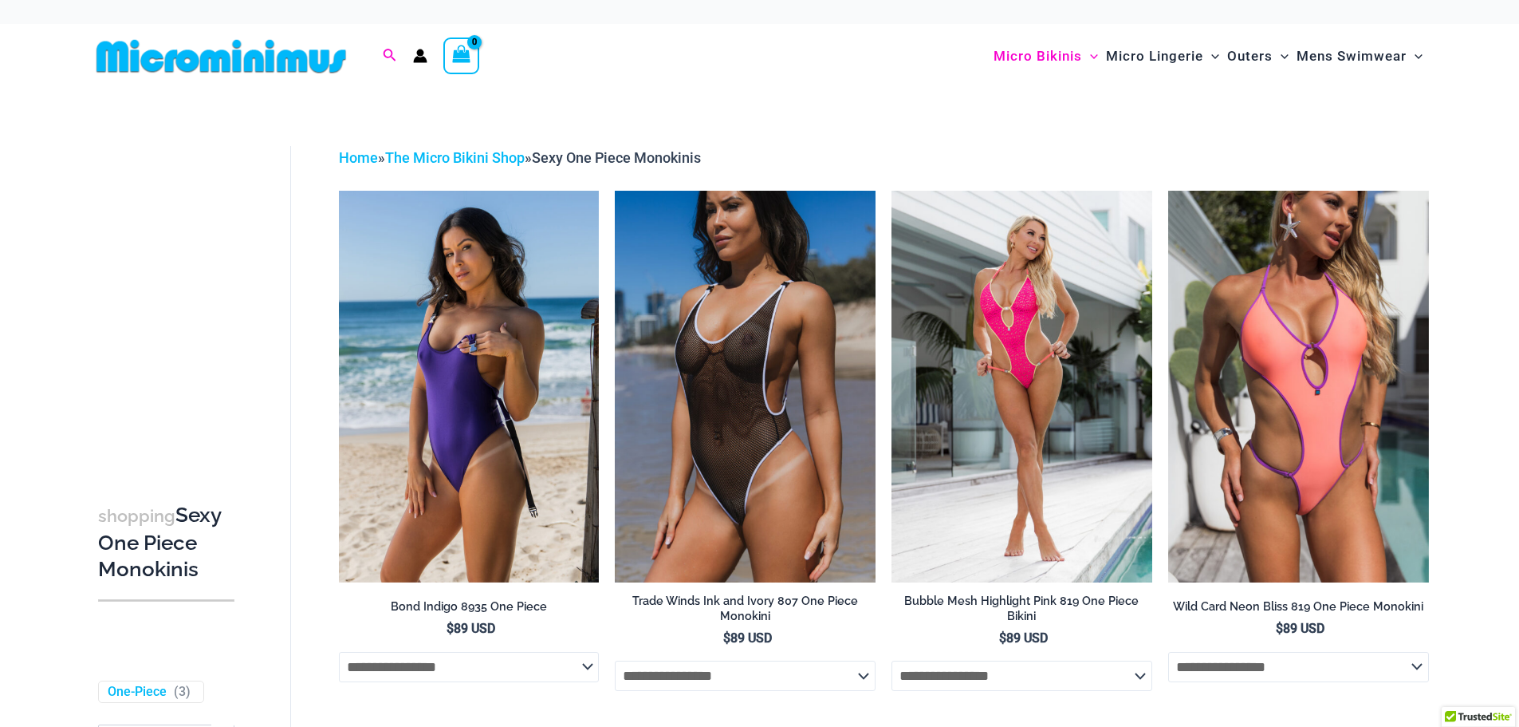
click at [384, 53] on icon "Search icon link" at bounding box center [389, 55] width 13 height 13
type input "*******"
click button "Search" at bounding box center [0, 0] width 0 height 0
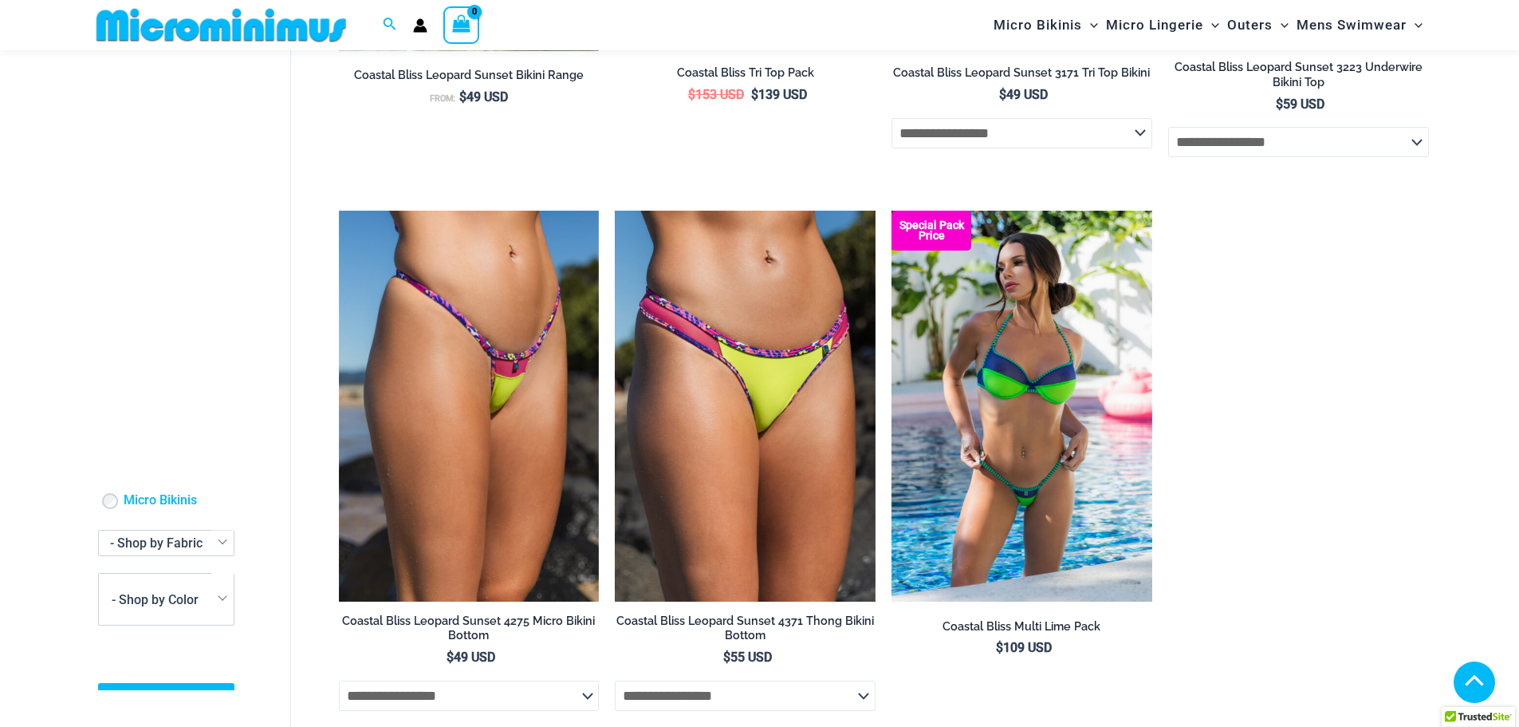
scroll to position [599, 0]
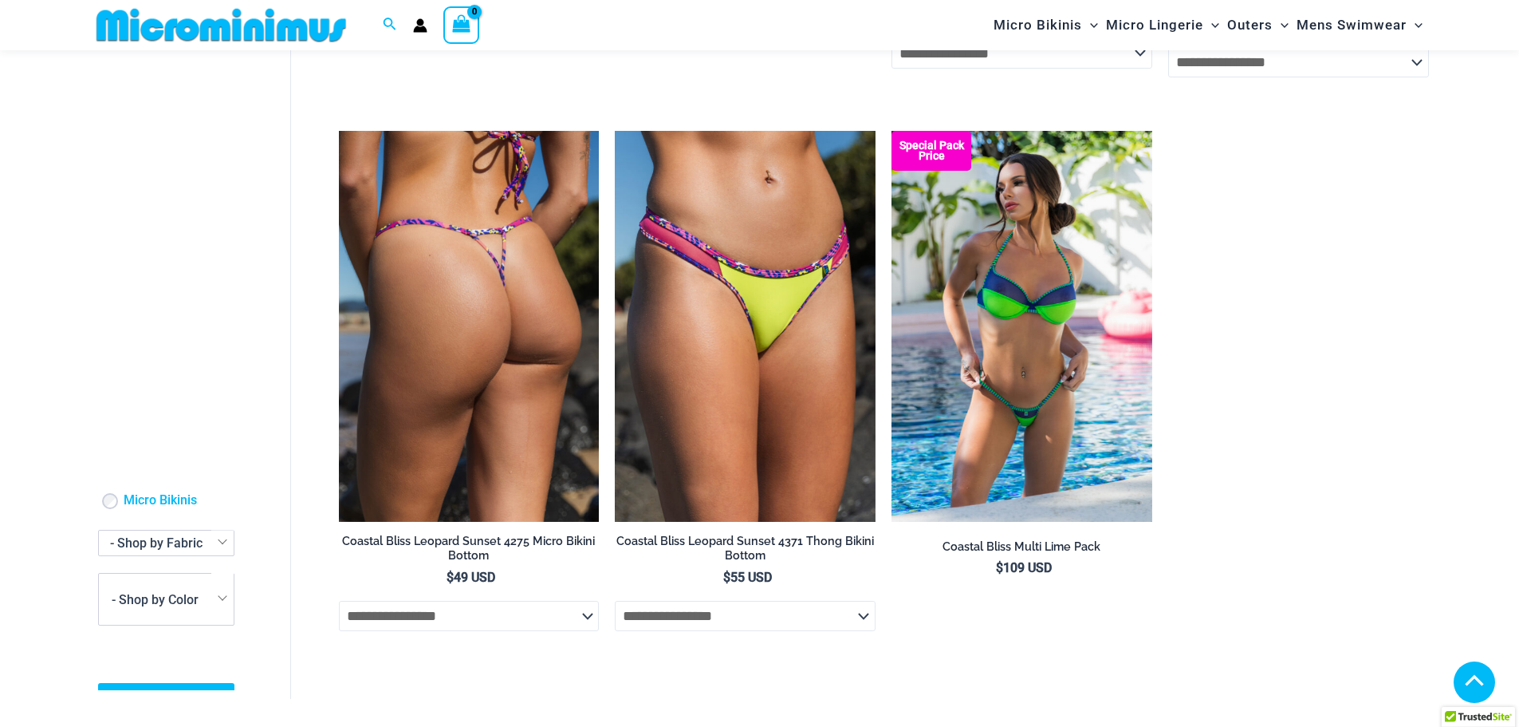
click at [573, 625] on select "**********" at bounding box center [469, 616] width 261 height 30
click at [574, 625] on select "**********" at bounding box center [469, 616] width 261 height 30
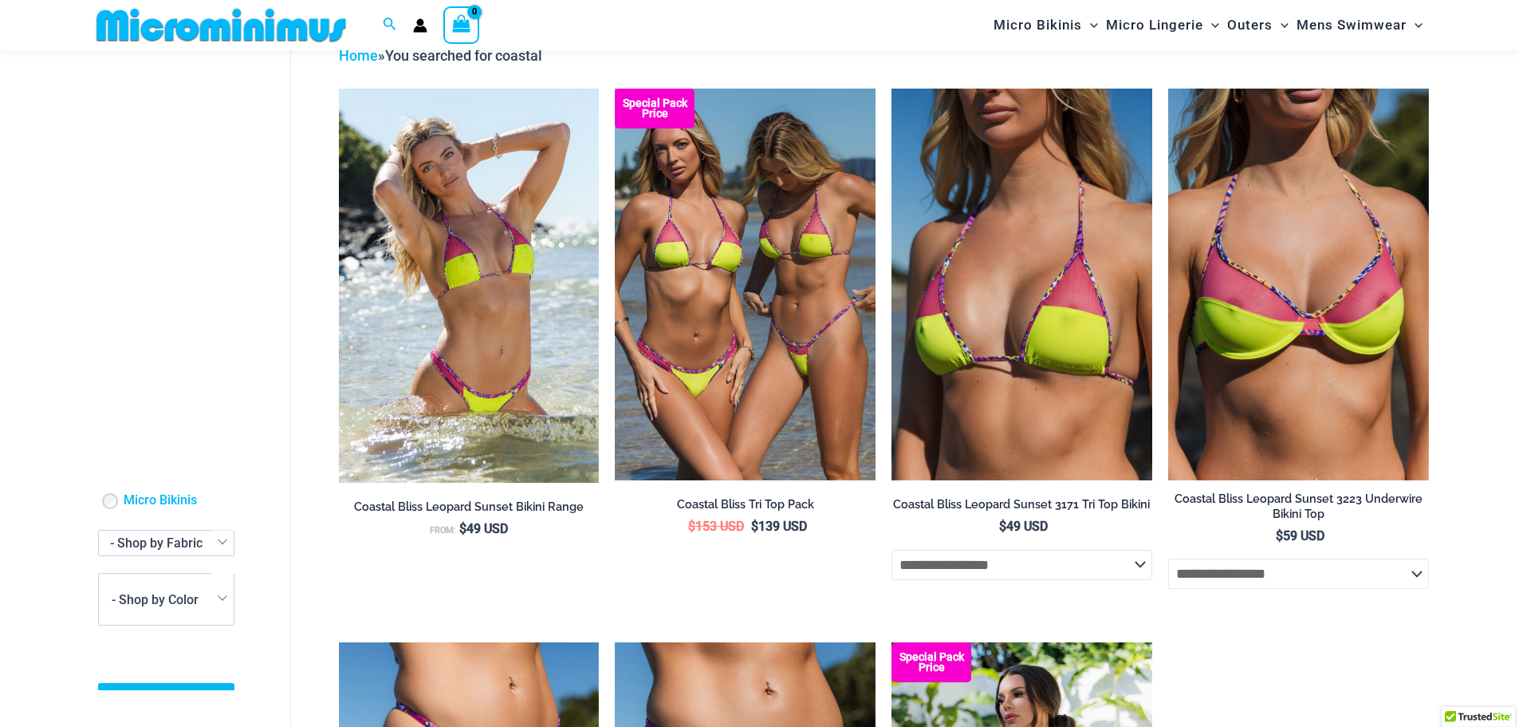
scroll to position [41, 0]
